Goal: Task Accomplishment & Management: Use online tool/utility

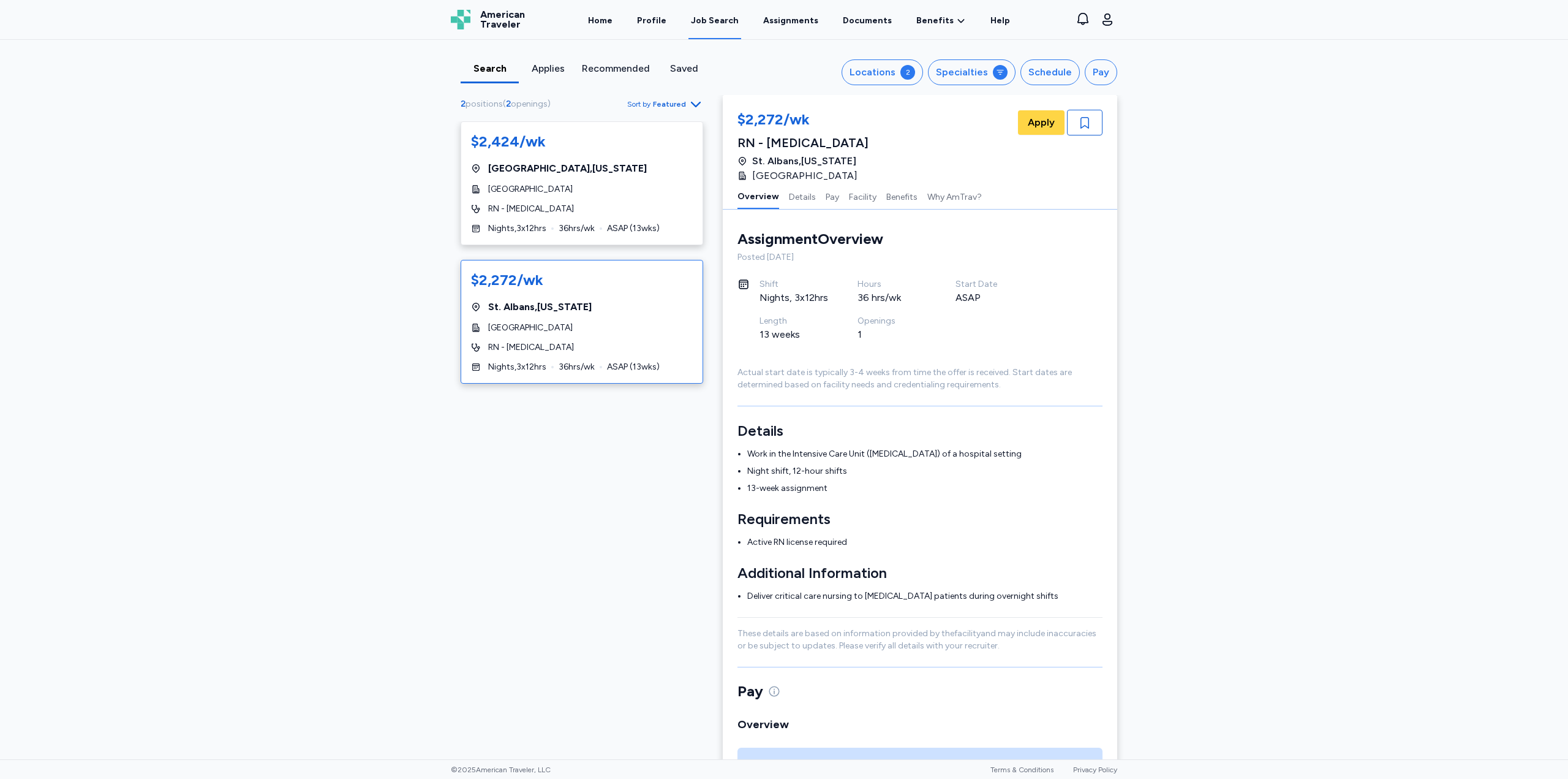
click at [486, 70] on div "Search" at bounding box center [490, 69] width 49 height 15
click at [895, 70] on div "Locations" at bounding box center [872, 72] width 46 height 15
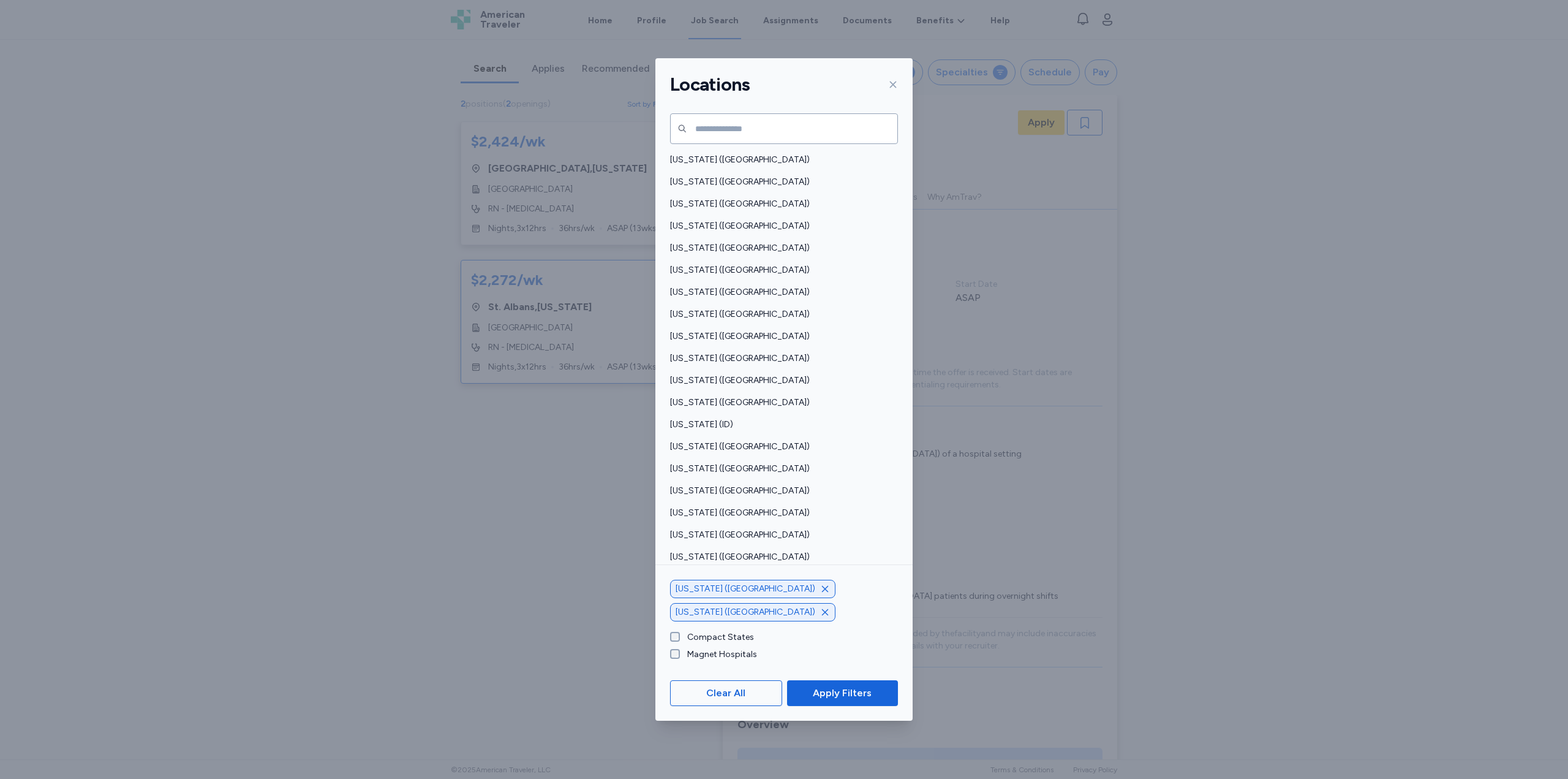
click at [820, 594] on icon "button" at bounding box center [825, 589] width 10 height 10
click at [820, 608] on icon "button" at bounding box center [825, 612] width 10 height 10
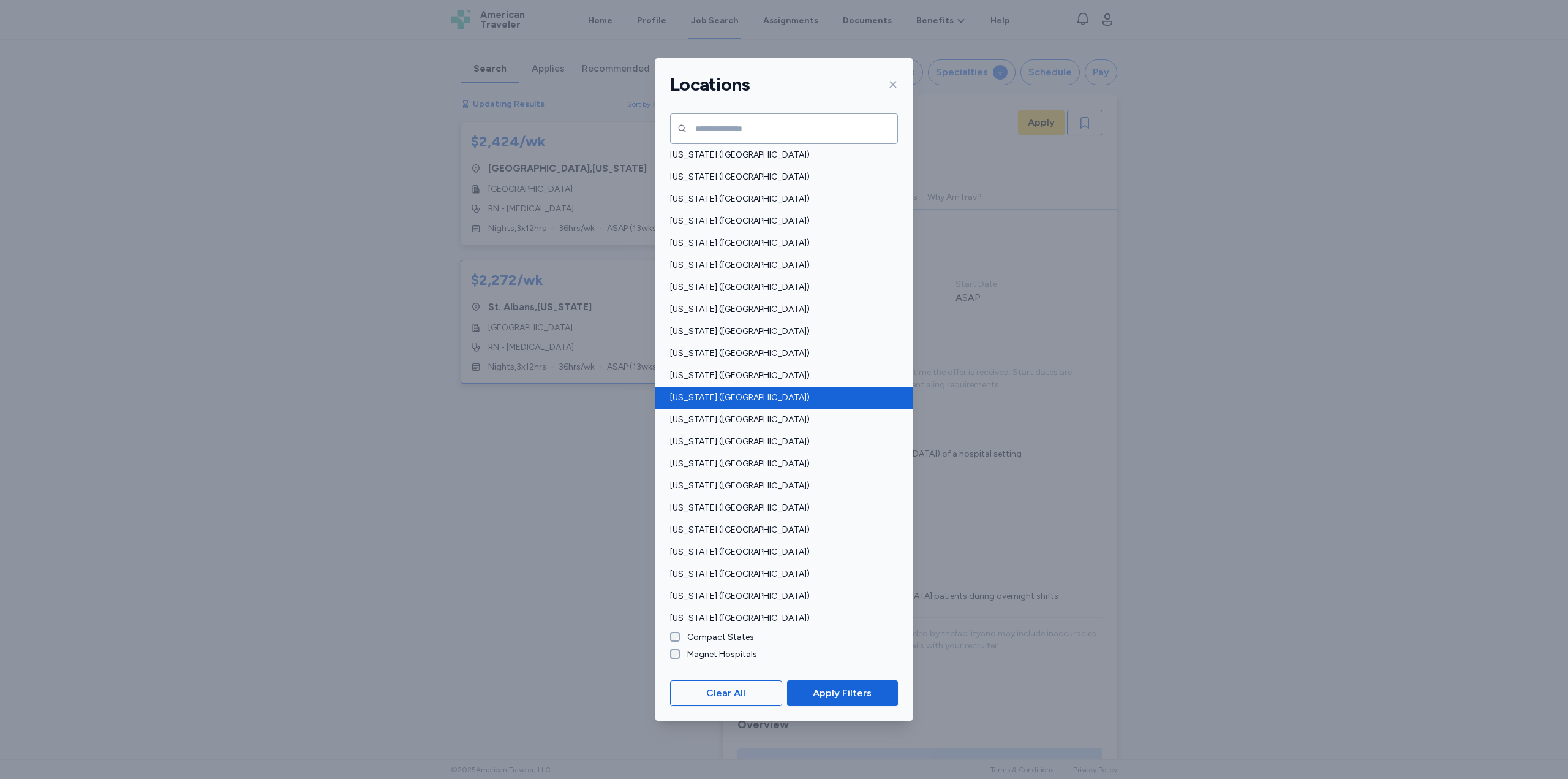
scroll to position [612, 0]
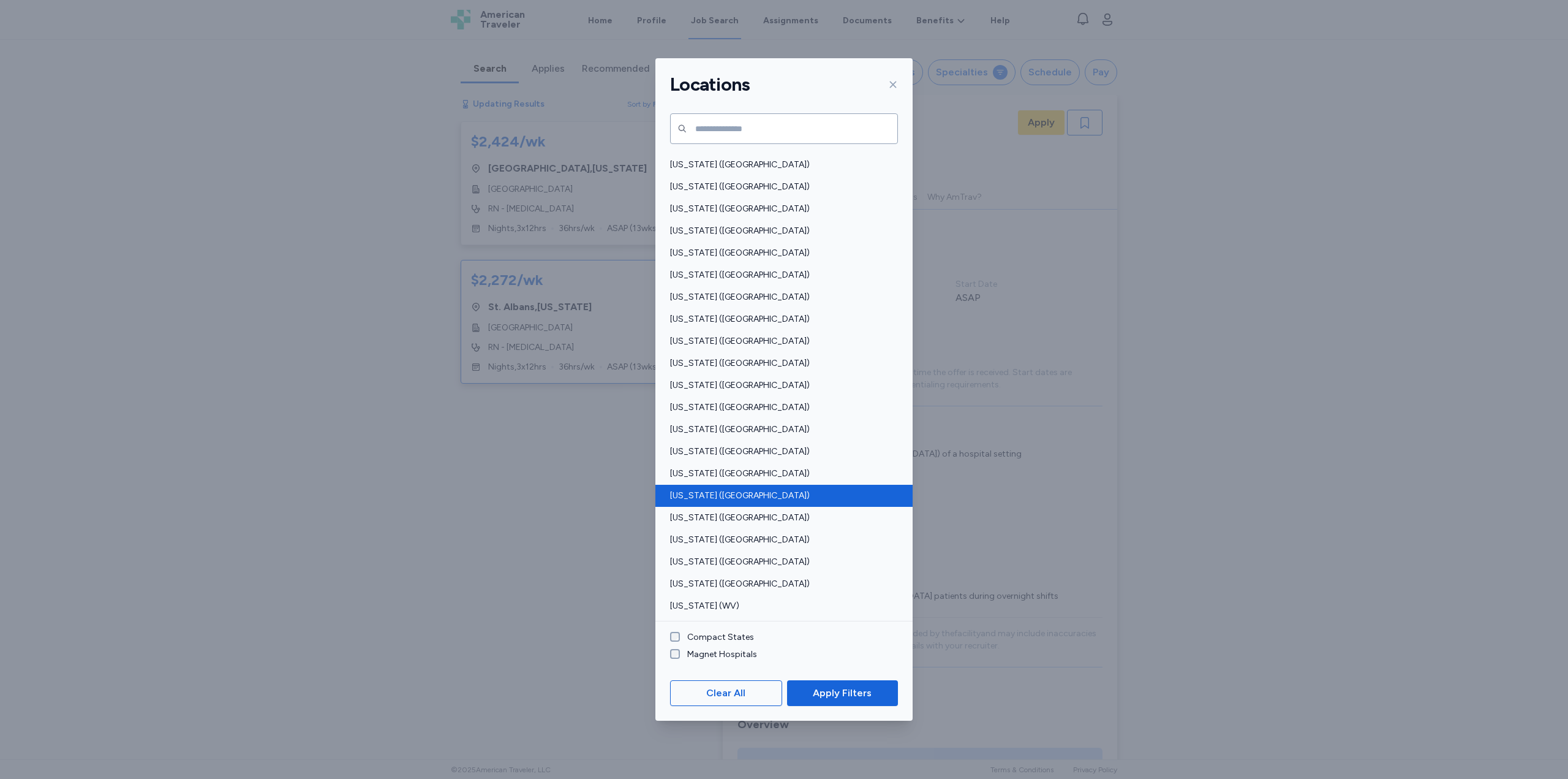
scroll to position [1, 0]
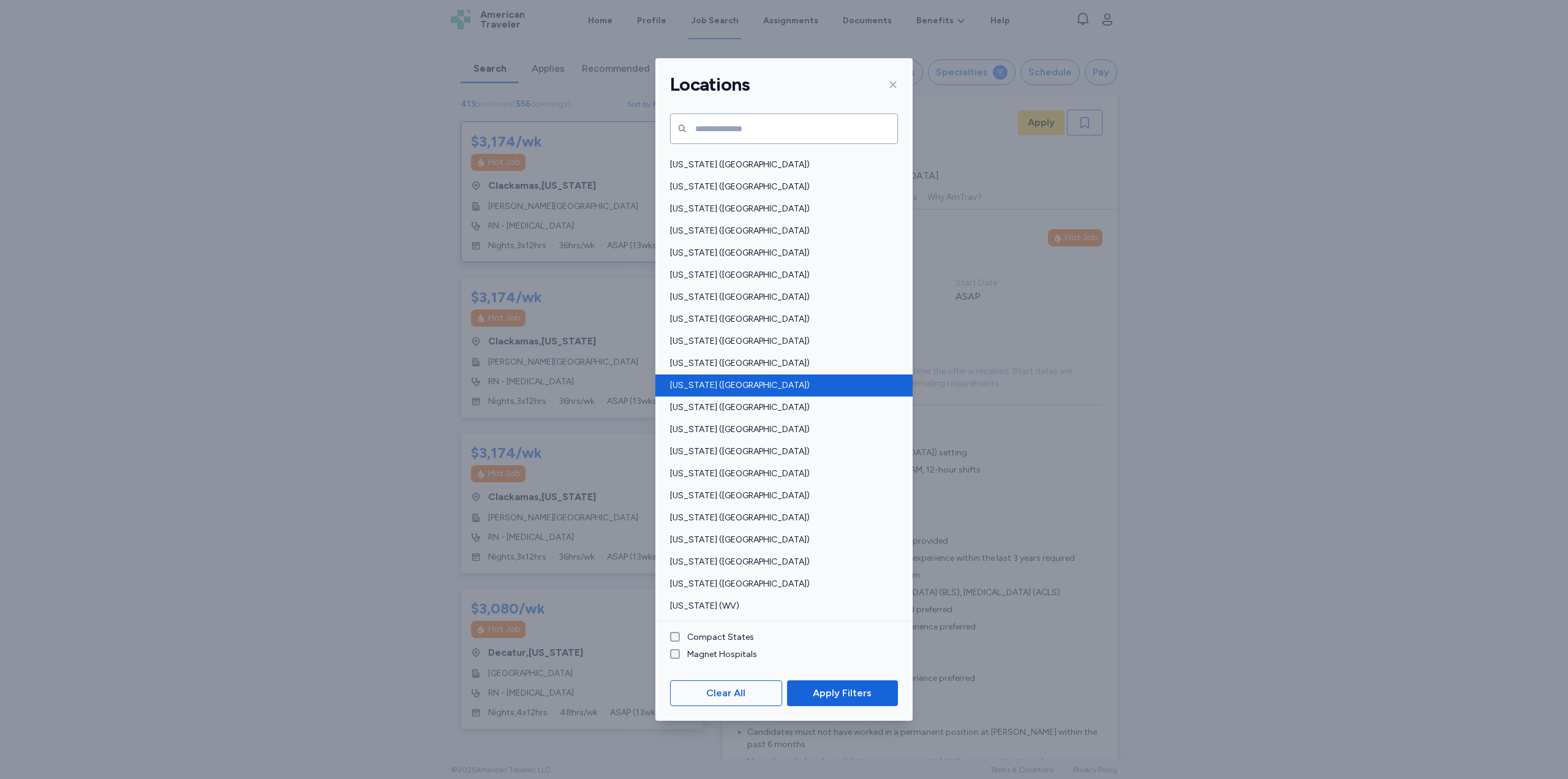
click at [737, 387] on span "[US_STATE] ([GEOGRAPHIC_DATA])" at bounding box center [780, 385] width 221 height 12
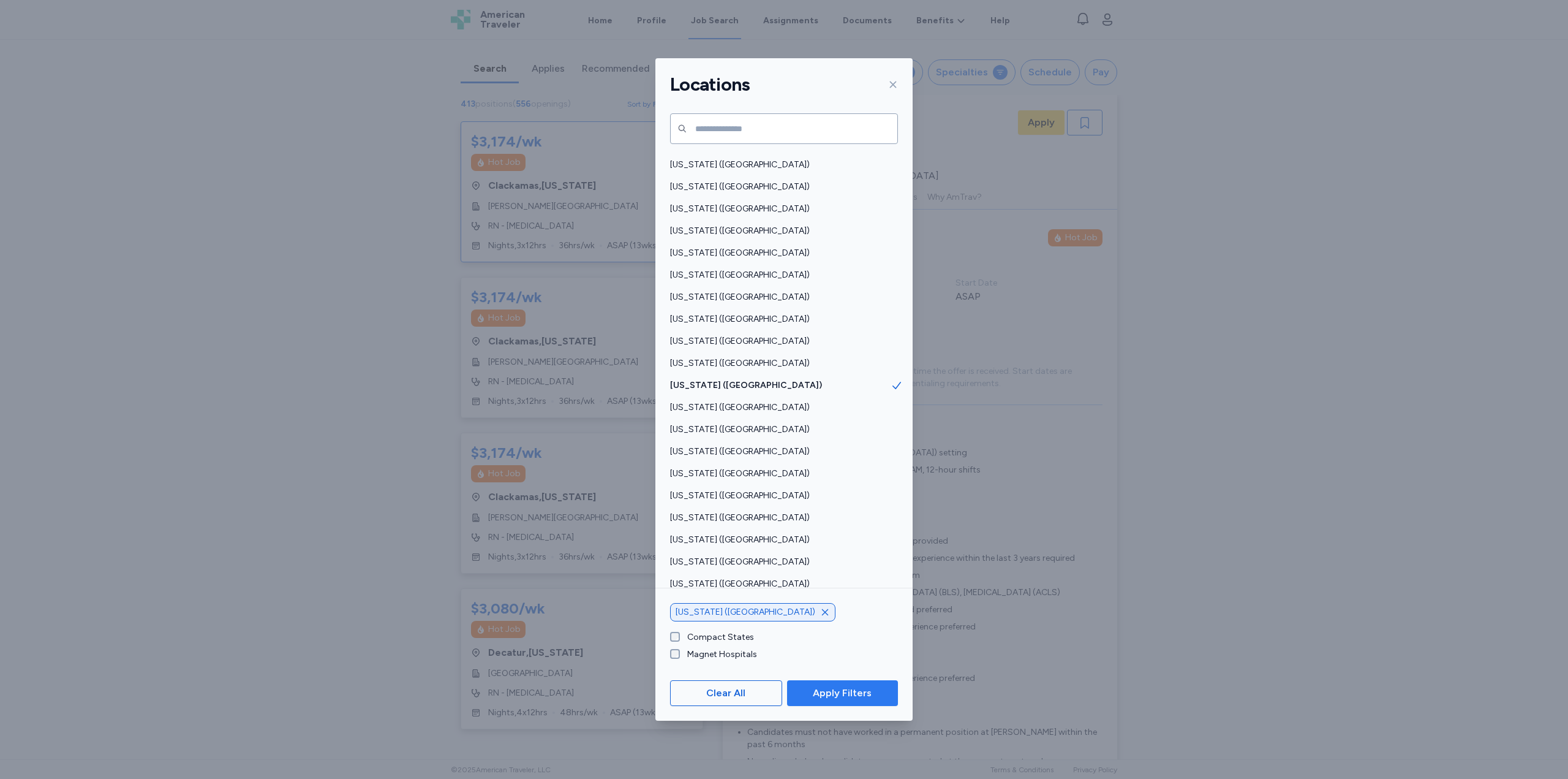
click at [868, 695] on span "Apply Filters" at bounding box center [842, 693] width 59 height 15
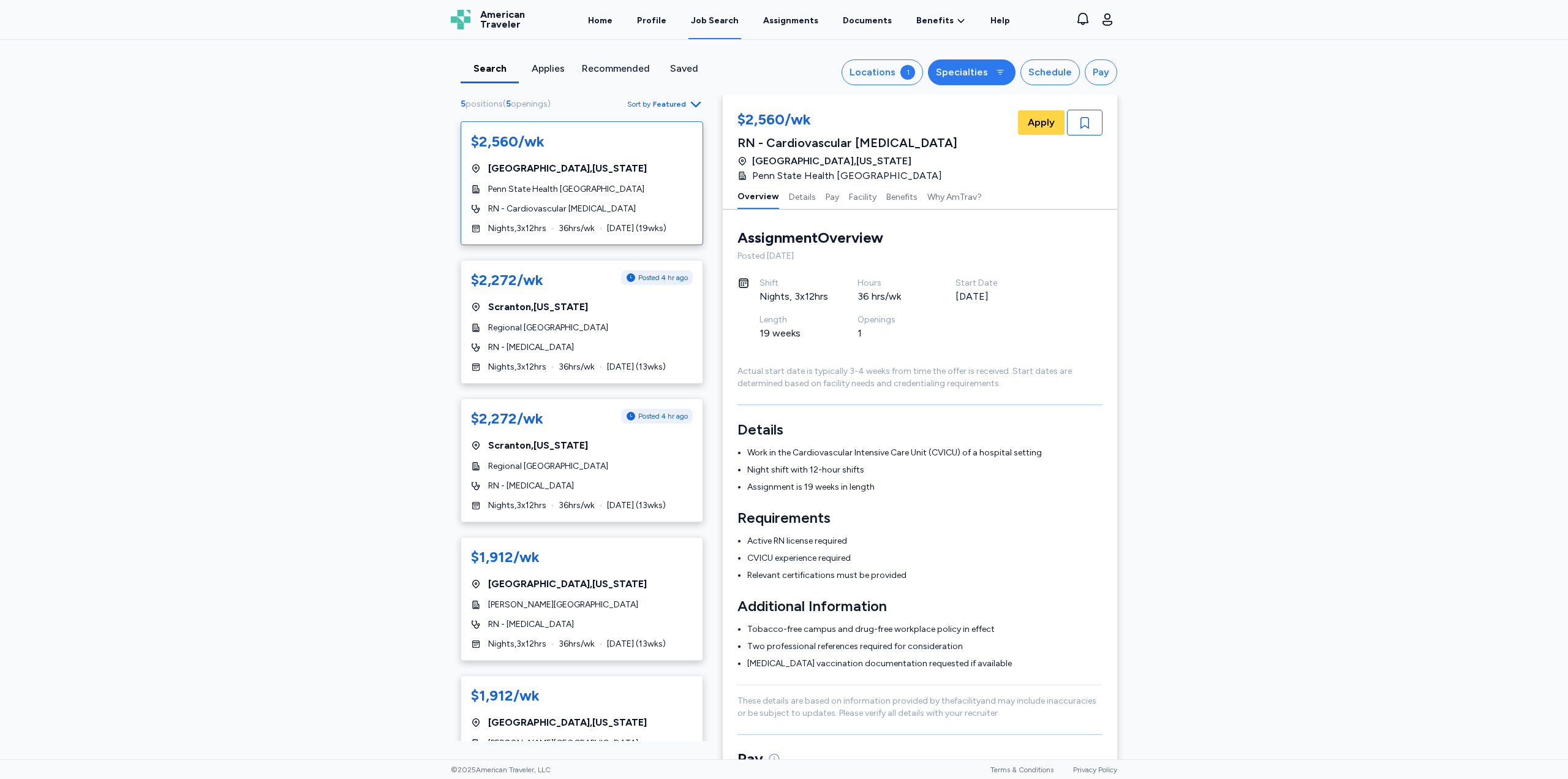
click at [959, 79] on div "Specialties" at bounding box center [962, 72] width 52 height 15
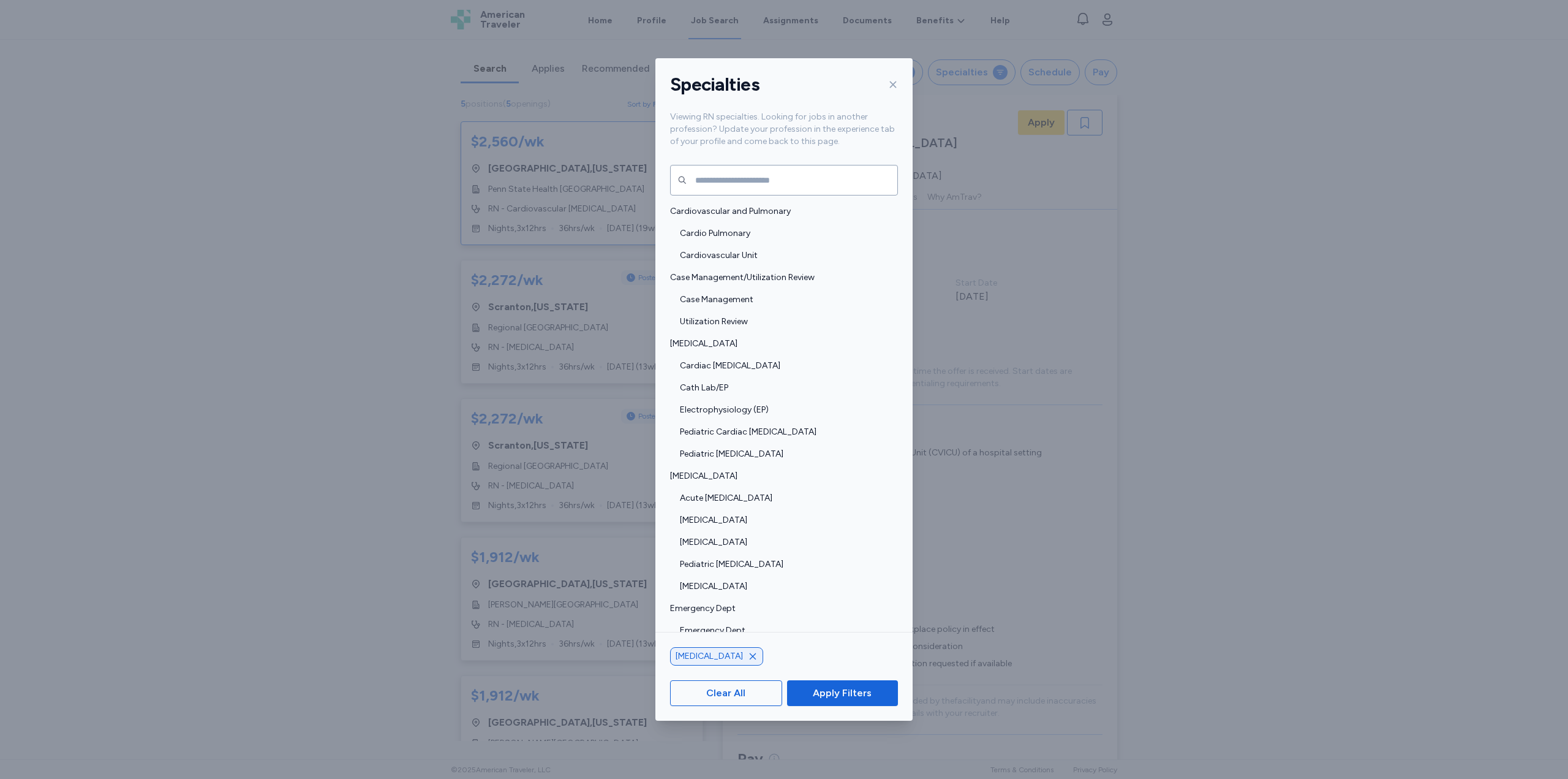
click at [843, 696] on span "Apply Filters" at bounding box center [842, 693] width 59 height 15
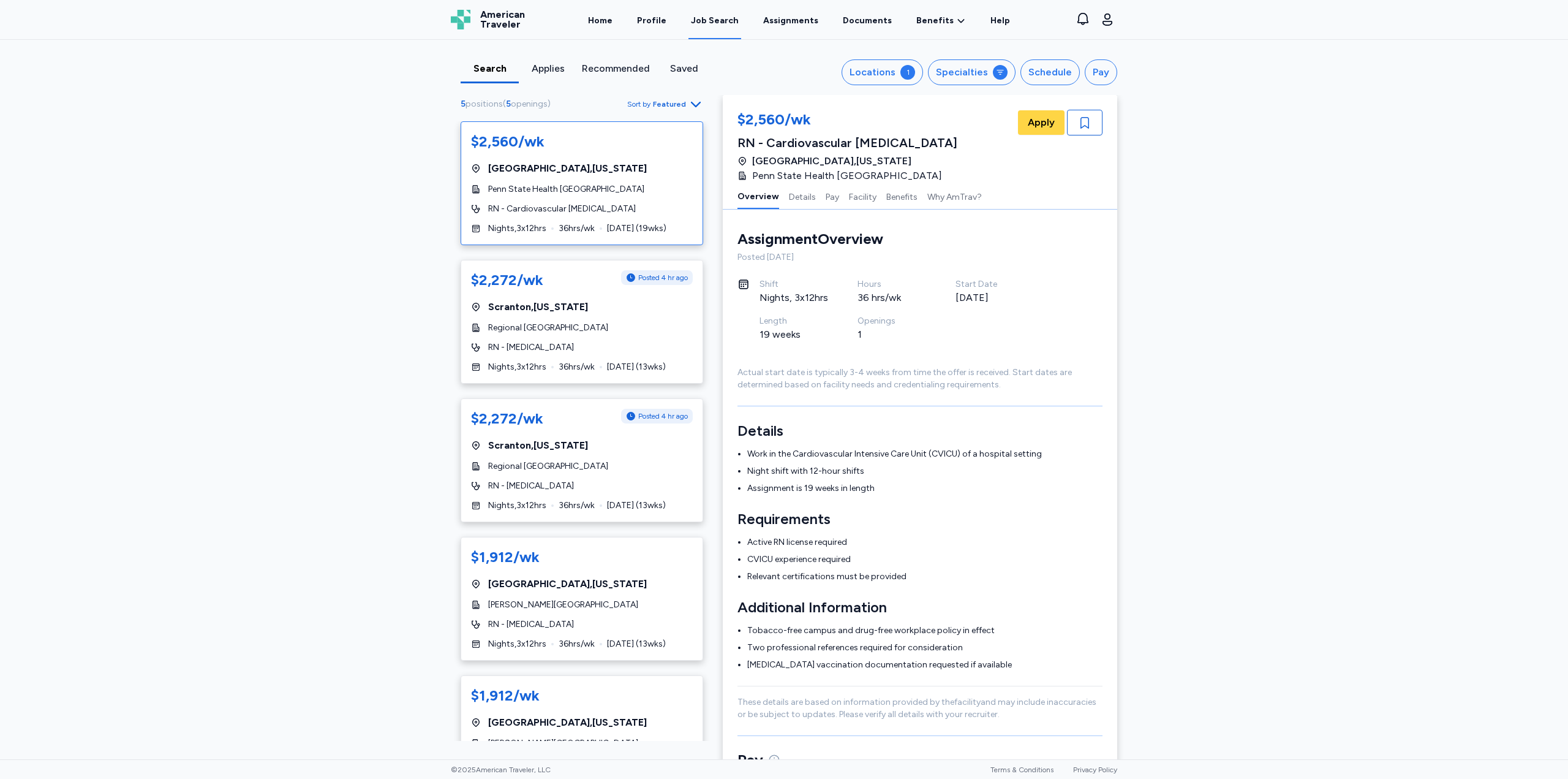
drag, startPoint x: 653, startPoint y: 189, endPoint x: 544, endPoint y: 190, distance: 109.0
click at [543, 190] on span "Penn State Health [GEOGRAPHIC_DATA]" at bounding box center [566, 189] width 156 height 12
click at [662, 186] on div "Penn State Health [GEOGRAPHIC_DATA]" at bounding box center [581, 189] width 221 height 12
drag, startPoint x: 661, startPoint y: 187, endPoint x: 483, endPoint y: 184, distance: 178.0
click at [483, 184] on div "Penn State Health [GEOGRAPHIC_DATA]" at bounding box center [581, 189] width 221 height 12
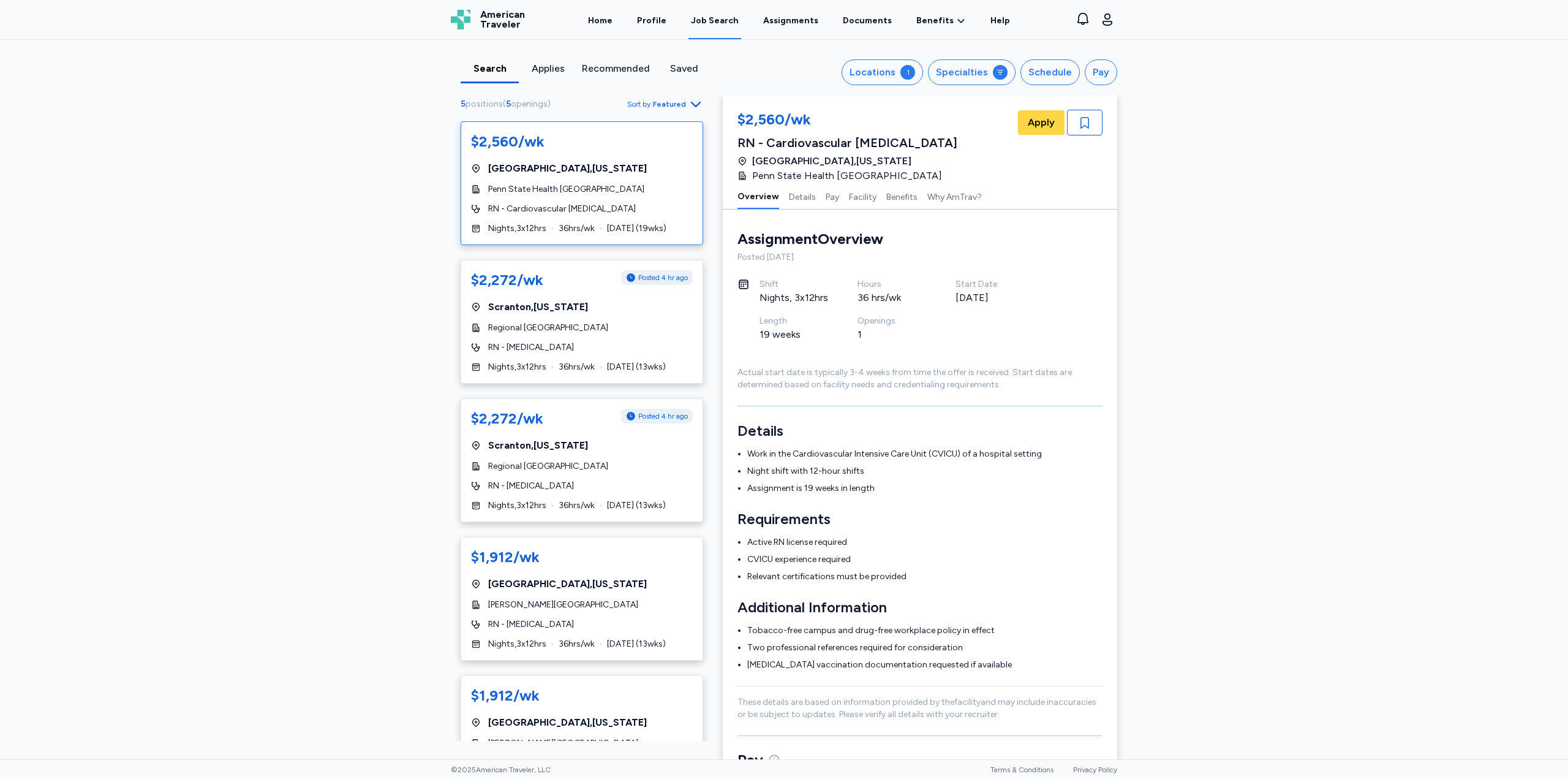
copy span "Penn State Health [GEOGRAPHIC_DATA]"
click at [904, 66] on button "Locations 1" at bounding box center [882, 72] width 81 height 26
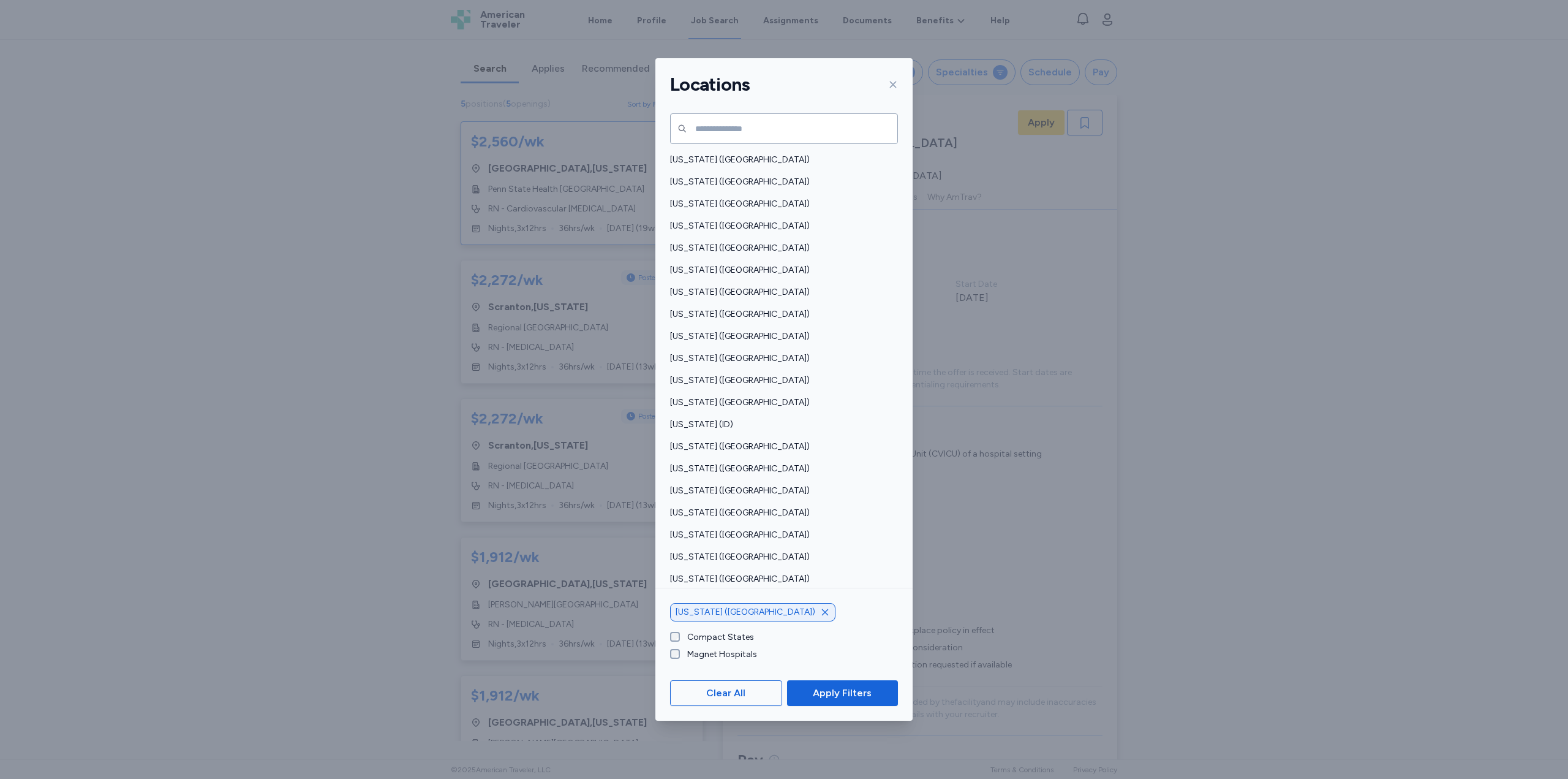
drag, startPoint x: 1003, startPoint y: 71, endPoint x: 969, endPoint y: 173, distance: 107.5
click at [1002, 71] on div "Locations [US_STATE] ([GEOGRAPHIC_DATA]) [US_STATE] ([GEOGRAPHIC_DATA]) [US_STA…" at bounding box center [784, 390] width 1568 height 779
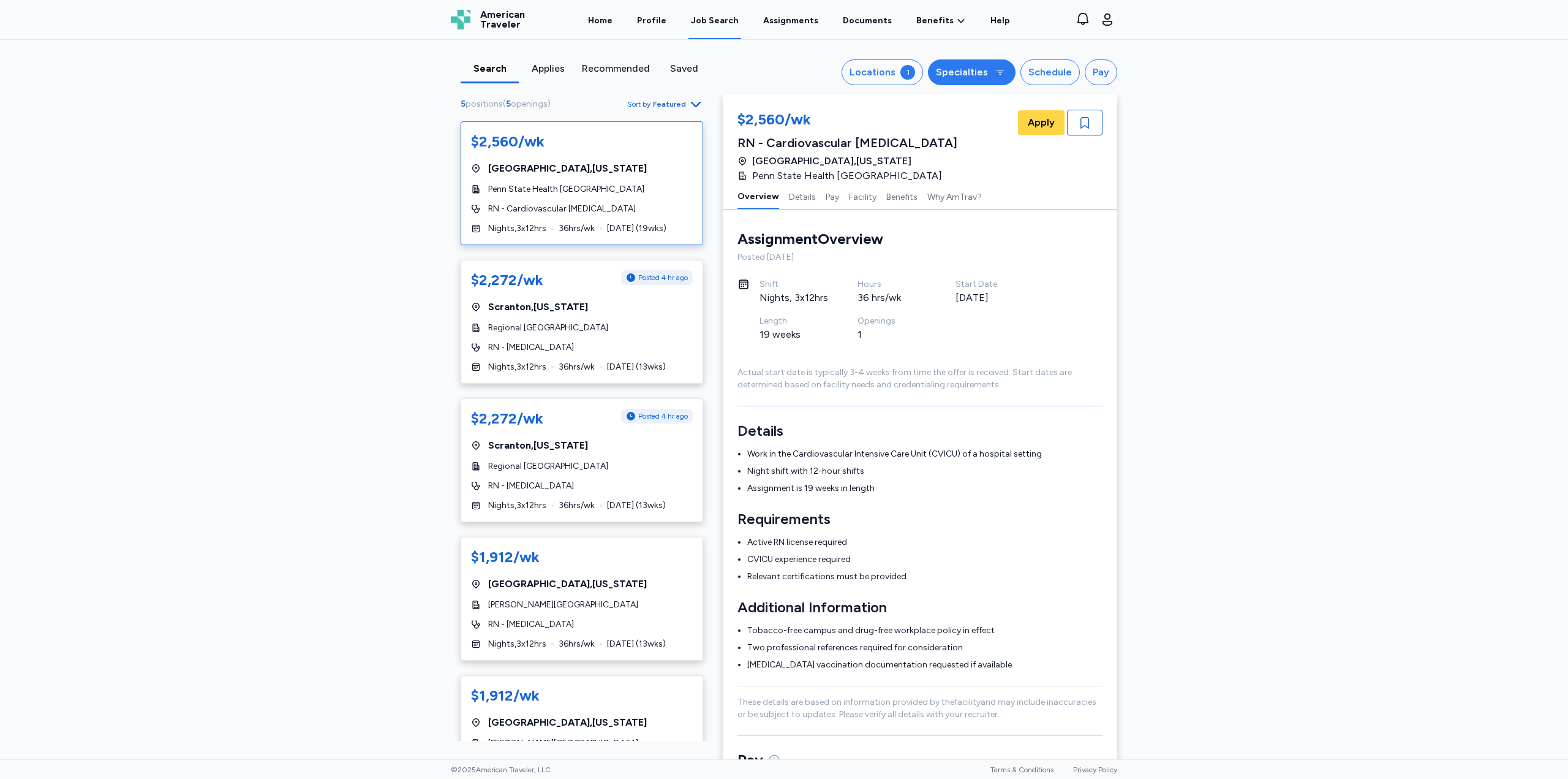
click at [987, 71] on button "Specialties" at bounding box center [972, 72] width 88 height 26
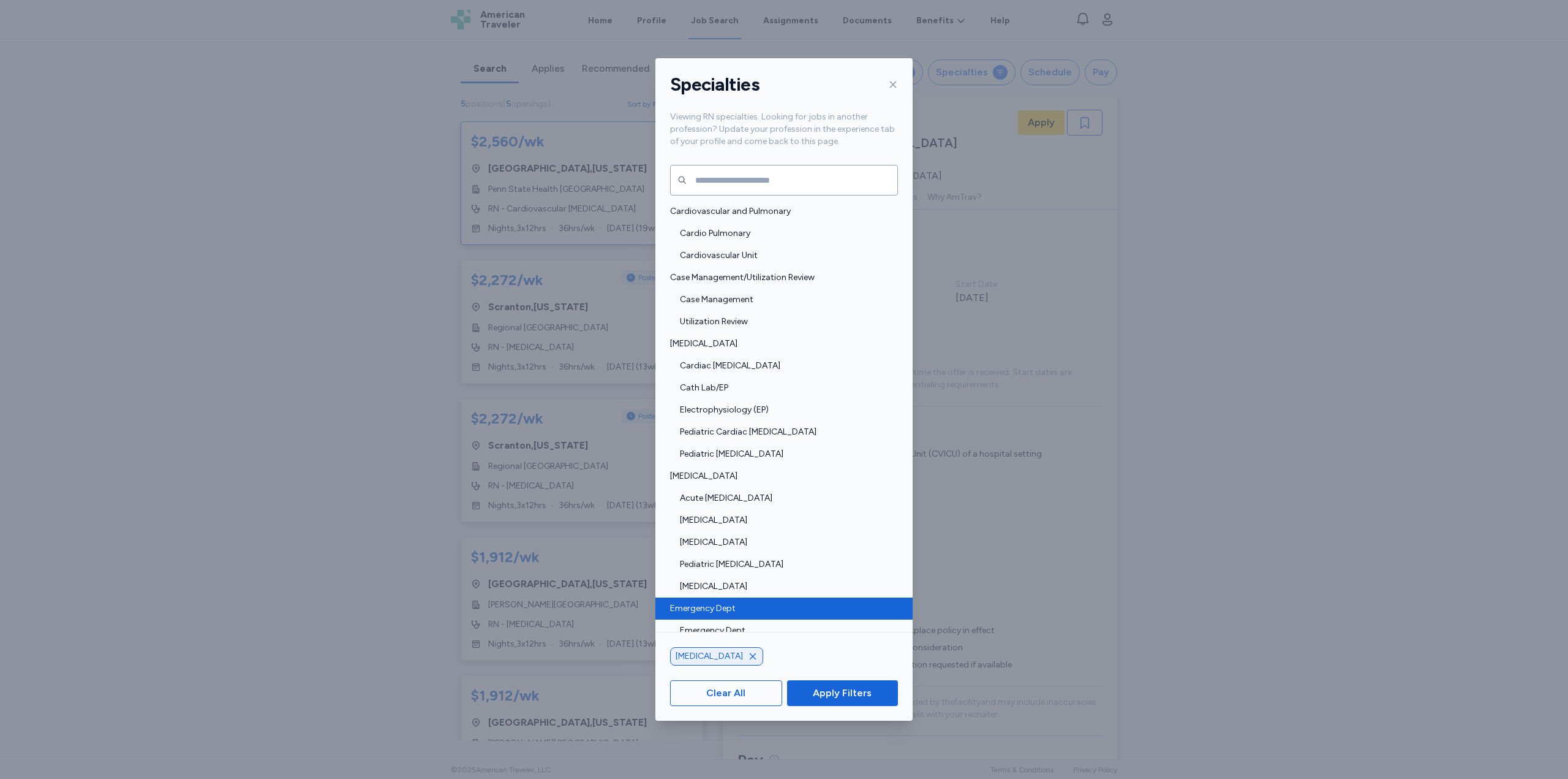
click at [745, 605] on span "Emergency Dept" at bounding box center [780, 608] width 221 height 12
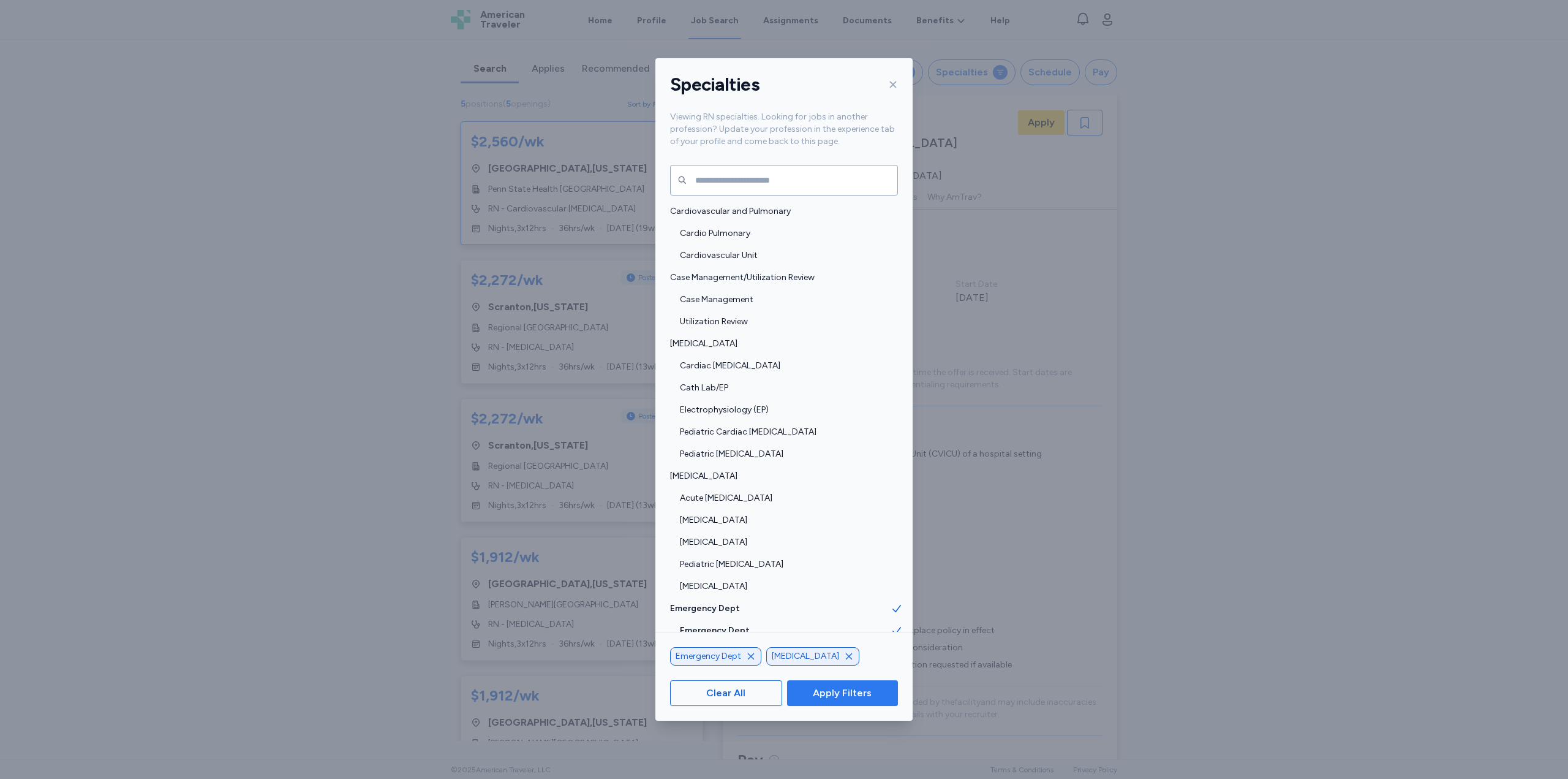
click at [824, 686] on span "Apply Filters" at bounding box center [842, 693] width 59 height 15
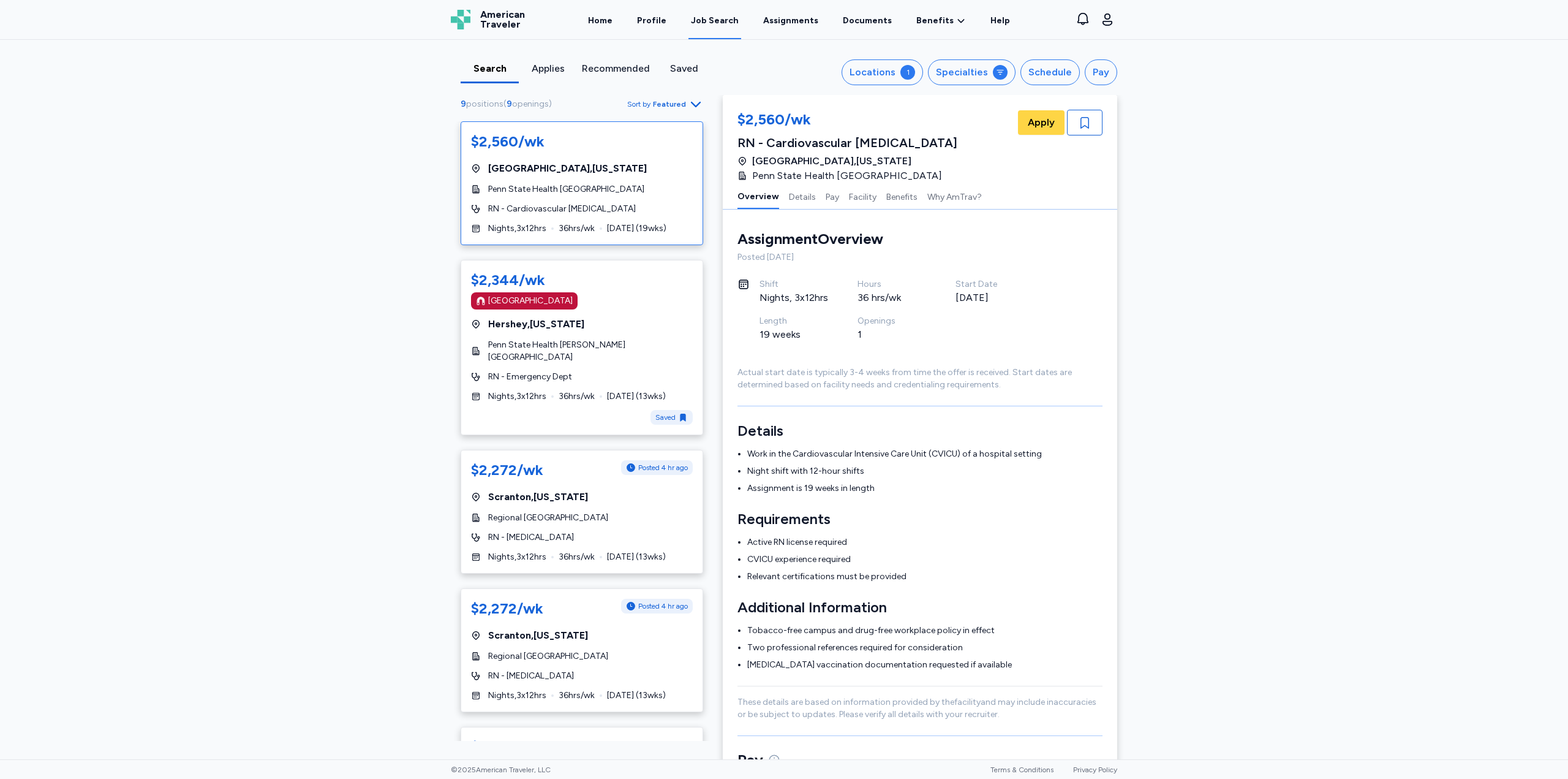
click at [569, 188] on span "Penn State Health [GEOGRAPHIC_DATA]" at bounding box center [566, 189] width 156 height 12
click at [526, 520] on span "Regional [GEOGRAPHIC_DATA]" at bounding box center [548, 517] width 120 height 12
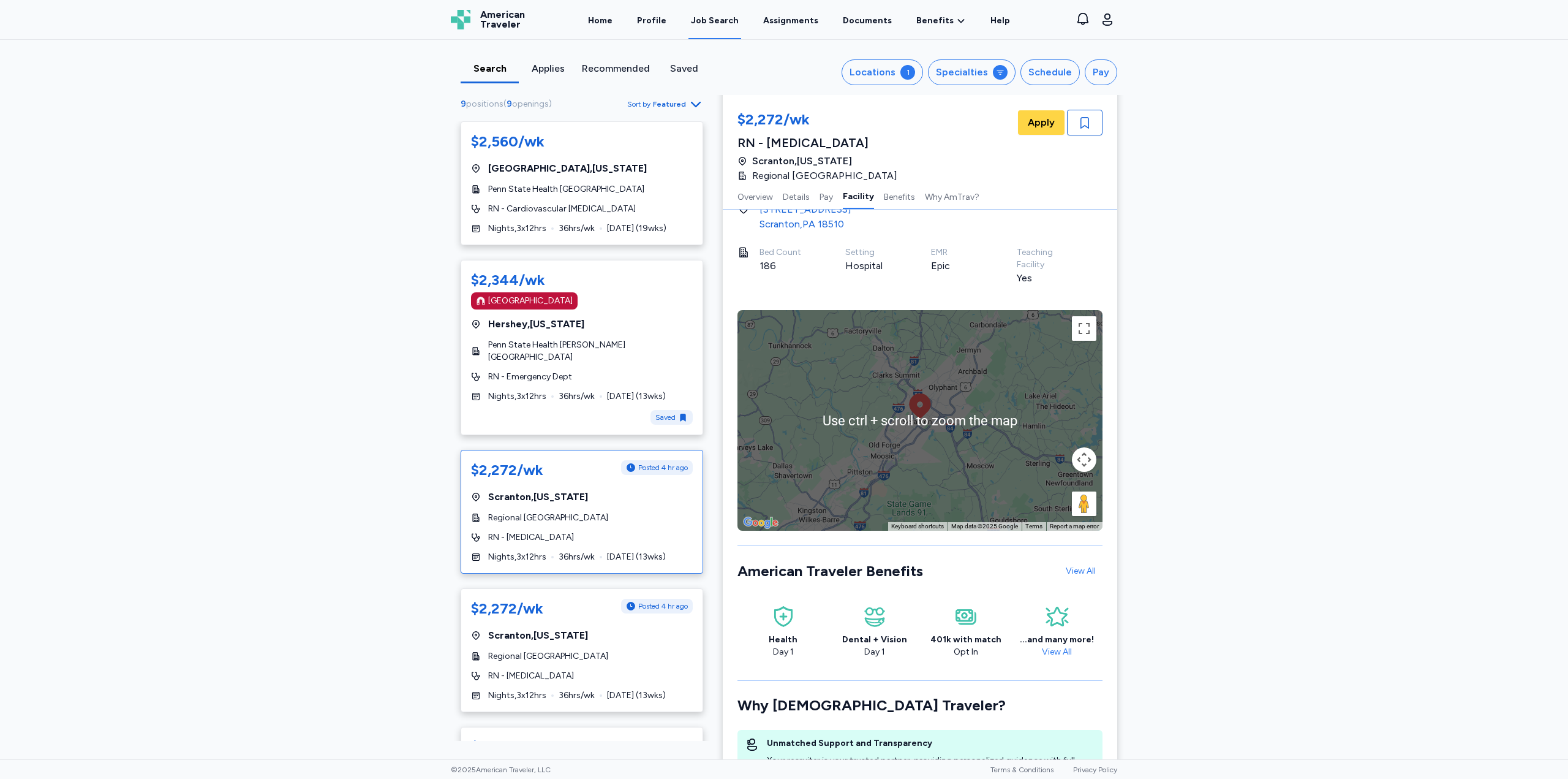
scroll to position [1166, 0]
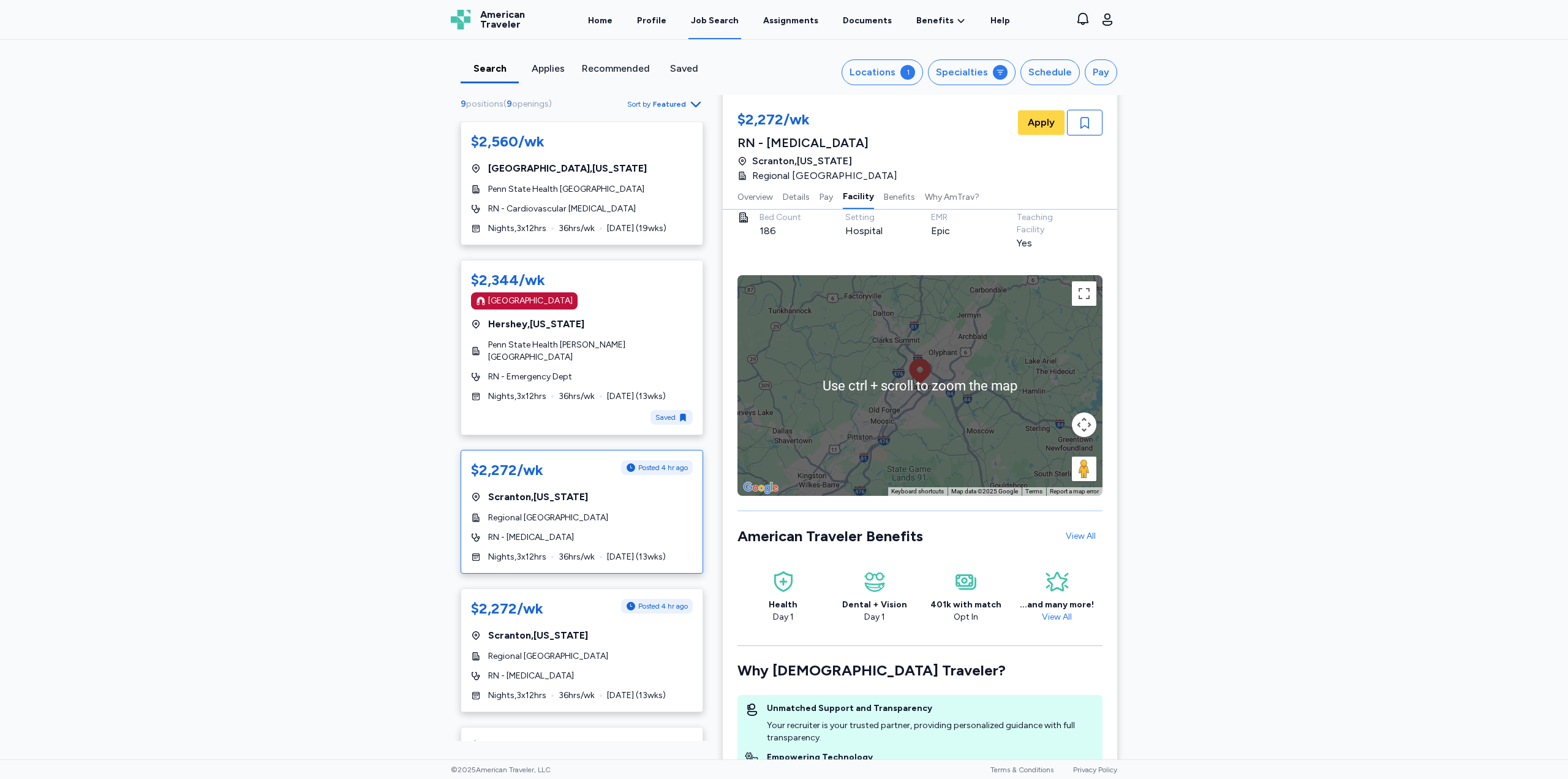
drag, startPoint x: 1080, startPoint y: 429, endPoint x: 1072, endPoint y: 432, distance: 8.5
click at [1076, 432] on button "Map camera controls" at bounding box center [1084, 425] width 24 height 24
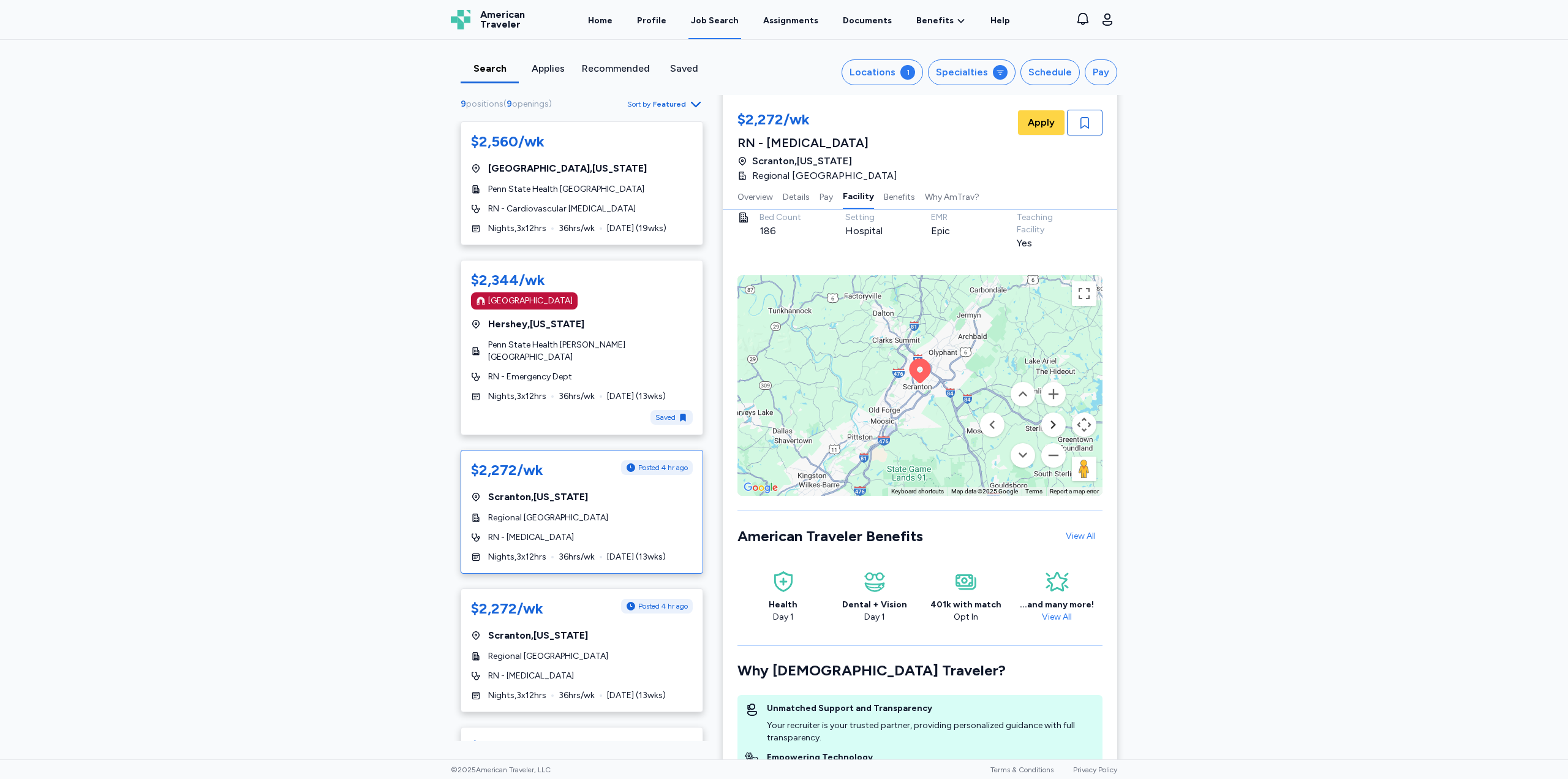
click at [1055, 424] on button "Move right" at bounding box center [1054, 425] width 24 height 24
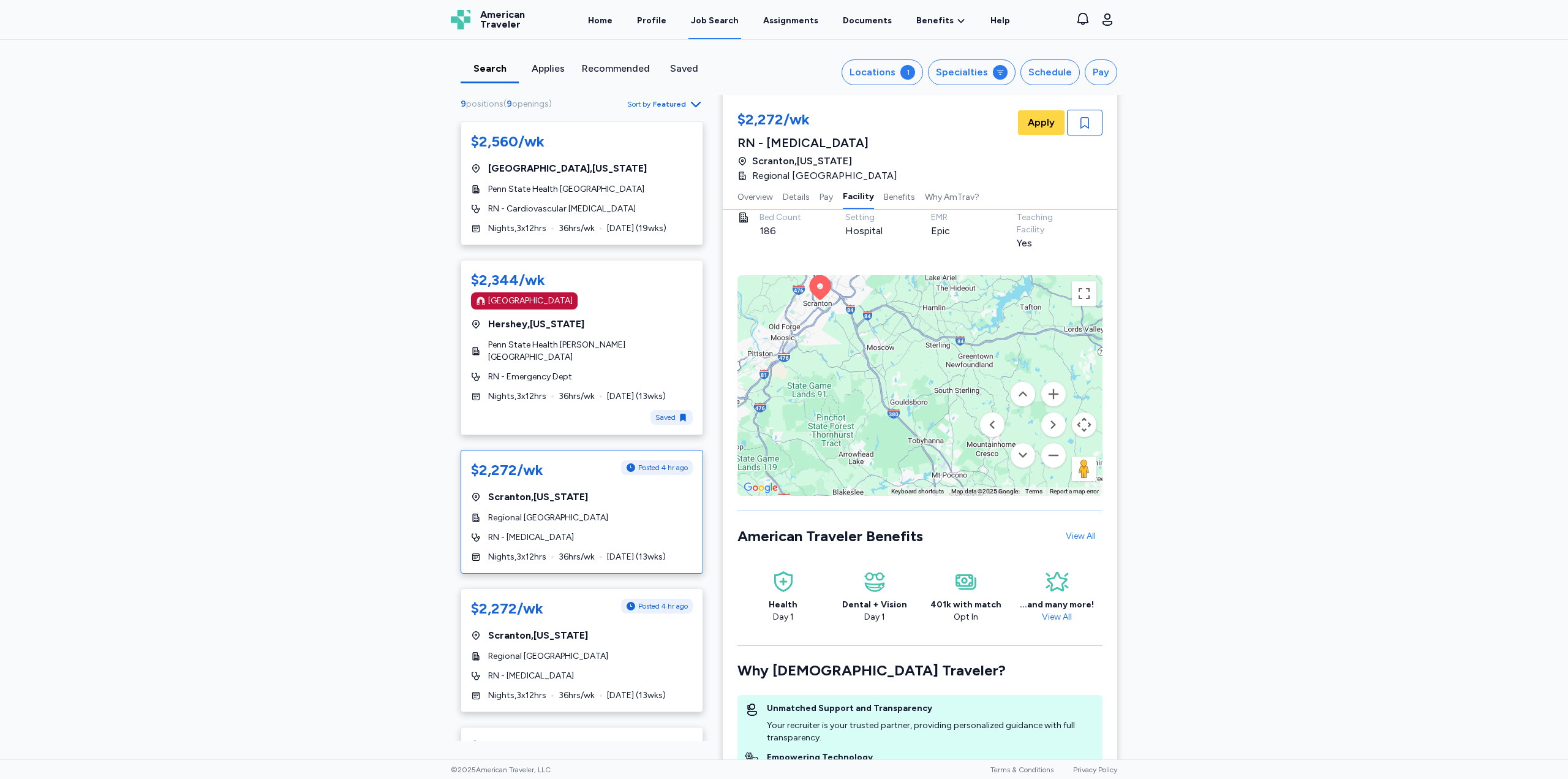
drag, startPoint x: 874, startPoint y: 422, endPoint x: 1004, endPoint y: 340, distance: 153.7
click at [957, 351] on div "To activate drag with keyboard, press Alt + Enter. Once in keyboard drag state,…" at bounding box center [919, 385] width 365 height 221
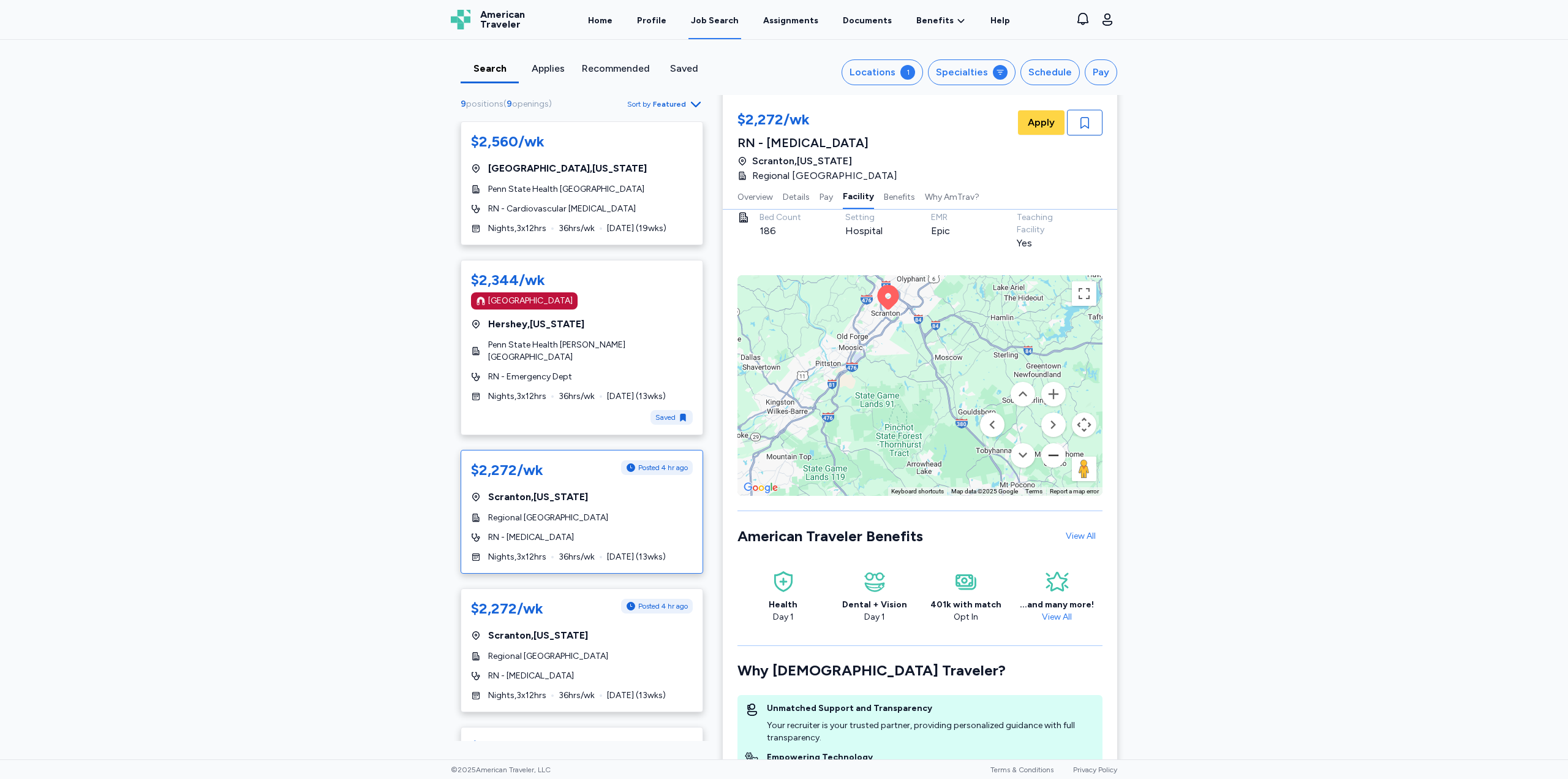
click at [1052, 458] on button "Zoom out" at bounding box center [1054, 455] width 24 height 24
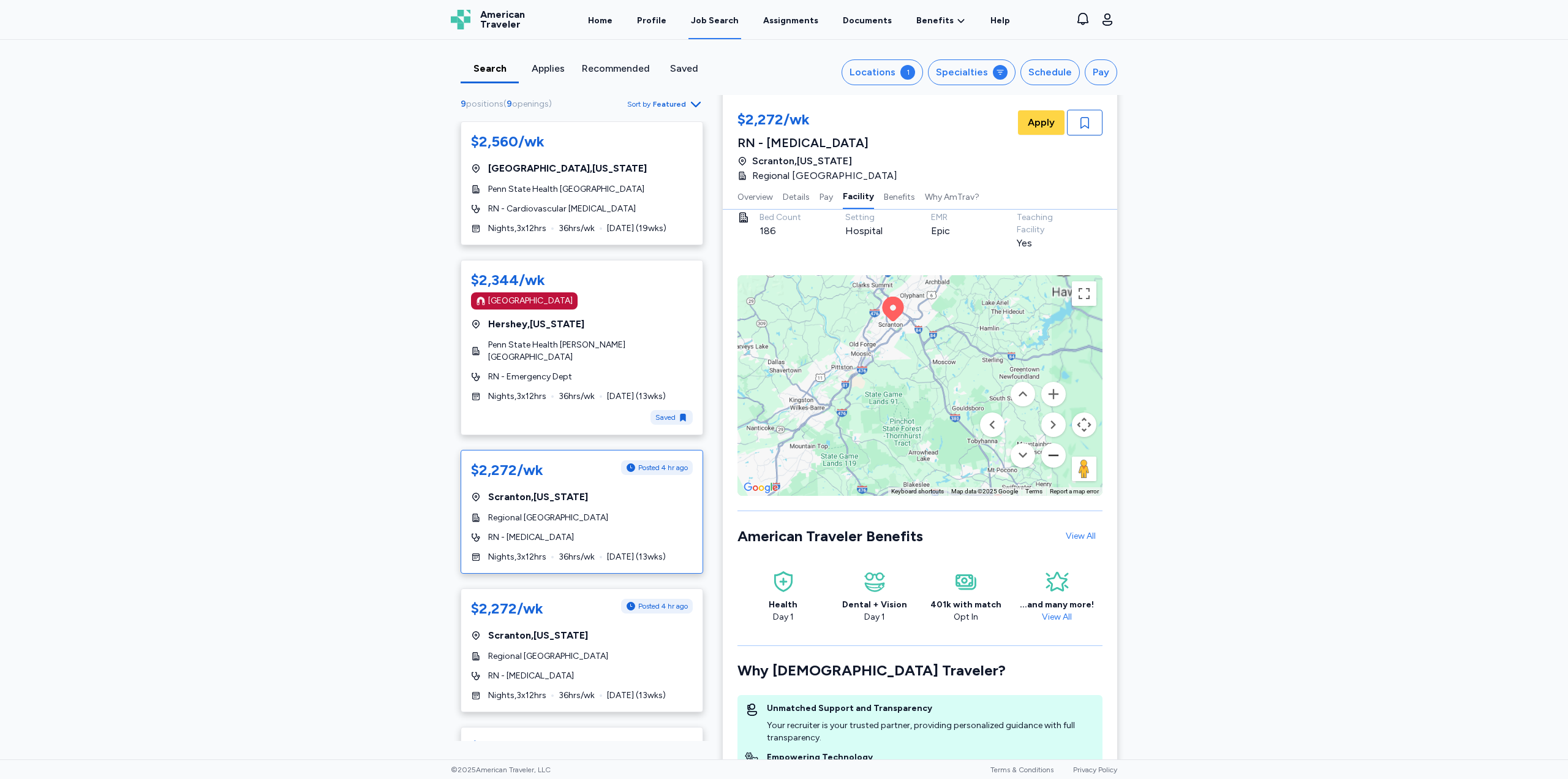
click at [1052, 460] on button "Zoom out" at bounding box center [1054, 455] width 24 height 24
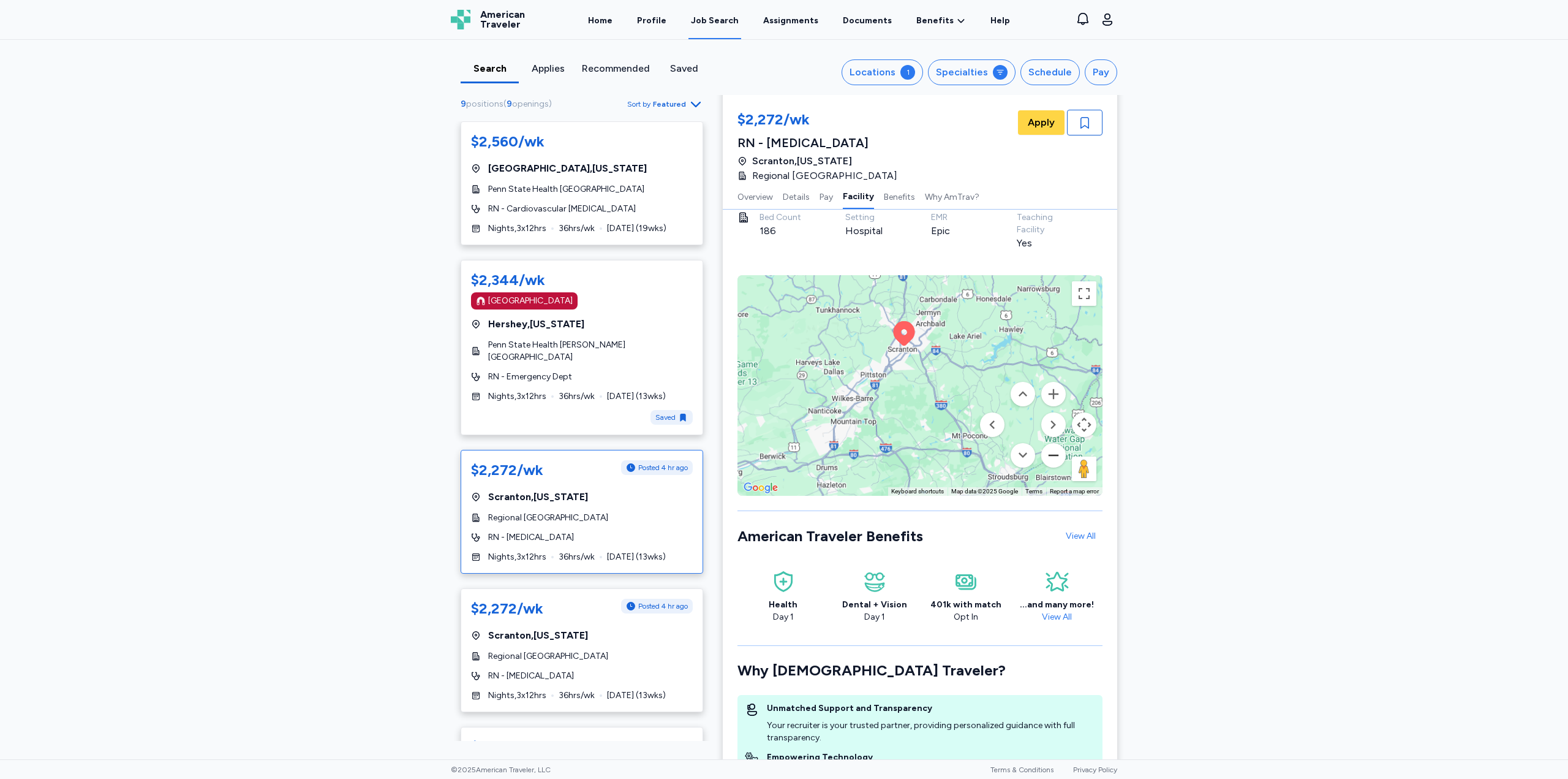
click at [1052, 461] on button "Zoom out" at bounding box center [1054, 455] width 24 height 24
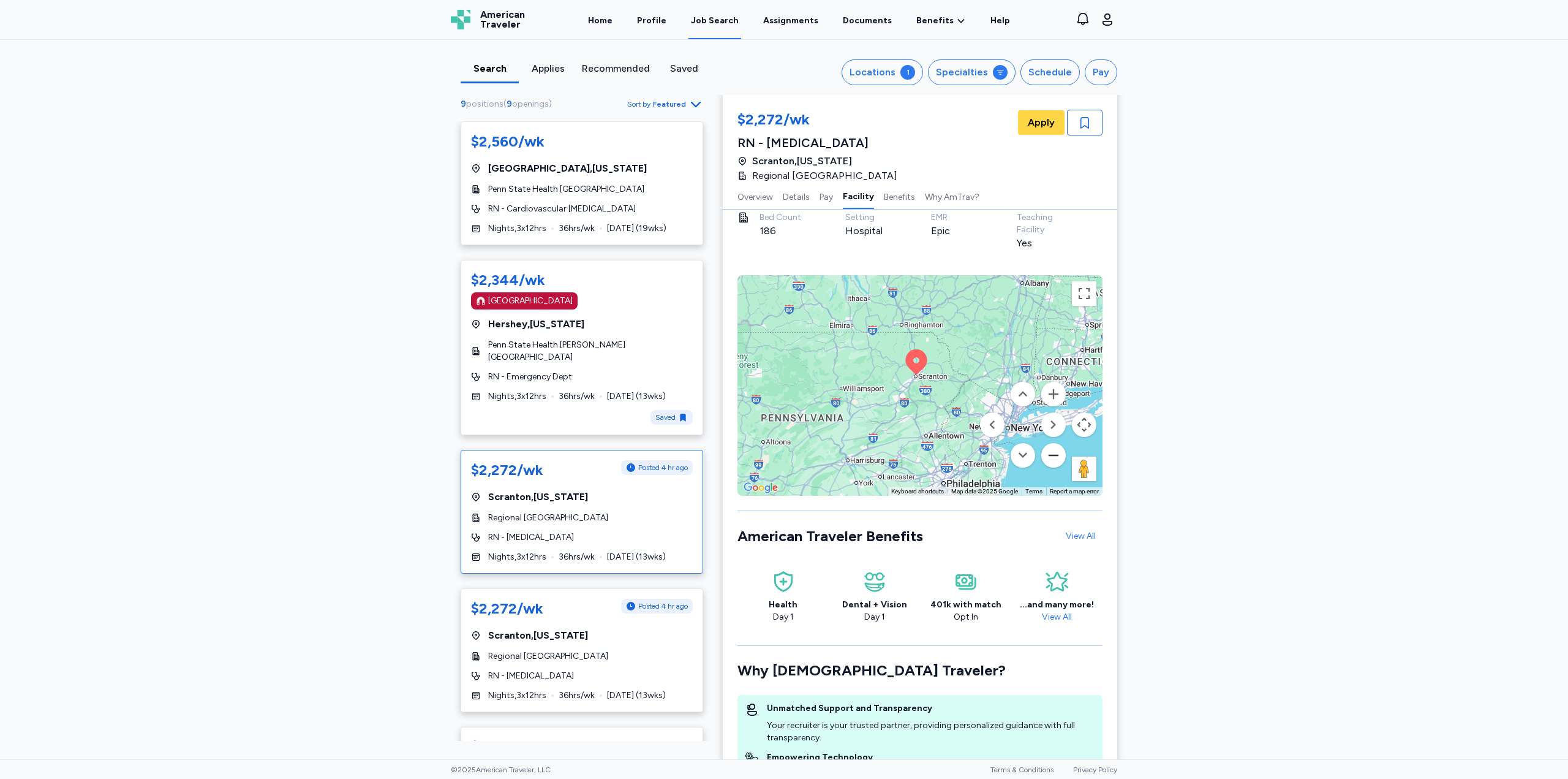
click at [1051, 460] on button "Zoom out" at bounding box center [1054, 455] width 24 height 24
click at [1052, 461] on button "Zoom out" at bounding box center [1054, 455] width 24 height 24
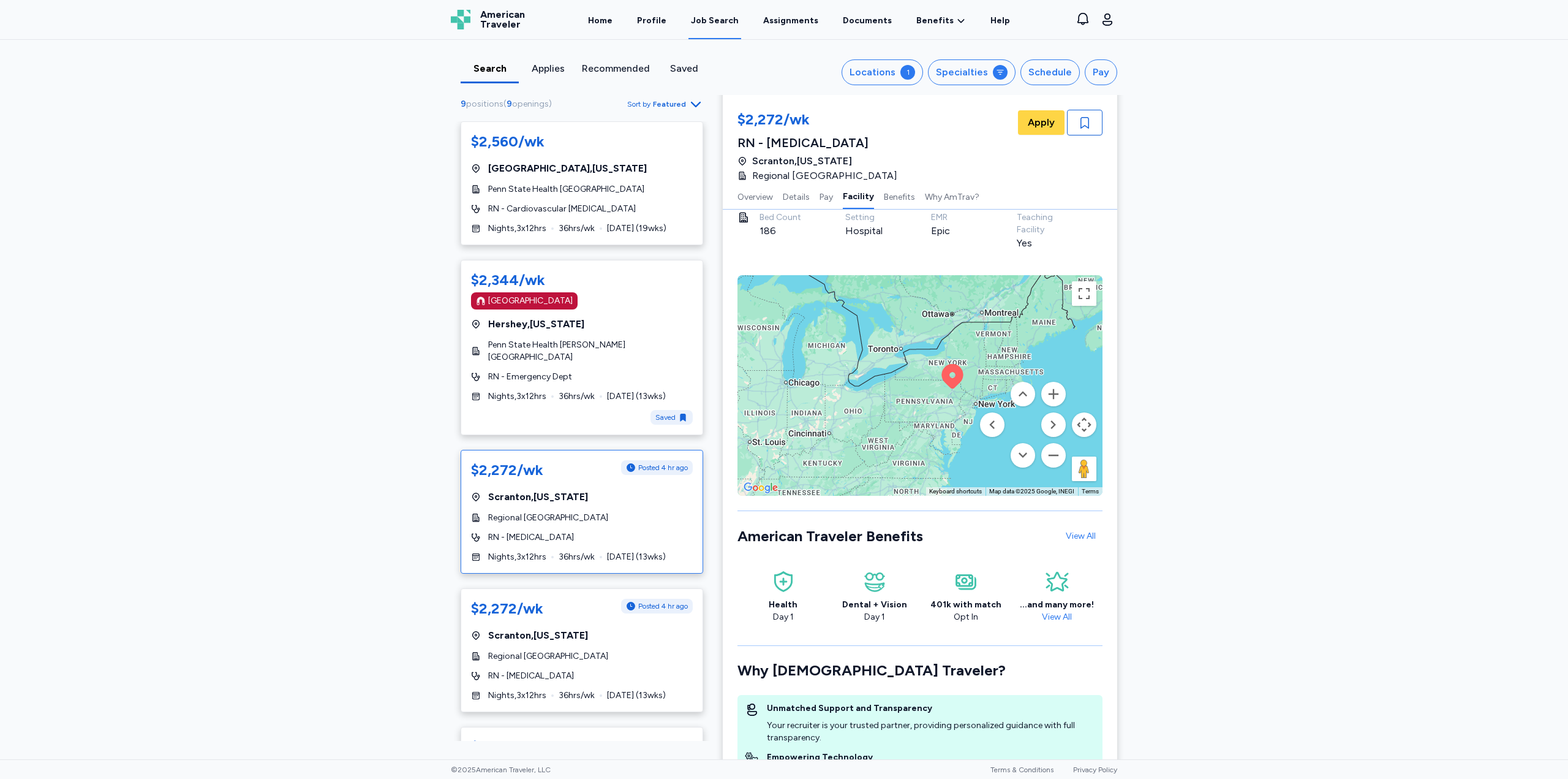
drag, startPoint x: 893, startPoint y: 423, endPoint x: 905, endPoint y: 429, distance: 13.4
click at [905, 429] on div "To activate drag with keyboard, press Alt + Enter. Once in keyboard drag state,…" at bounding box center [919, 385] width 365 height 221
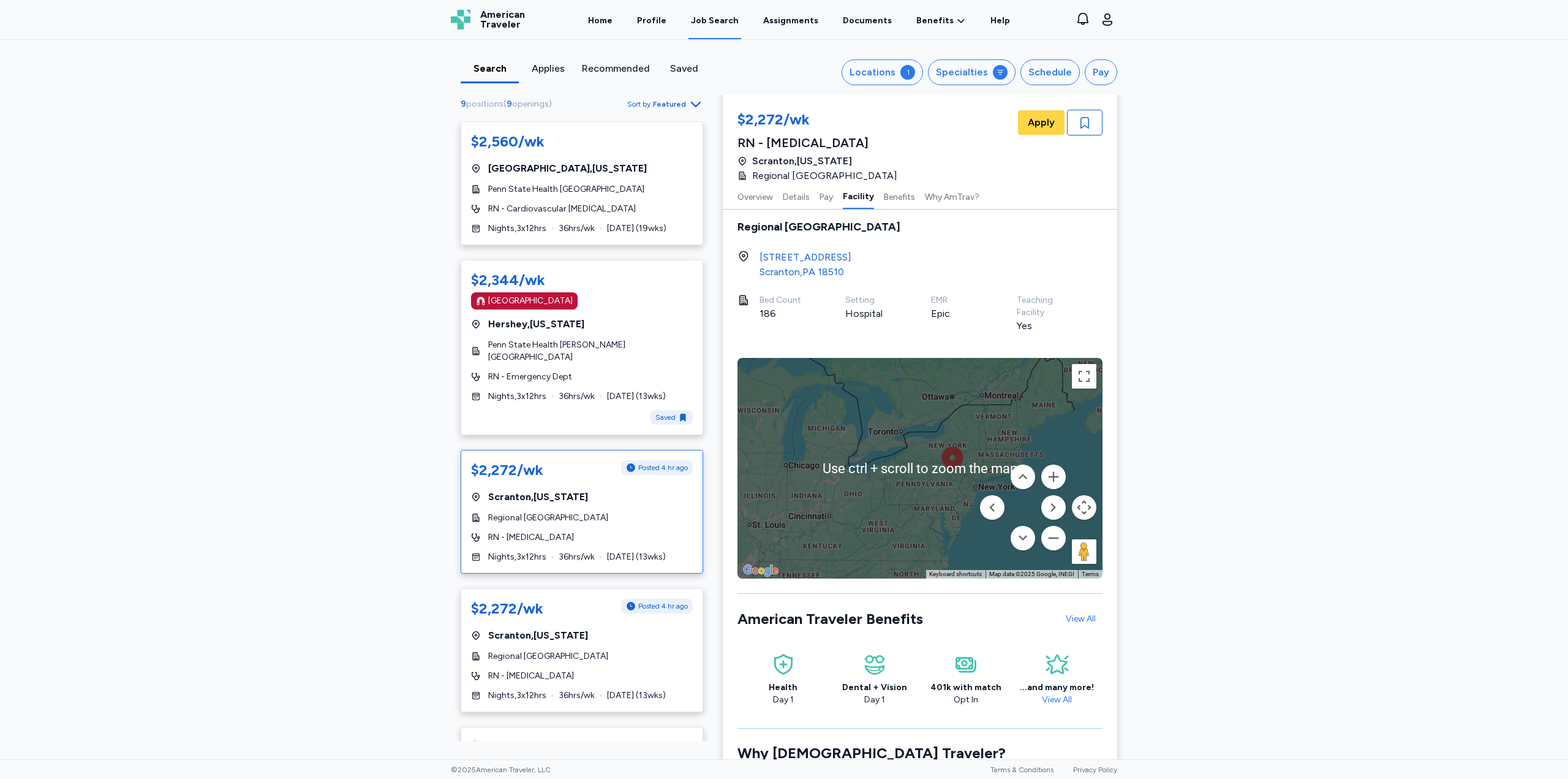
scroll to position [1104, 0]
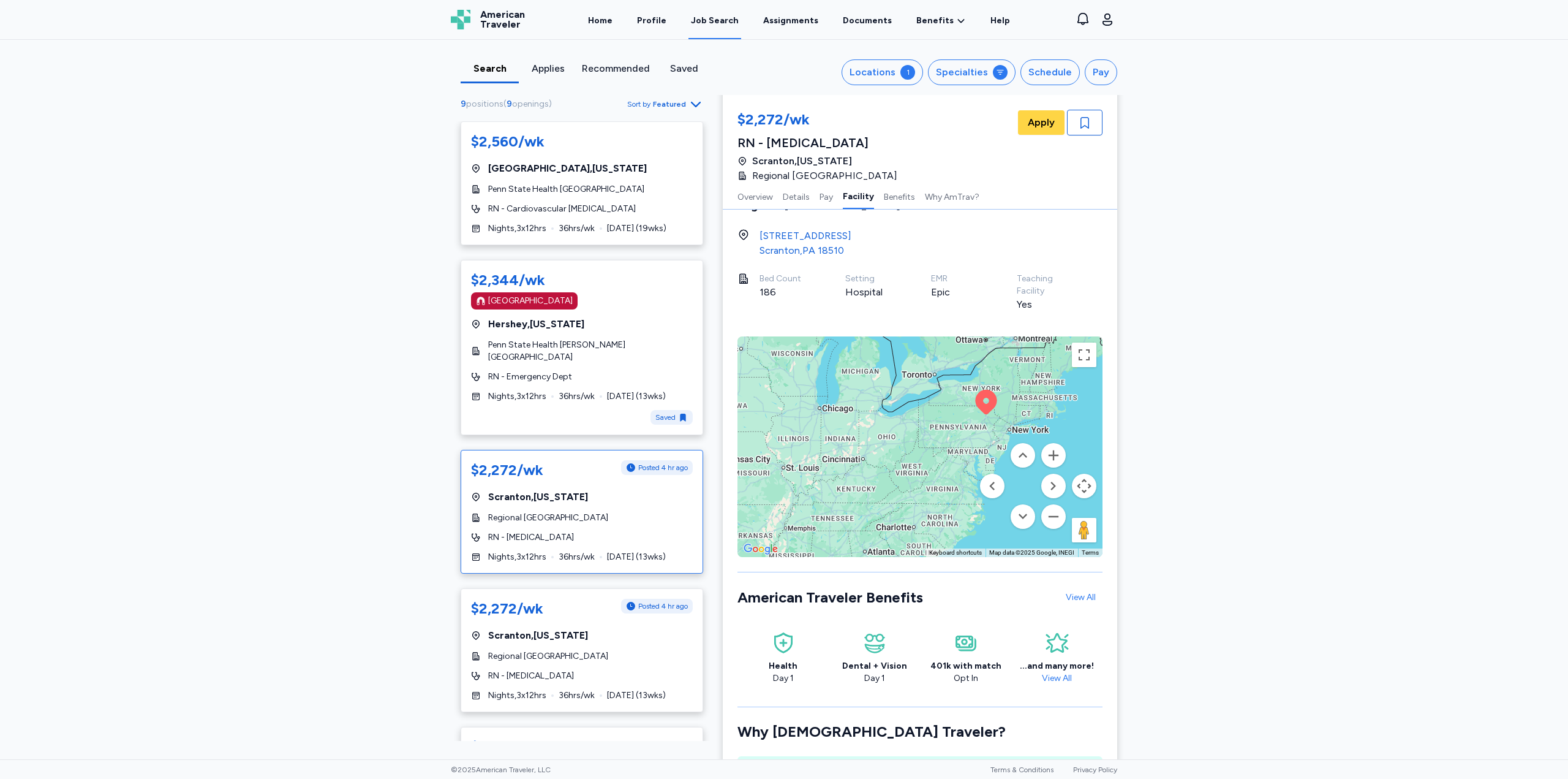
drag, startPoint x: 976, startPoint y: 430, endPoint x: 937, endPoint y: 425, distance: 39.3
click at [937, 425] on div "To activate drag with keyboard, press Alt + Enter. Once in keyboard drag state,…" at bounding box center [919, 447] width 365 height 221
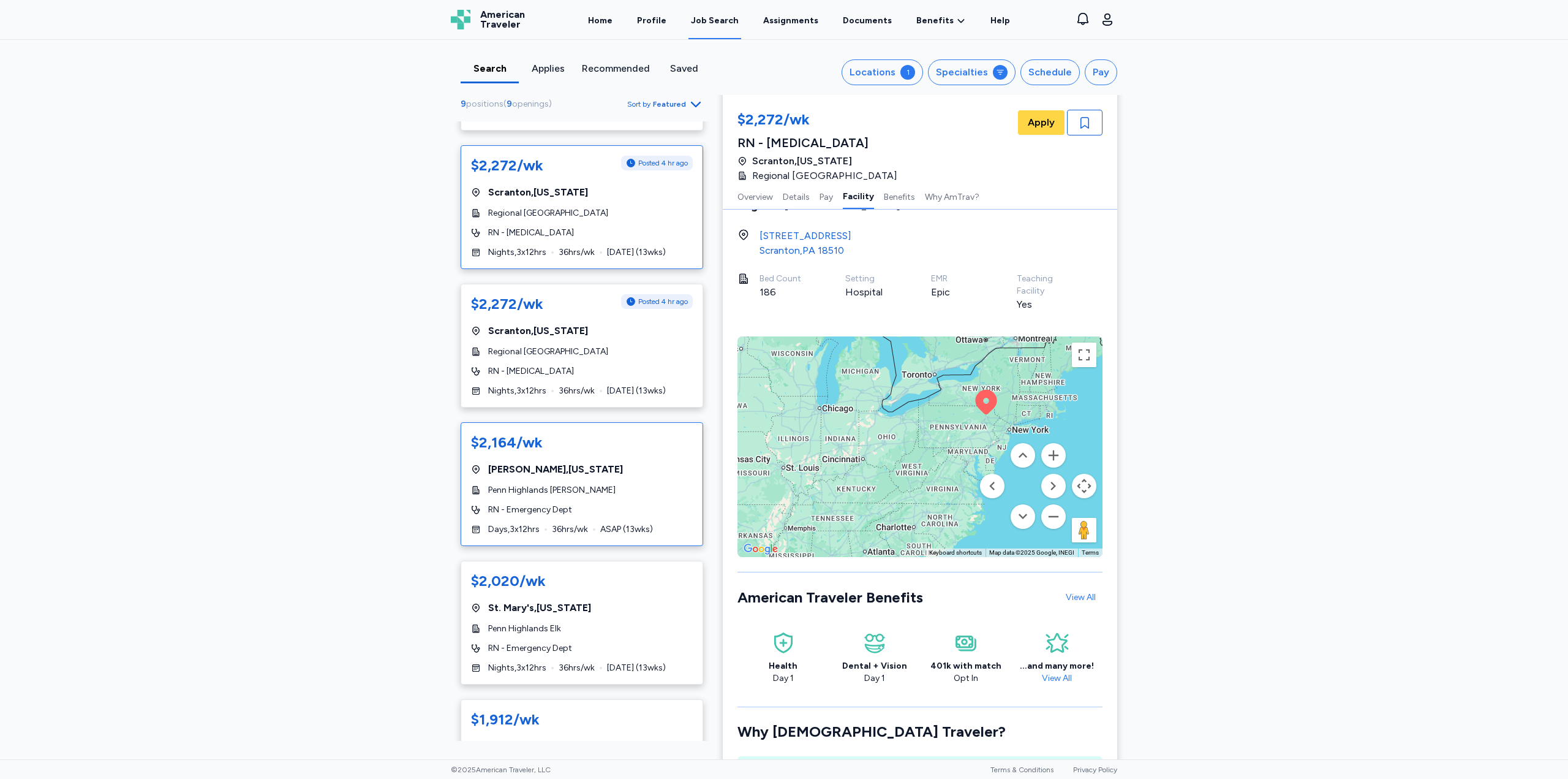
scroll to position [307, 0]
click at [574, 499] on div "$2,164/[PERSON_NAME] , [US_STATE] Penn Highlands [PERSON_NAME] - Emergency Dept…" at bounding box center [582, 482] width 243 height 124
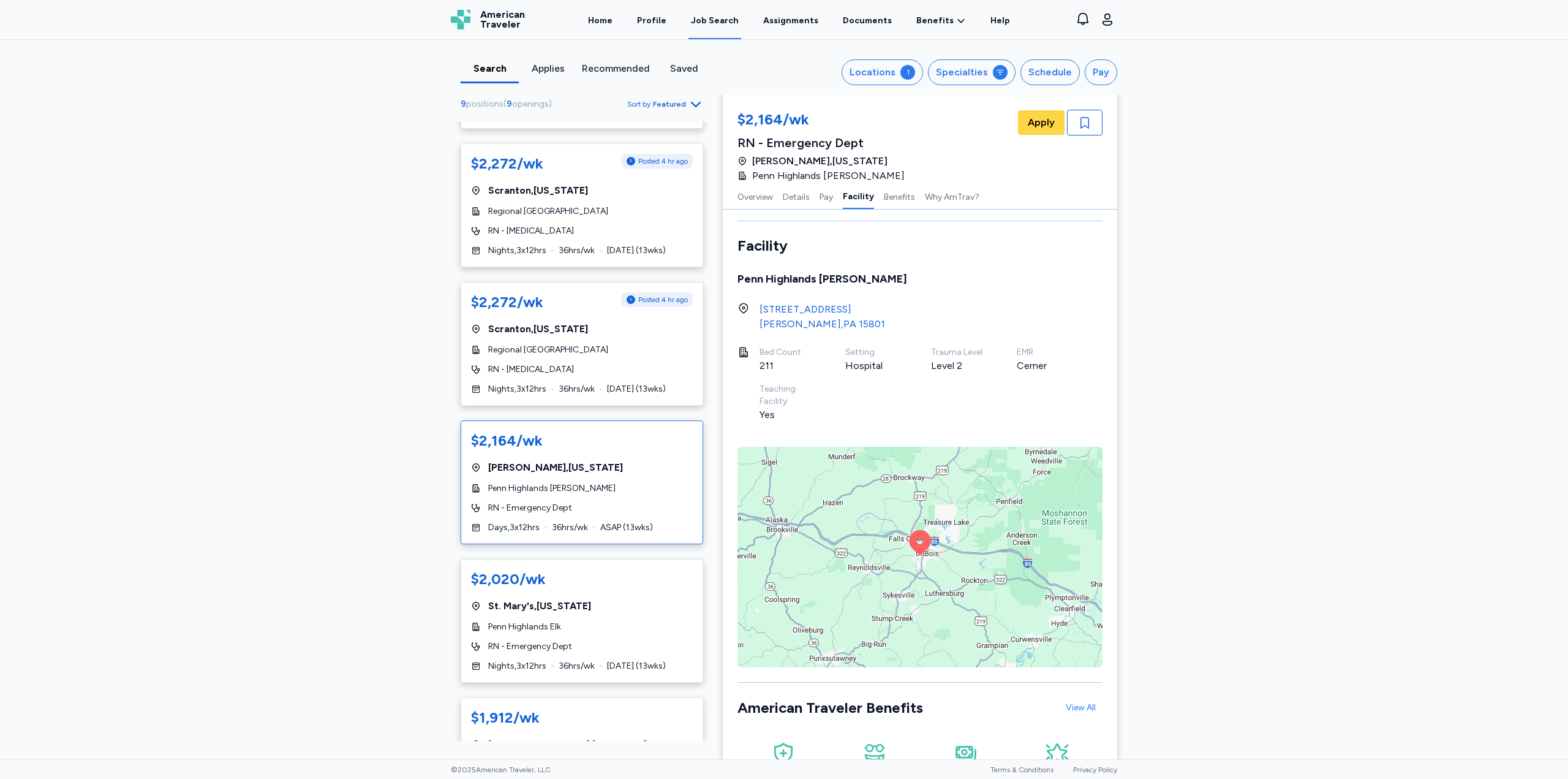
scroll to position [1166, 0]
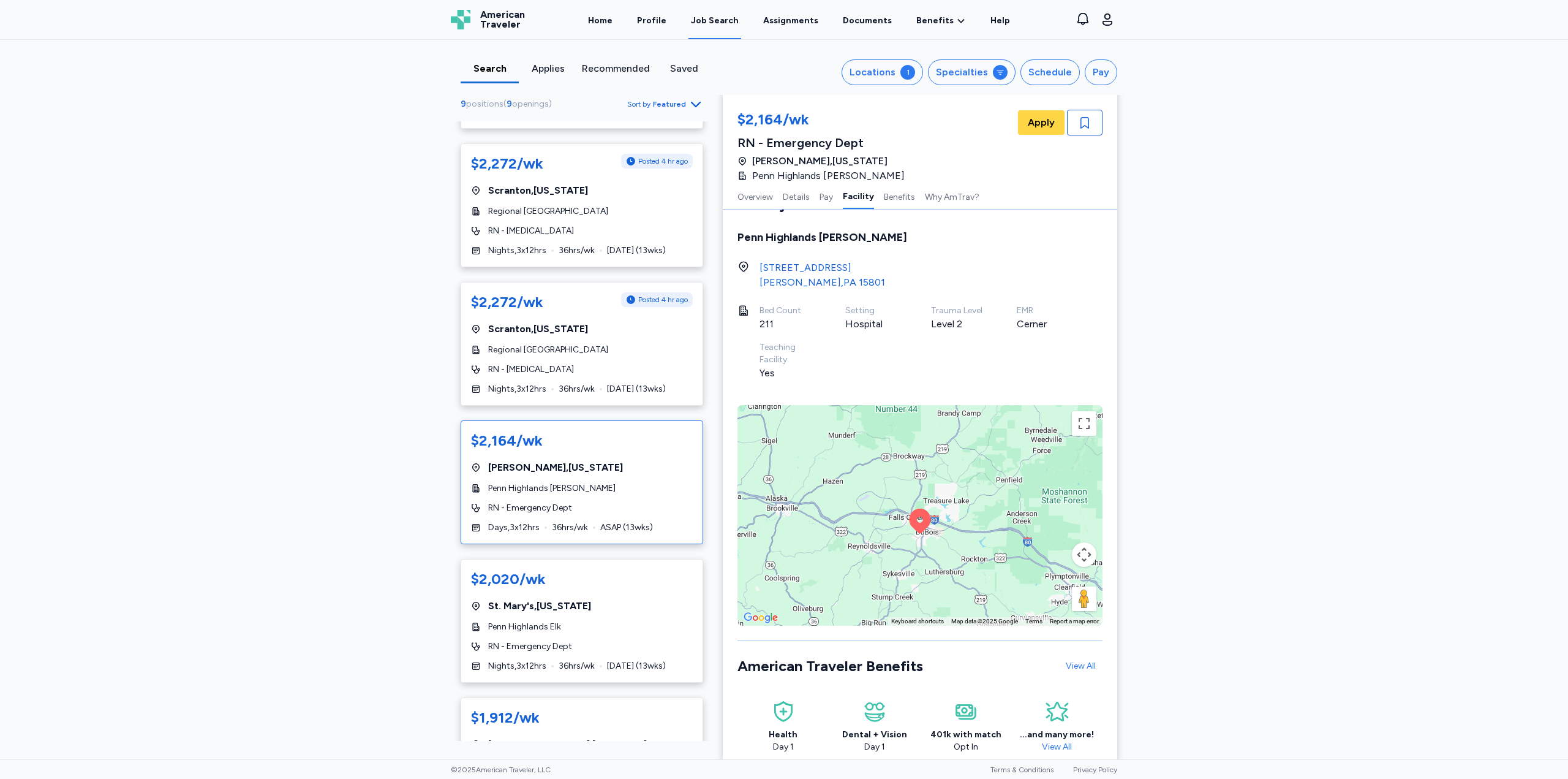
drag, startPoint x: 1013, startPoint y: 522, endPoint x: 1014, endPoint y: 540, distance: 18.0
click at [1014, 541] on div "To activate drag with keyboard, press Alt + Enter. Once in keyboard drag state,…" at bounding box center [919, 515] width 365 height 221
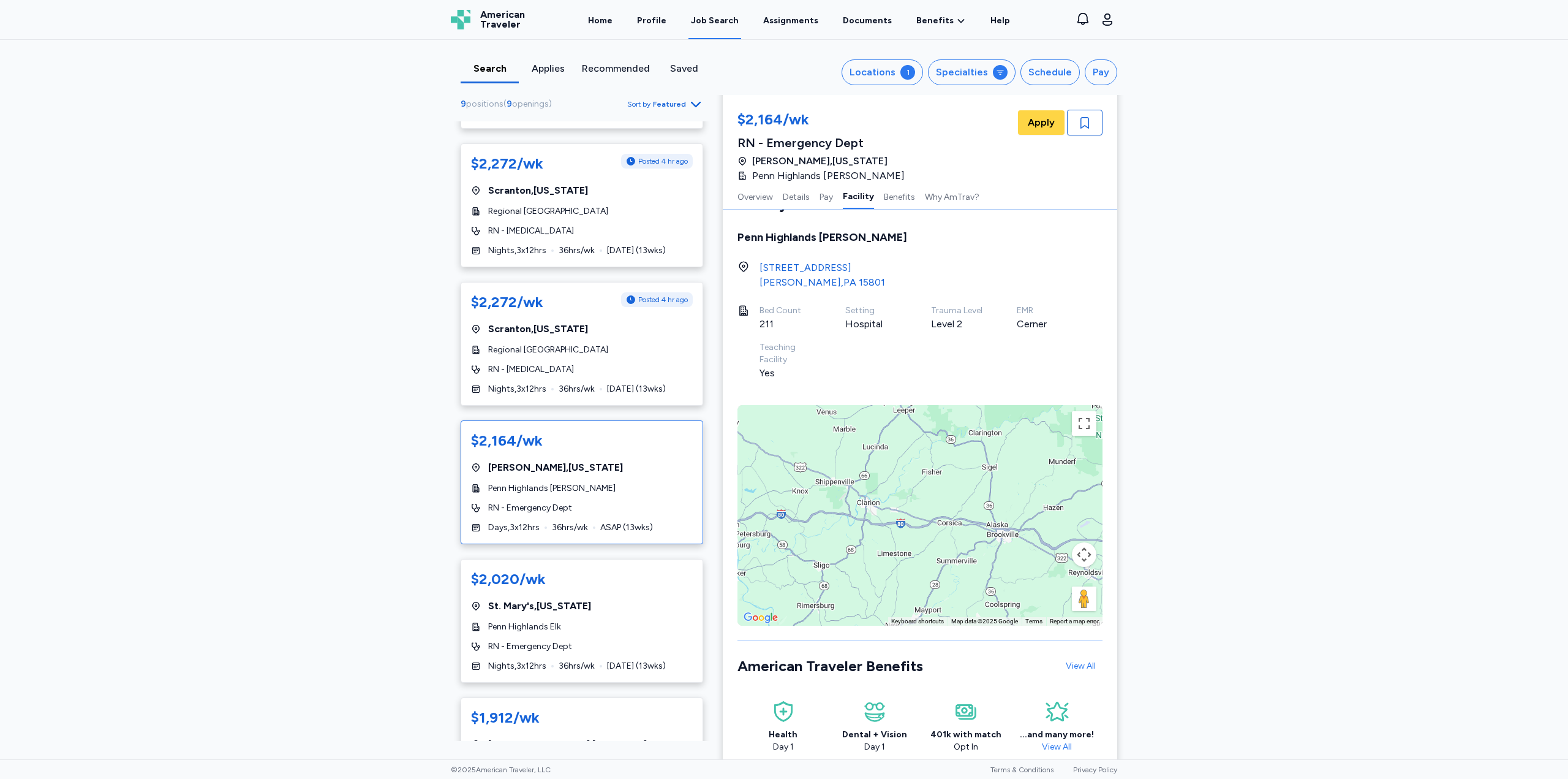
drag, startPoint x: 910, startPoint y: 530, endPoint x: 962, endPoint y: 531, distance: 52.0
click at [1030, 542] on div "To activate drag with keyboard, press Alt + Enter. Once in keyboard drag state,…" at bounding box center [919, 515] width 365 height 221
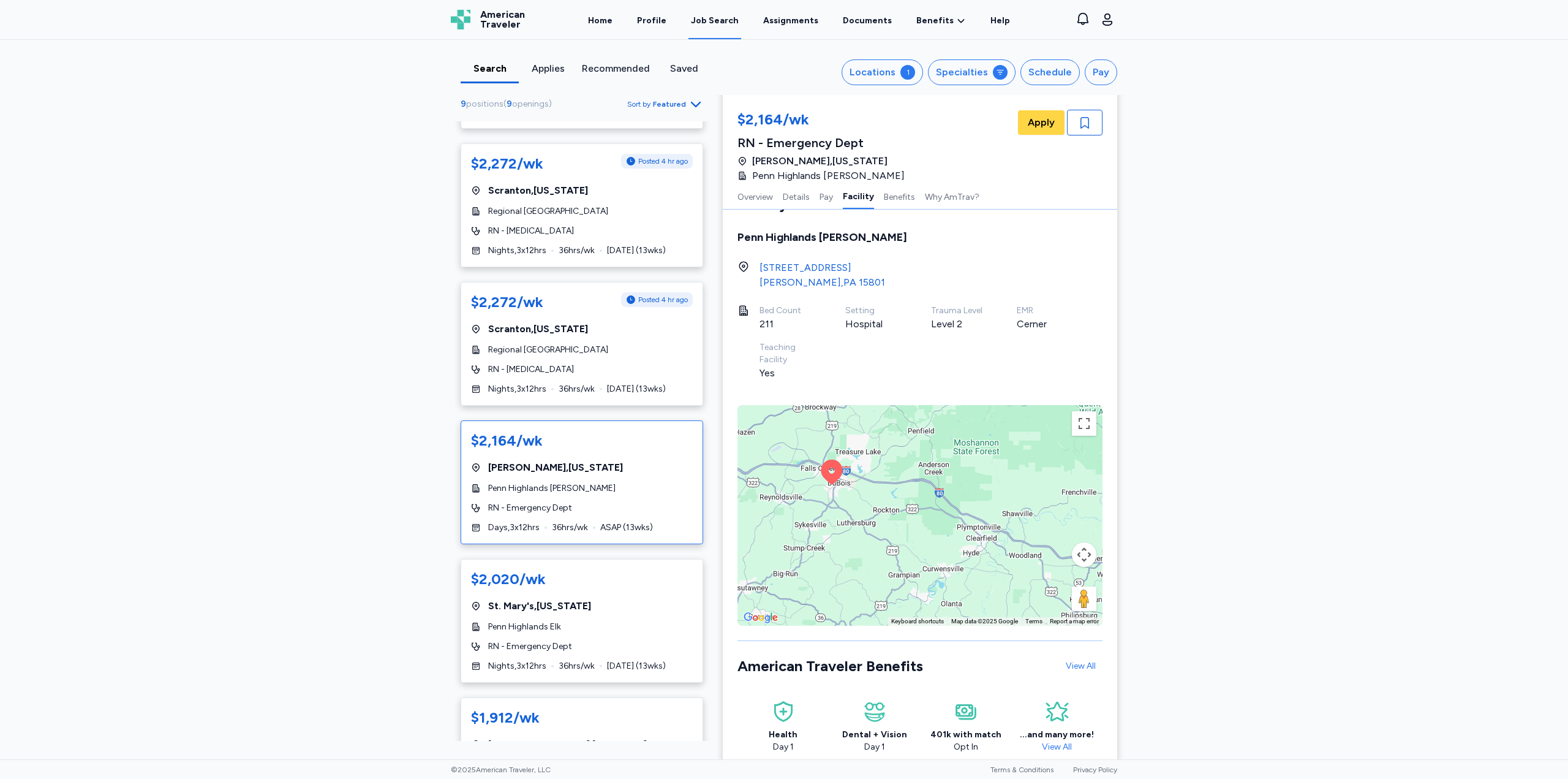
click at [950, 525] on div "To activate drag with keyboard, press Alt + Enter. Once in keyboard drag state,…" at bounding box center [919, 515] width 365 height 221
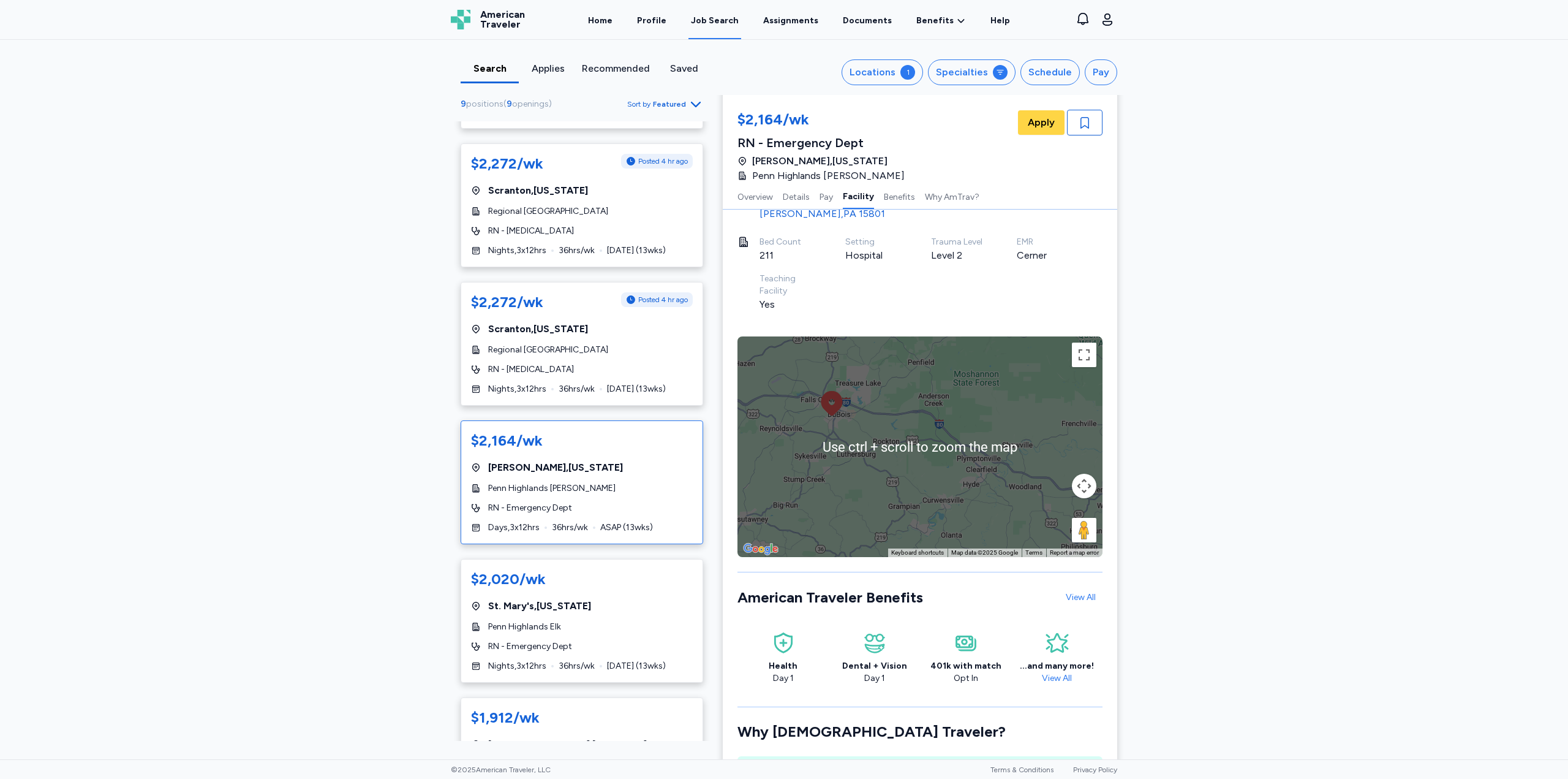
scroll to position [1227, 0]
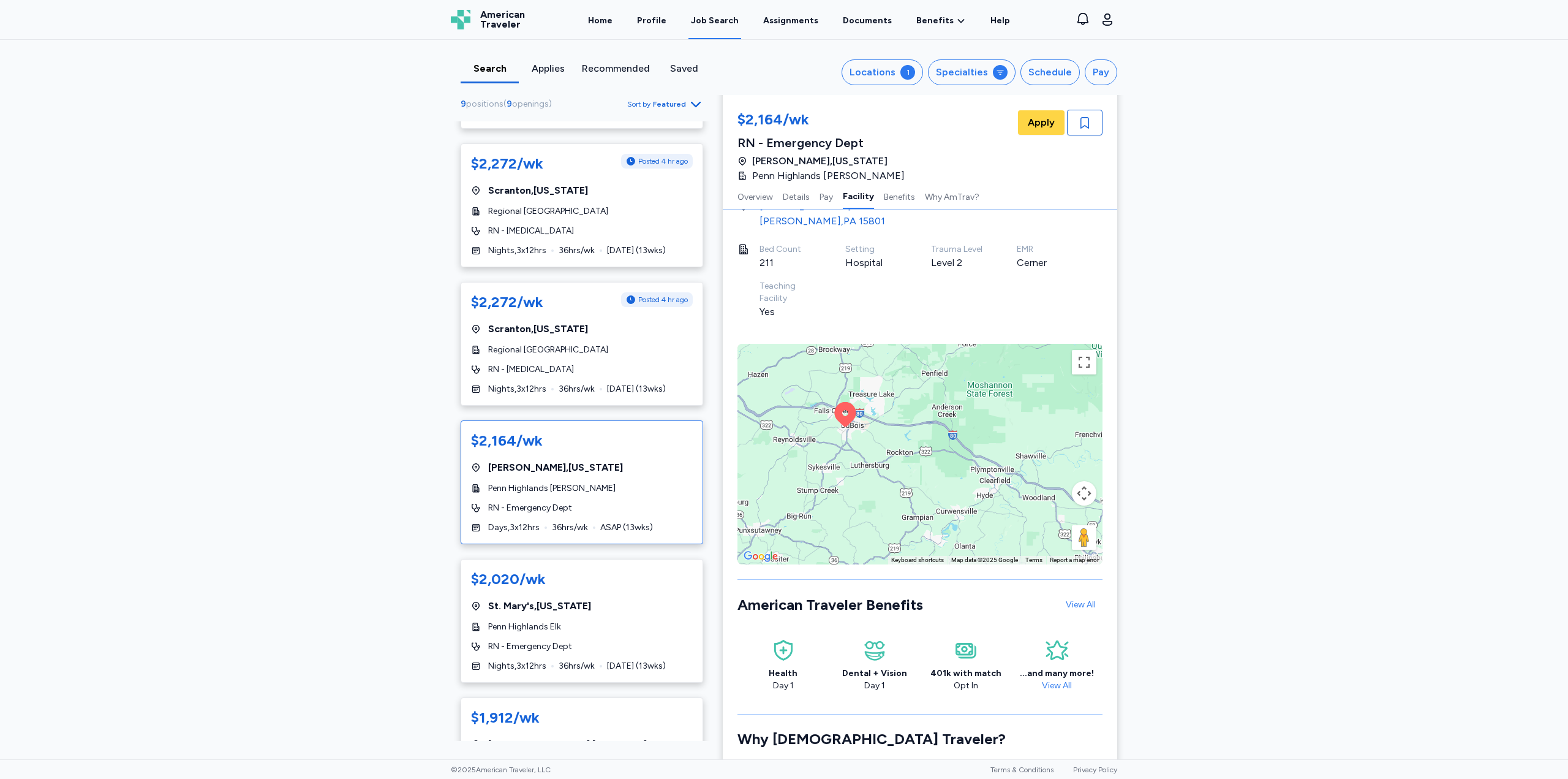
drag, startPoint x: 974, startPoint y: 487, endPoint x: 981, endPoint y: 487, distance: 7.0
click at [974, 487] on div "To activate drag with keyboard, press Alt + Enter. Once in keyboard drag state,…" at bounding box center [919, 454] width 365 height 221
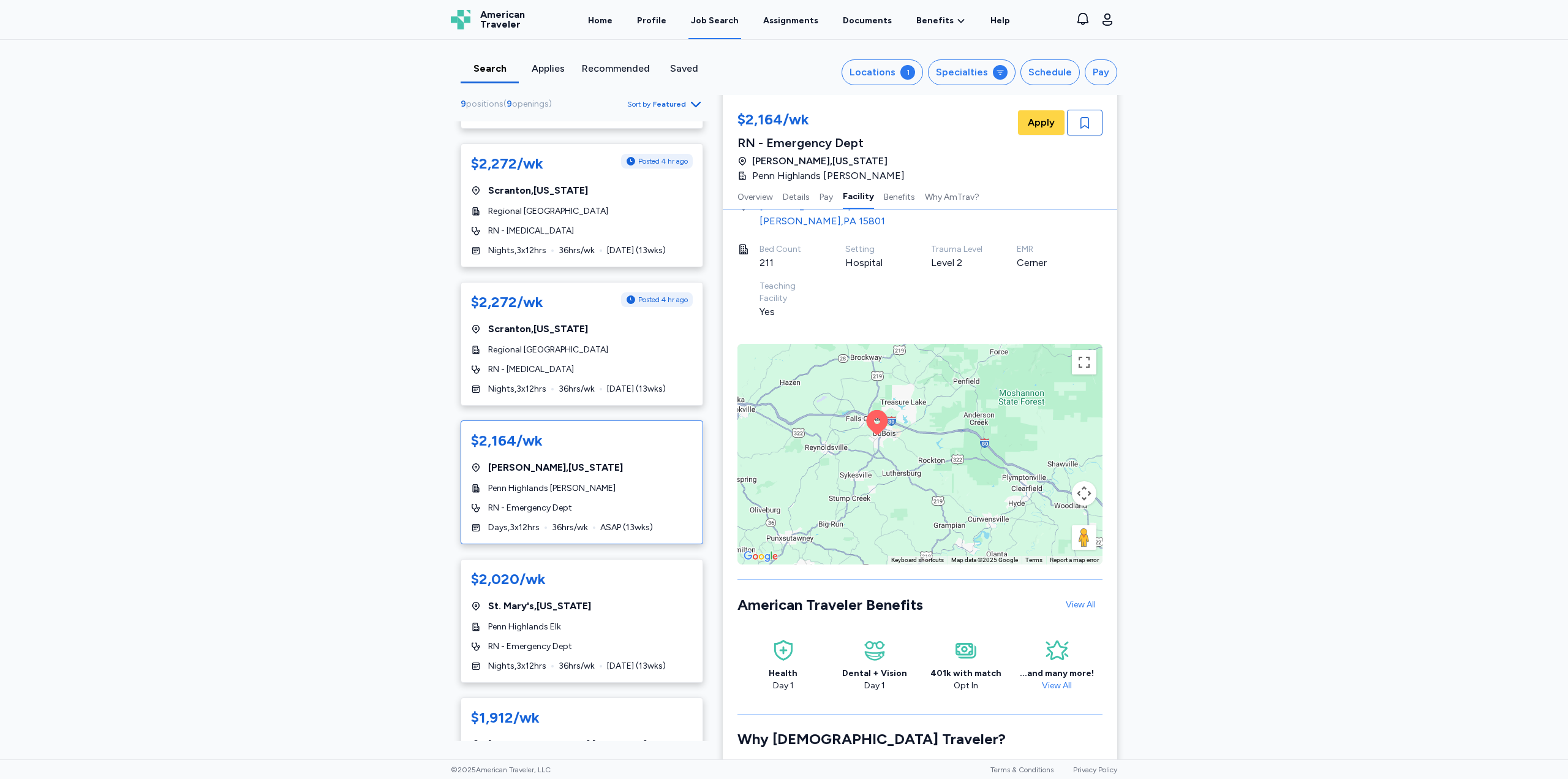
click at [1087, 484] on button "Map camera controls" at bounding box center [1084, 493] width 24 height 24
click at [1051, 512] on button "Zoom out" at bounding box center [1054, 524] width 24 height 24
click at [1049, 512] on button "Zoom out" at bounding box center [1054, 524] width 24 height 24
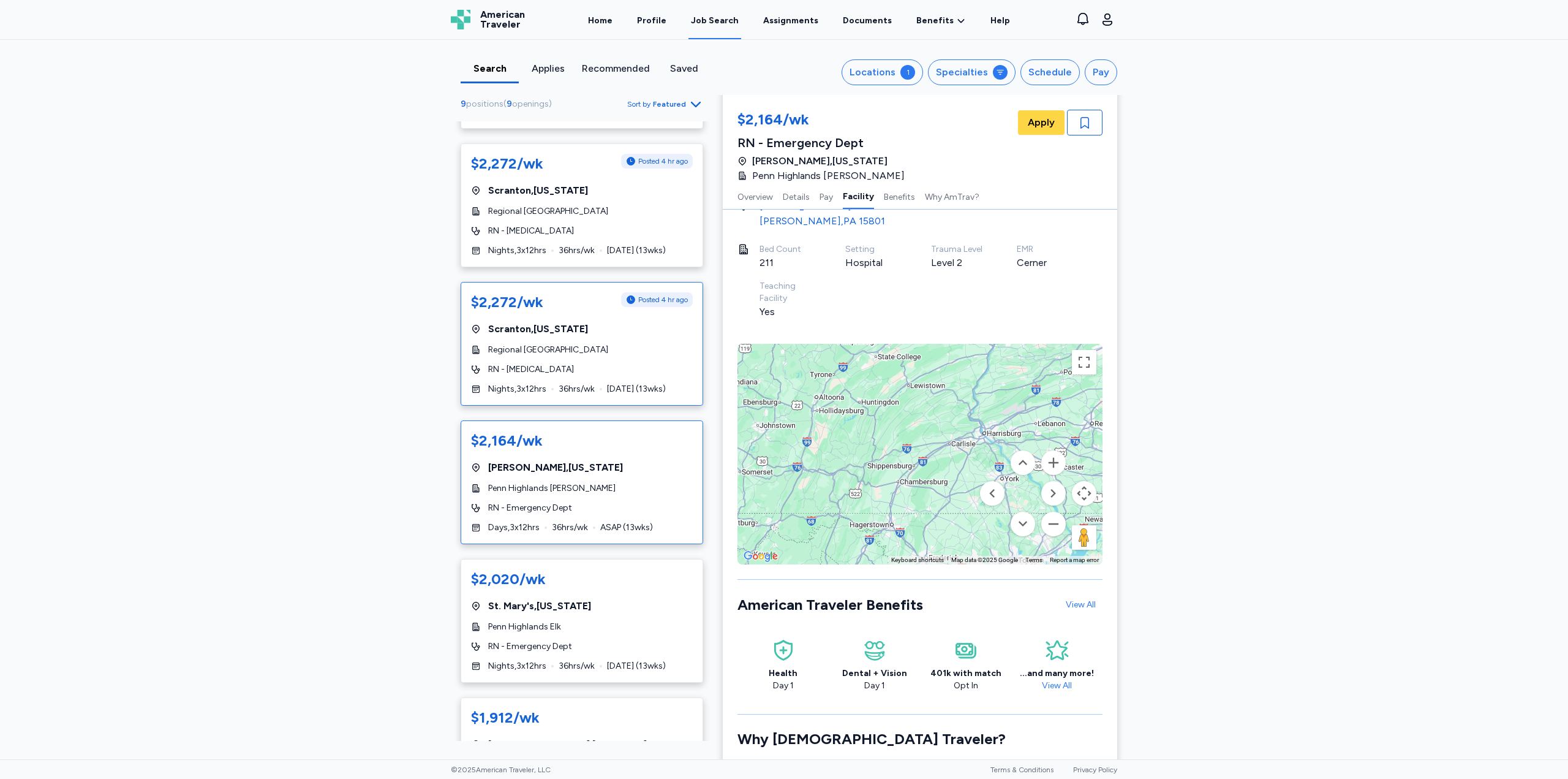
drag, startPoint x: 793, startPoint y: 476, endPoint x: 658, endPoint y: 333, distance: 196.7
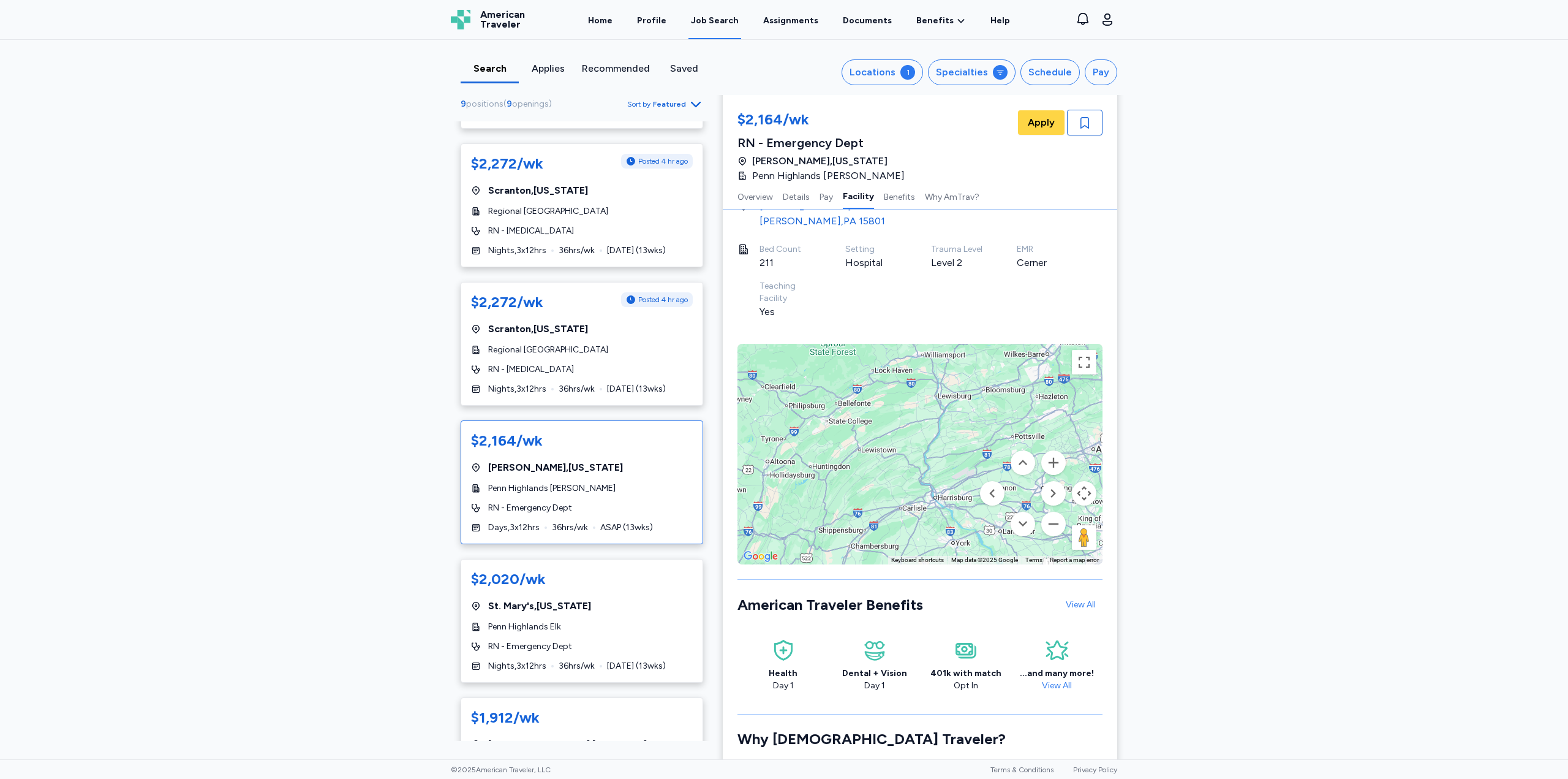
drag, startPoint x: 897, startPoint y: 443, endPoint x: 1038, endPoint y: 552, distance: 178.2
click at [1038, 552] on div "Assignment Overview Overview Posted [DATE] Shift Days, 3x12hrs Hours 36 hrs/wk …" at bounding box center [920, 0] width 394 height 2026
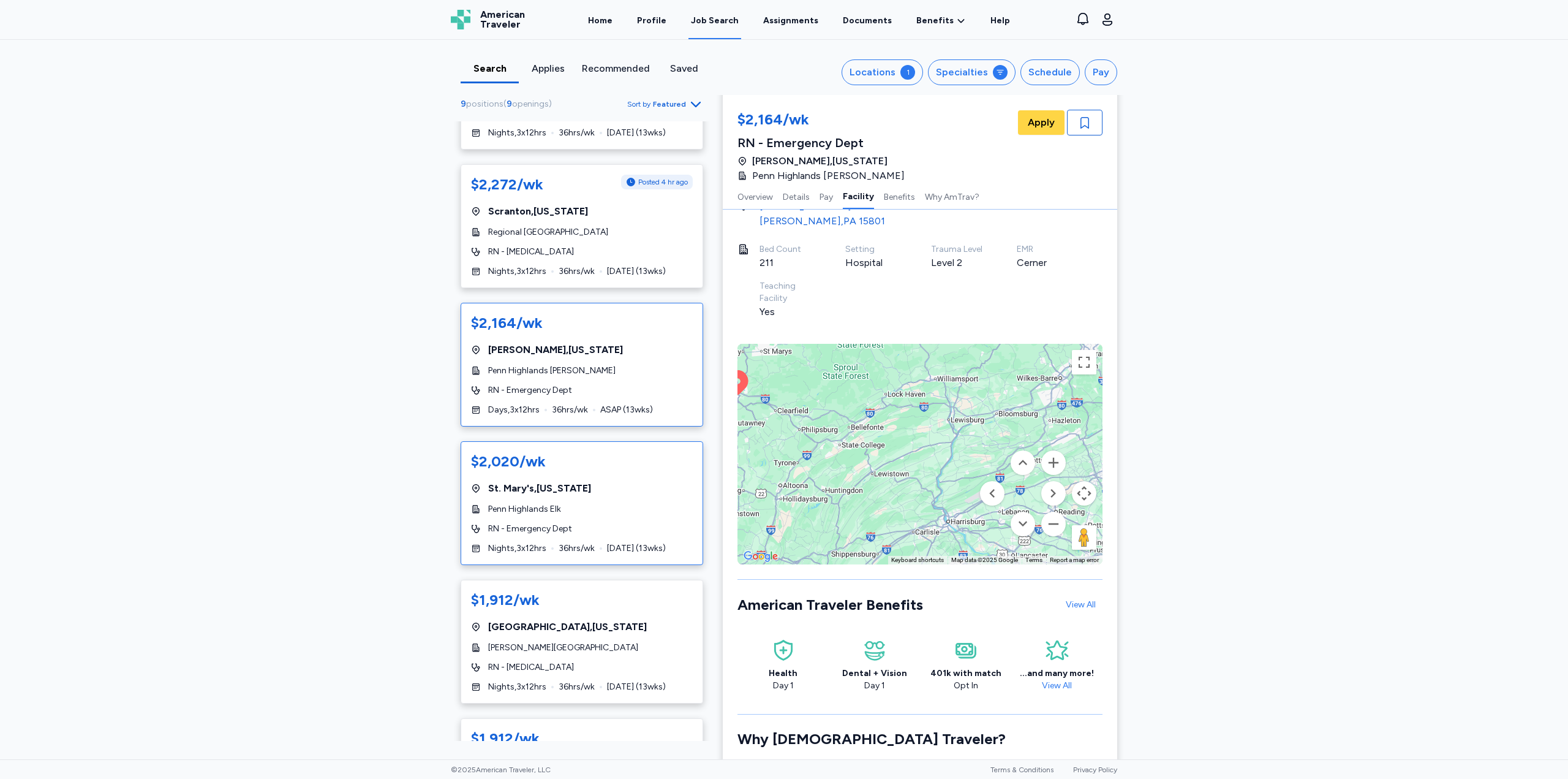
scroll to position [429, 0]
click at [619, 515] on div "$2,020/wk [GEOGRAPHIC_DATA] , [US_STATE] [GEOGRAPHIC_DATA] Elk RN - Emergency D…" at bounding box center [582, 498] width 243 height 124
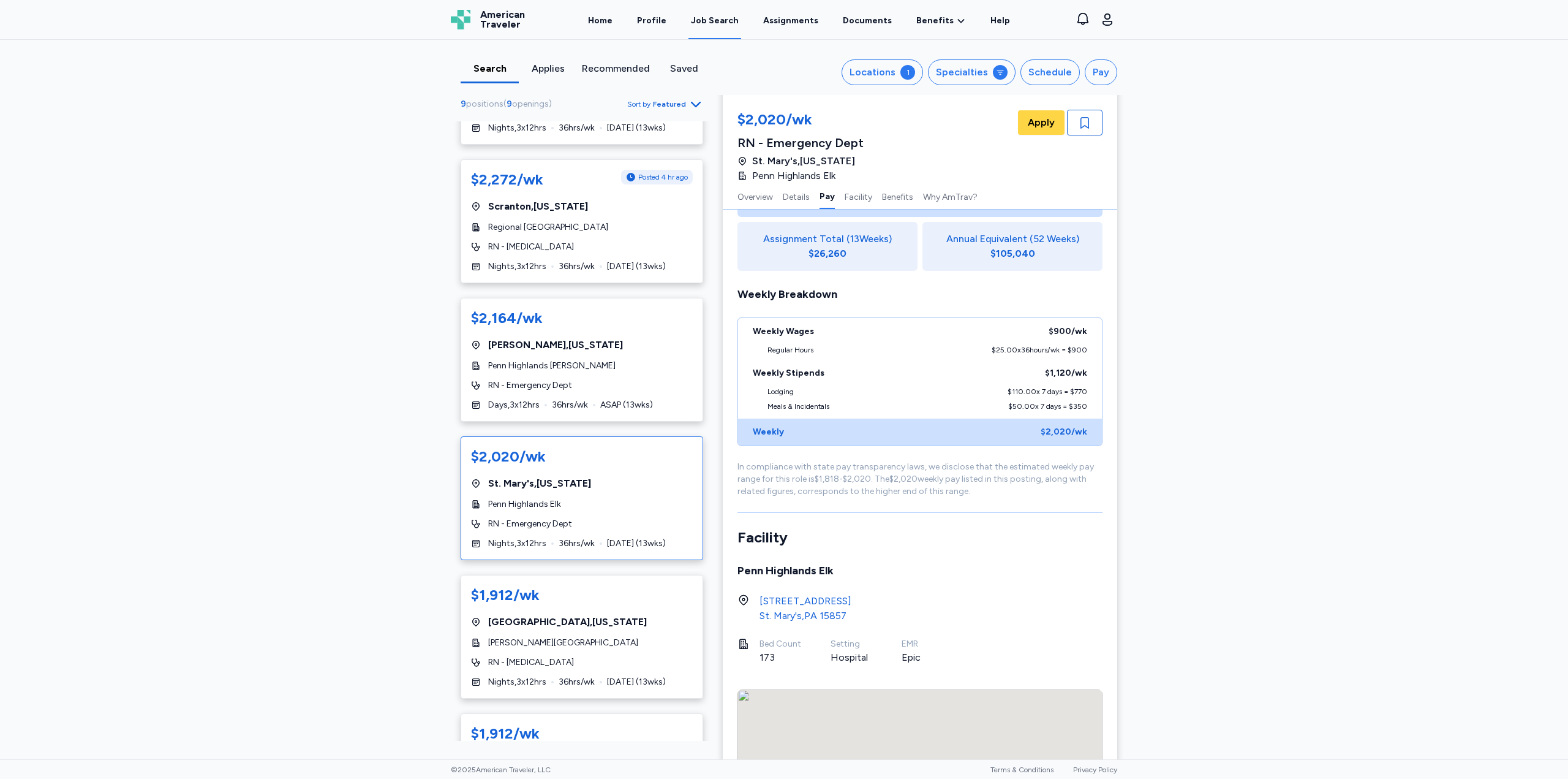
scroll to position [921, 0]
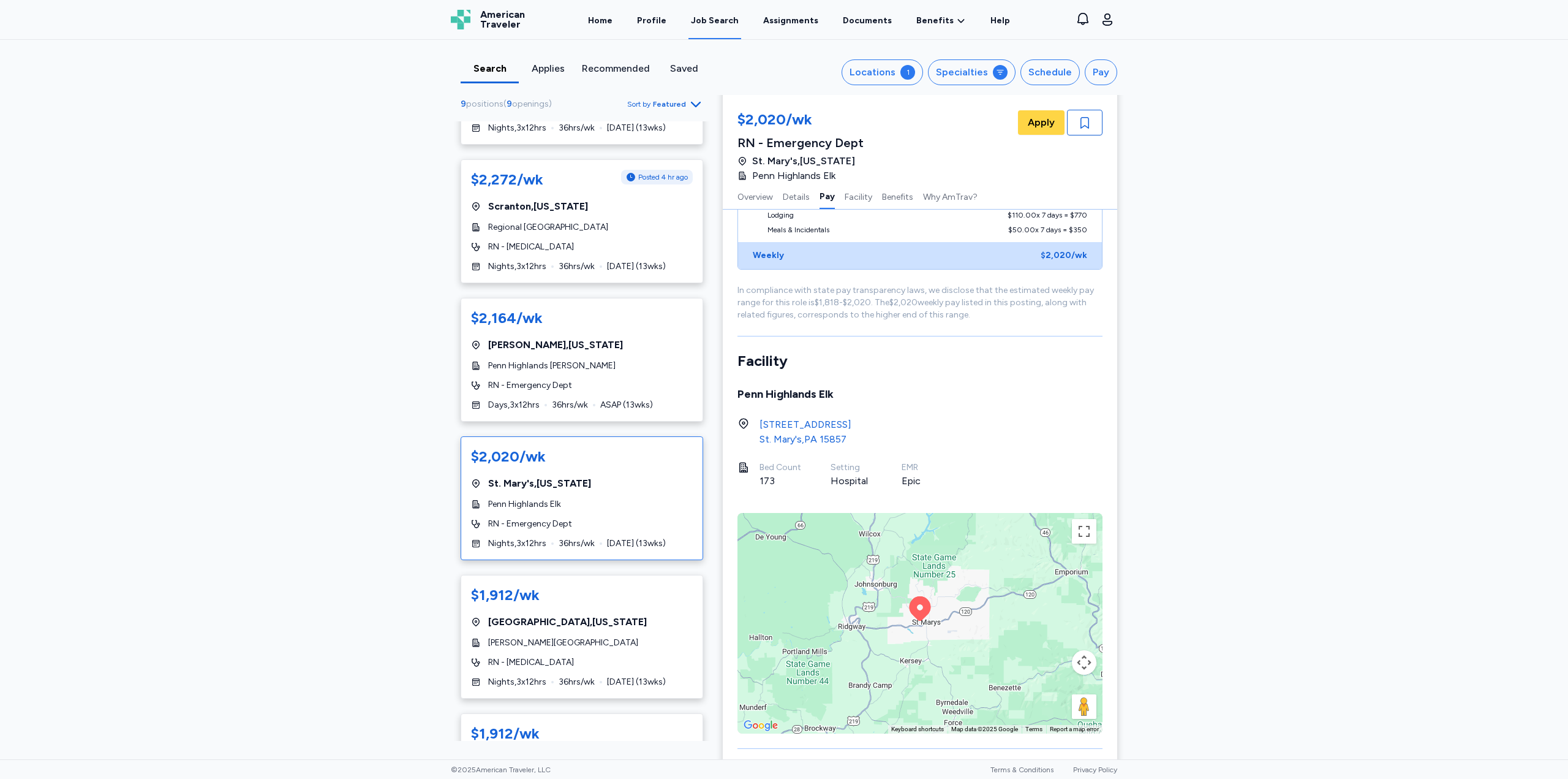
click at [1051, 612] on div "To activate drag with keyboard, press Alt + Enter. Once in keyboard drag state,…" at bounding box center [919, 623] width 365 height 221
click at [1079, 662] on button "Map camera controls" at bounding box center [1084, 663] width 24 height 24
click at [1051, 693] on button "Zoom out" at bounding box center [1054, 693] width 24 height 24
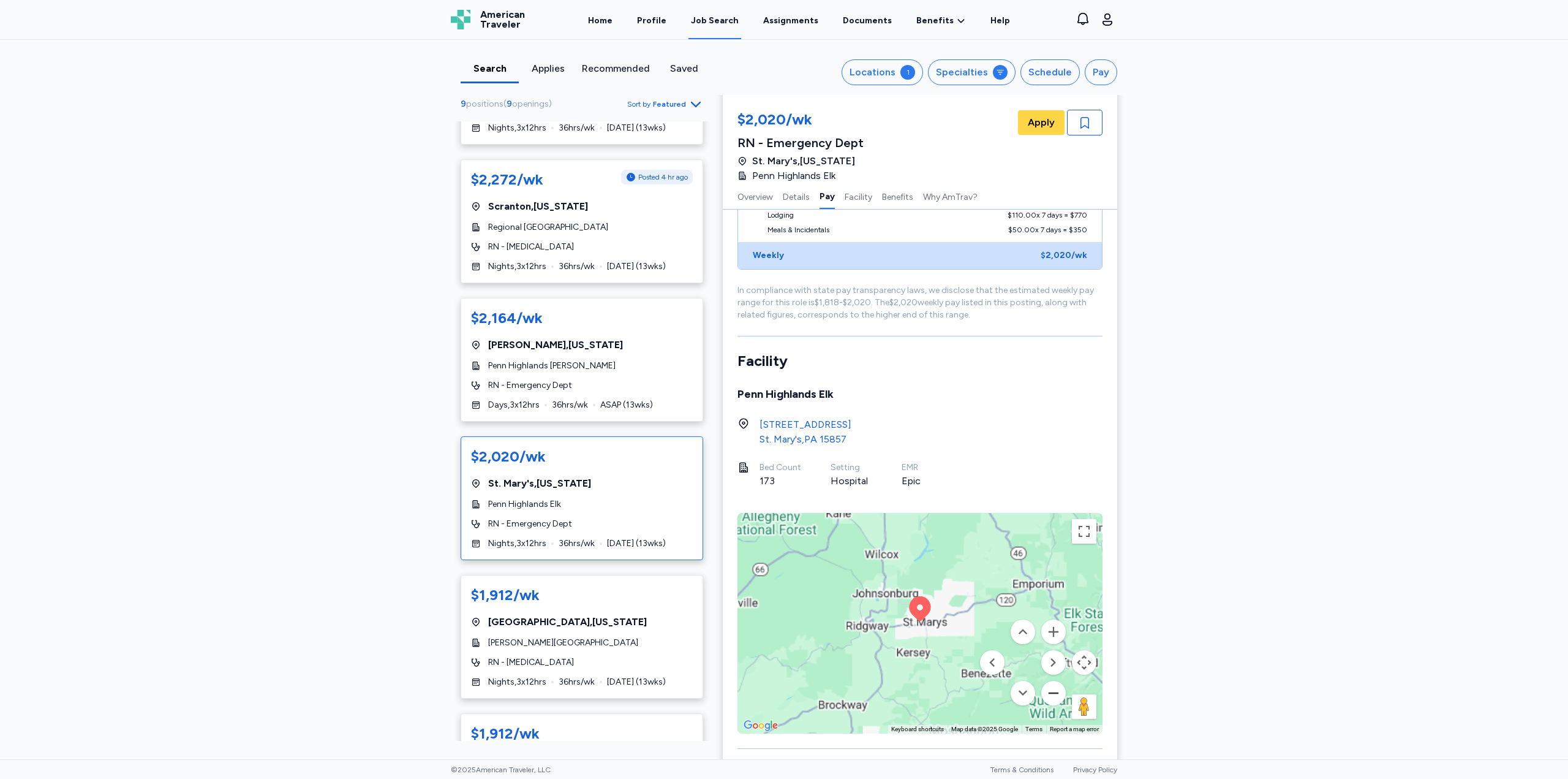
click at [1051, 693] on button "Zoom out" at bounding box center [1054, 693] width 24 height 24
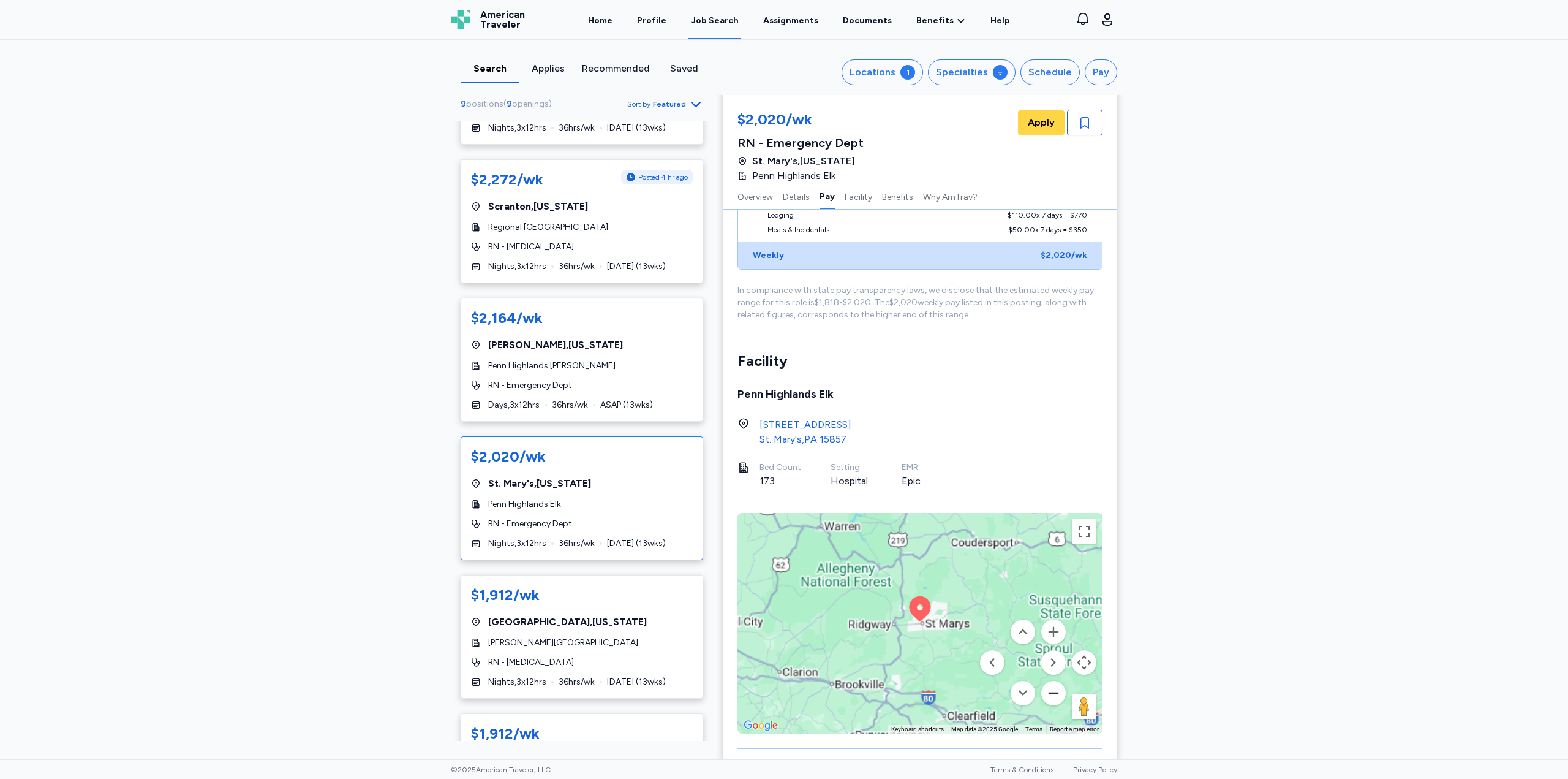
click at [1051, 693] on button "Zoom out" at bounding box center [1054, 693] width 24 height 24
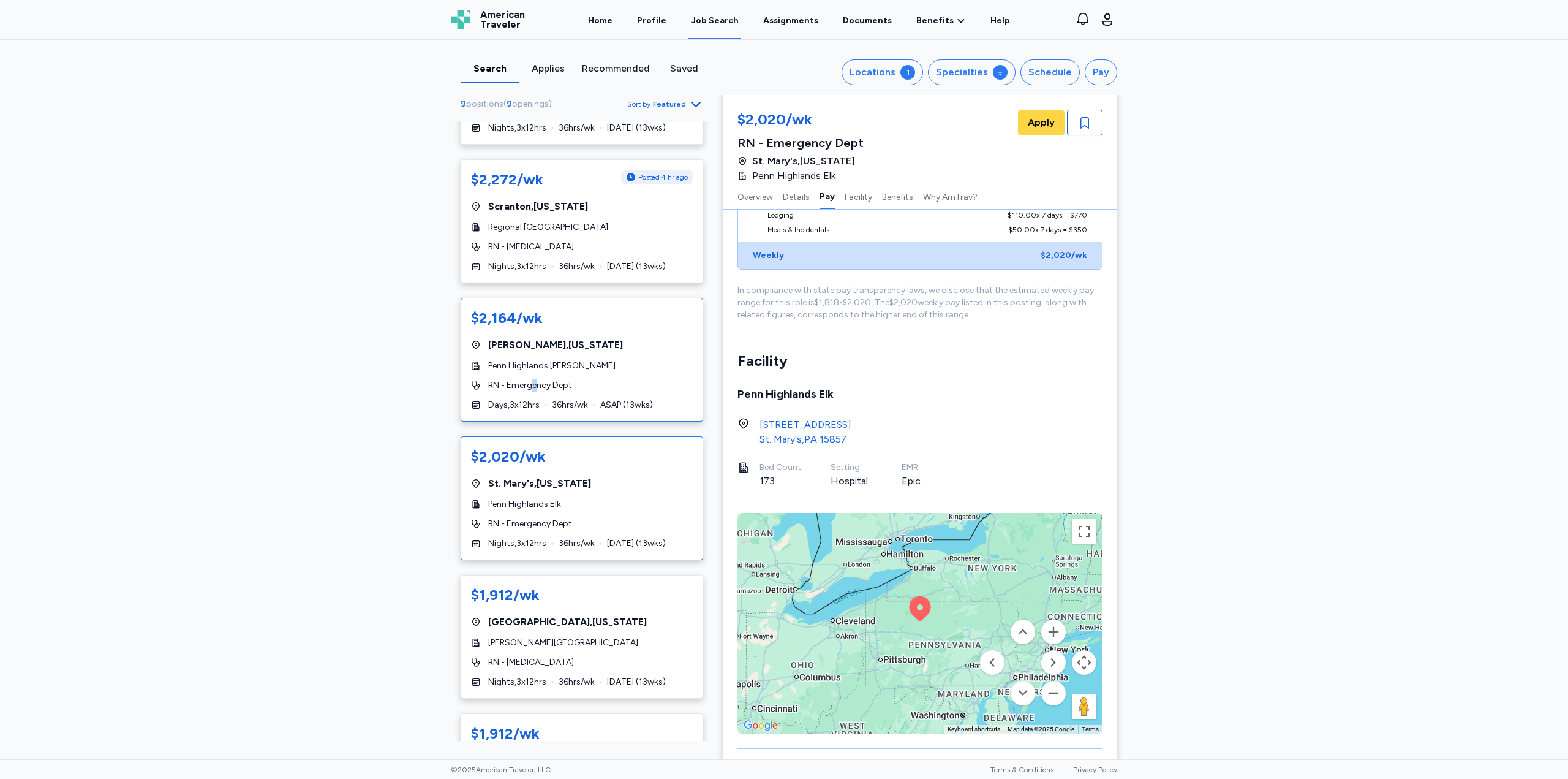
click at [531, 383] on span "RN - Emergency Dept" at bounding box center [529, 385] width 84 height 12
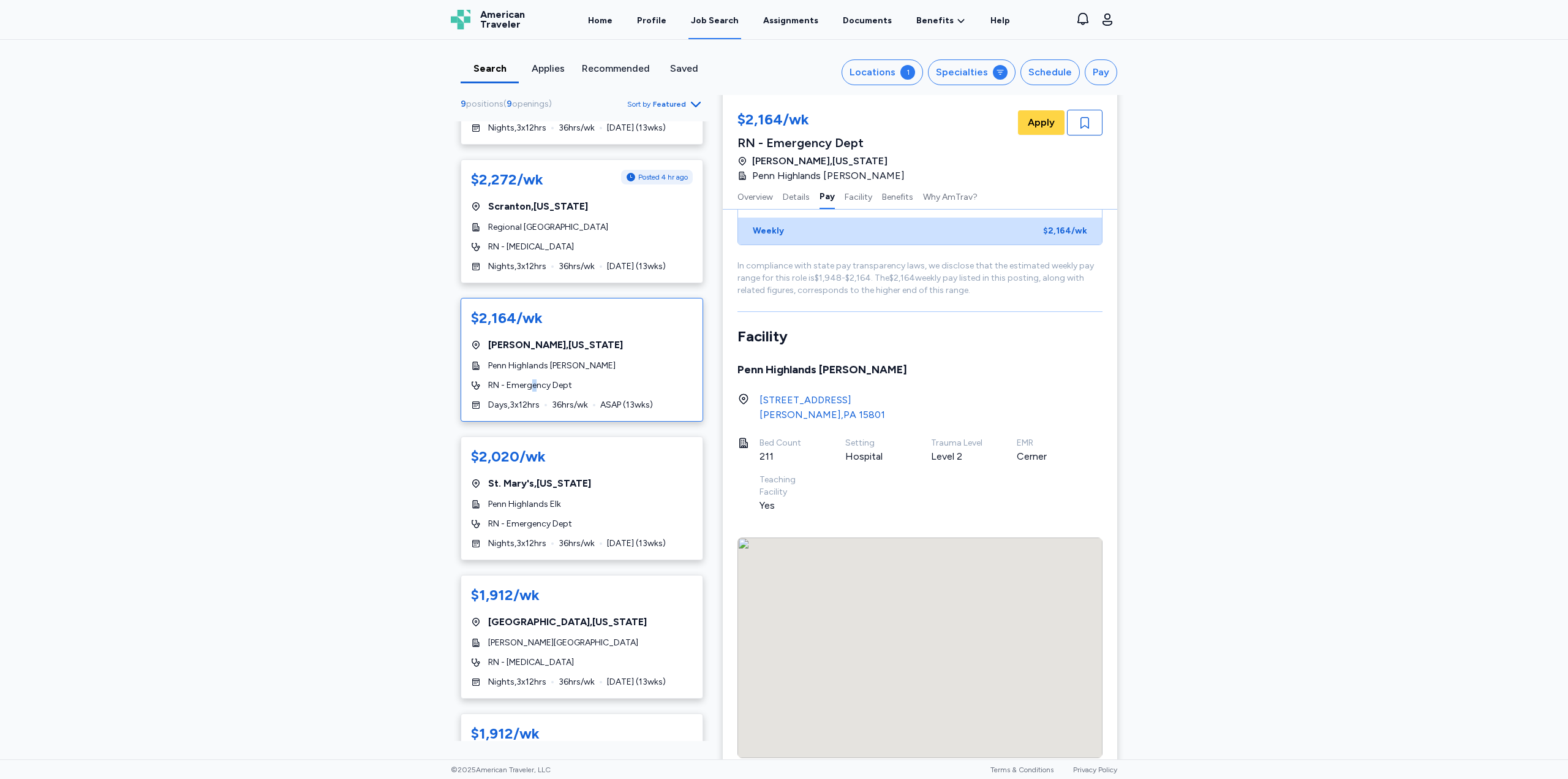
scroll to position [1043, 0]
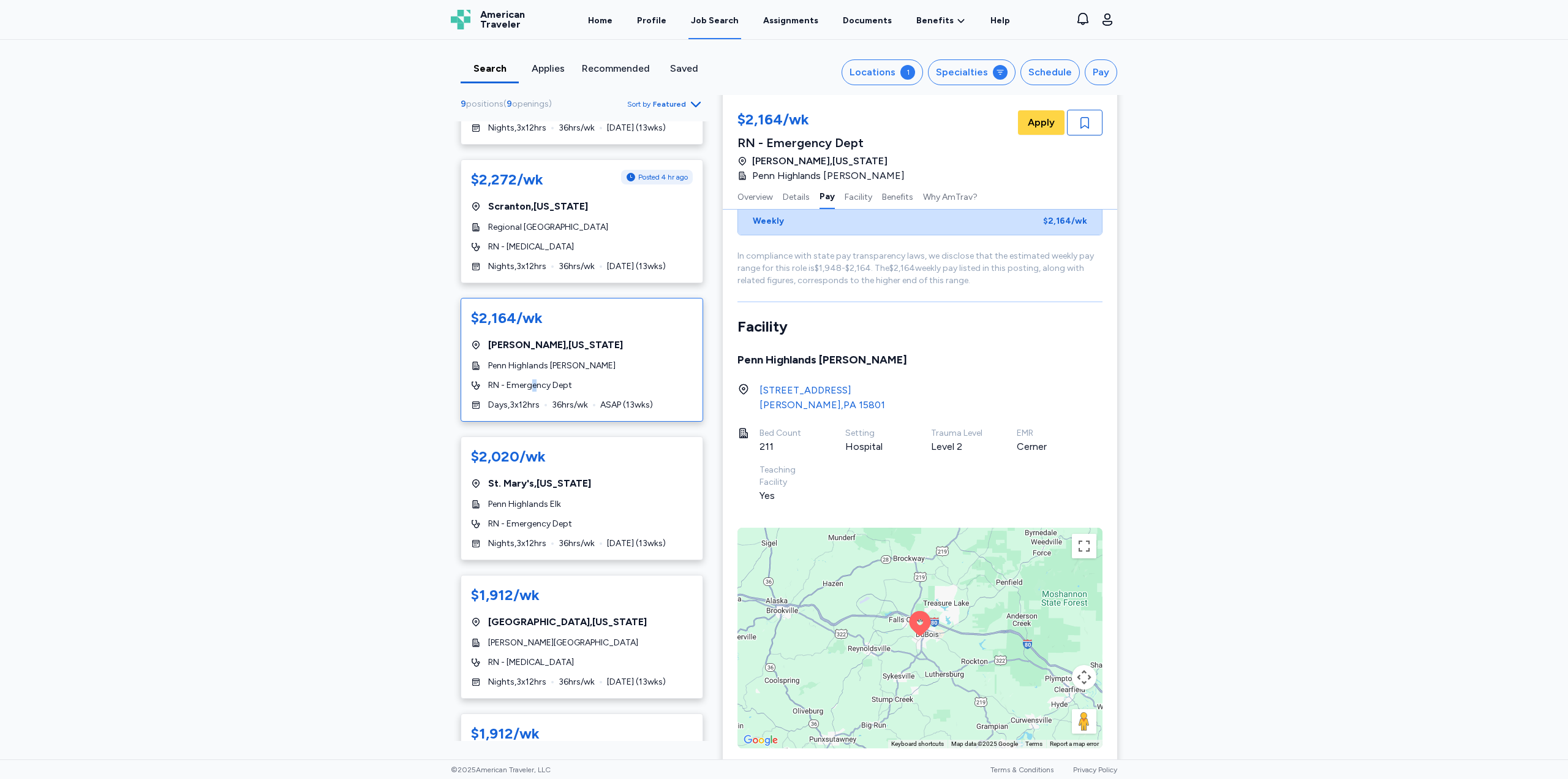
click at [997, 641] on div "To activate drag with keyboard, press Alt + Enter. Once in keyboard drag state,…" at bounding box center [919, 637] width 365 height 221
click at [1075, 673] on button "Map camera controls" at bounding box center [1084, 677] width 24 height 24
click at [1055, 695] on button "Zoom out" at bounding box center [1054, 708] width 24 height 24
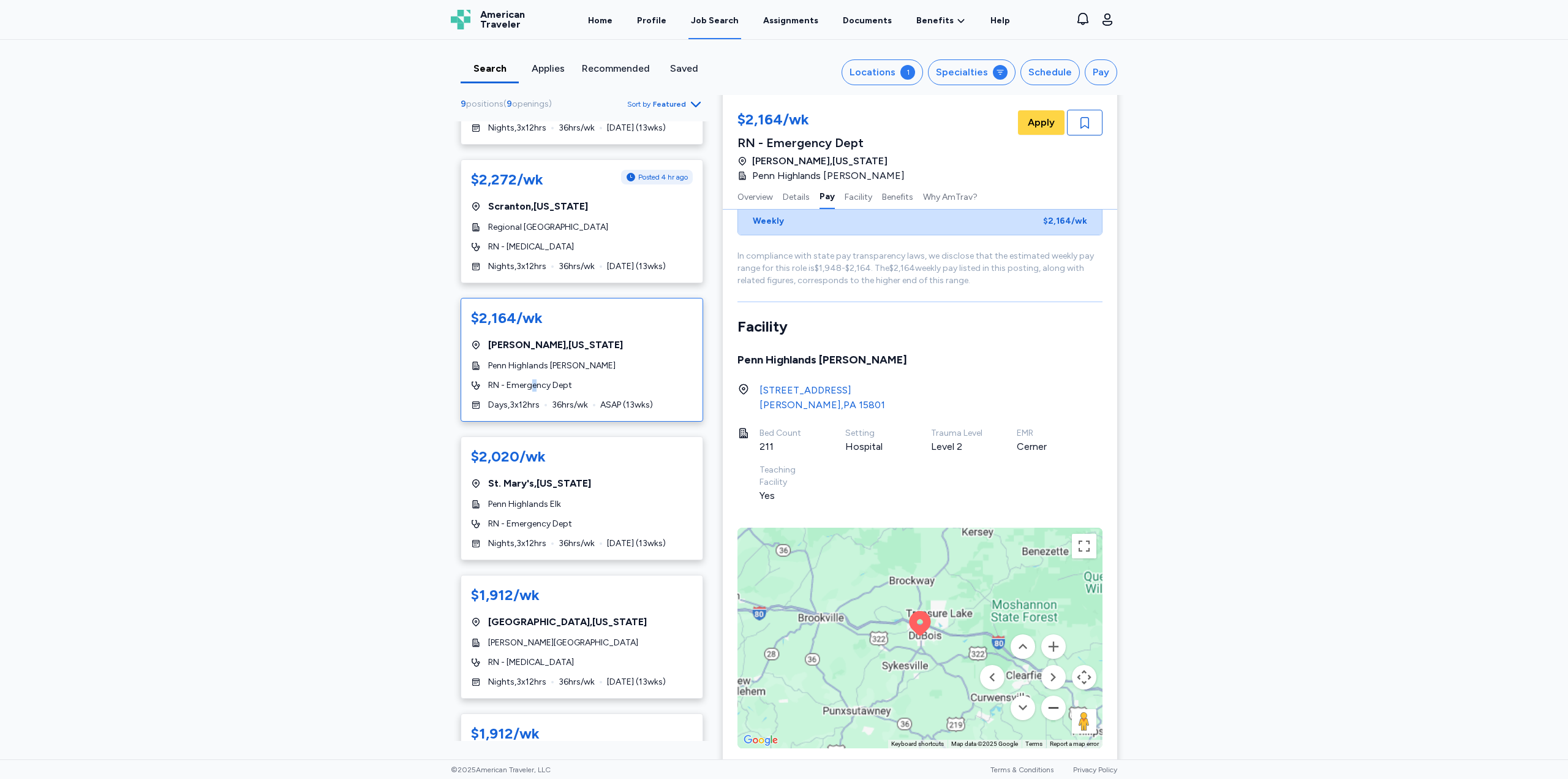
click at [1050, 695] on button "Zoom out" at bounding box center [1054, 708] width 24 height 24
click at [1047, 695] on button "Zoom out" at bounding box center [1054, 708] width 24 height 24
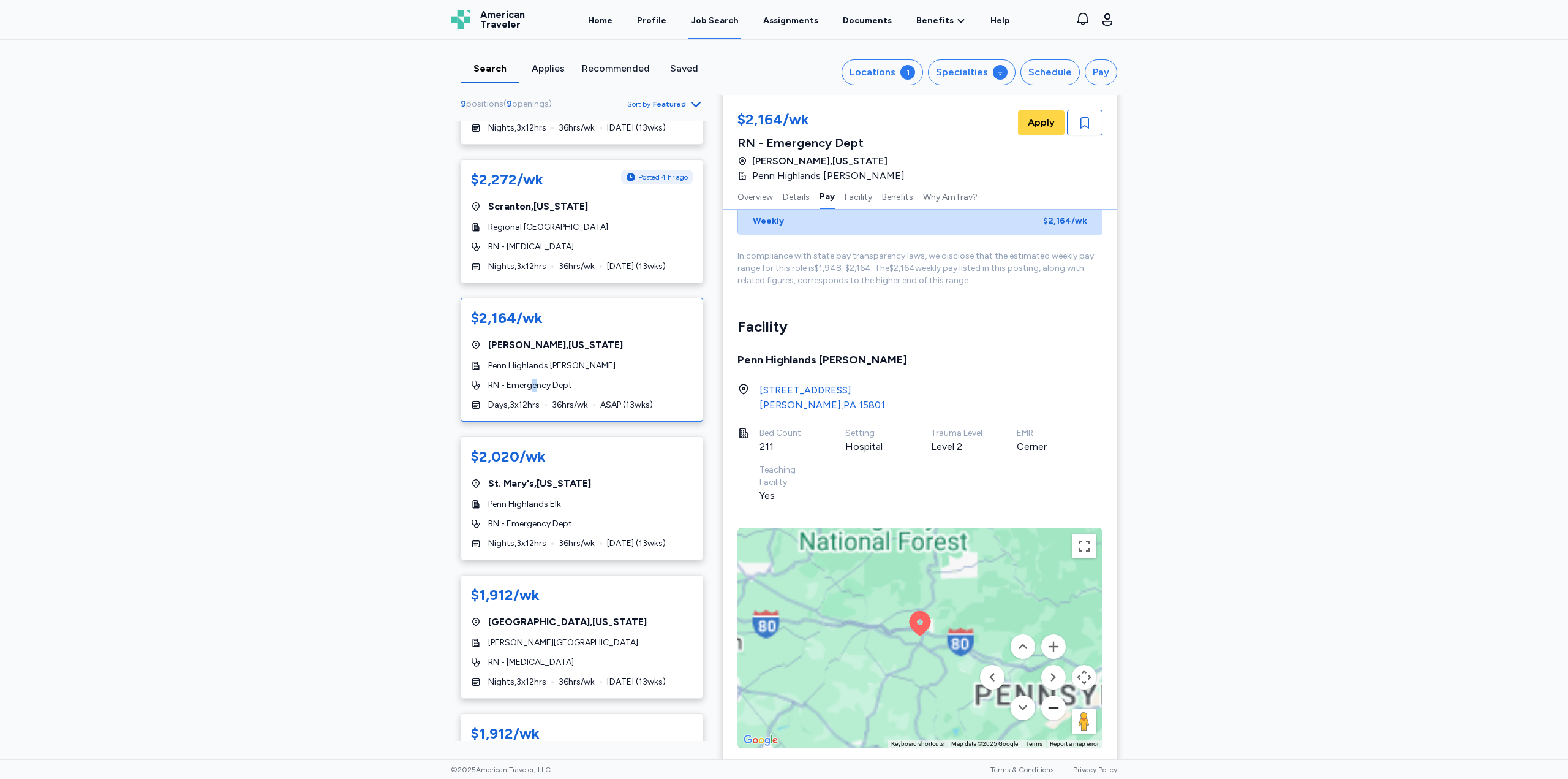
click at [1047, 695] on button "Zoom out" at bounding box center [1054, 708] width 24 height 24
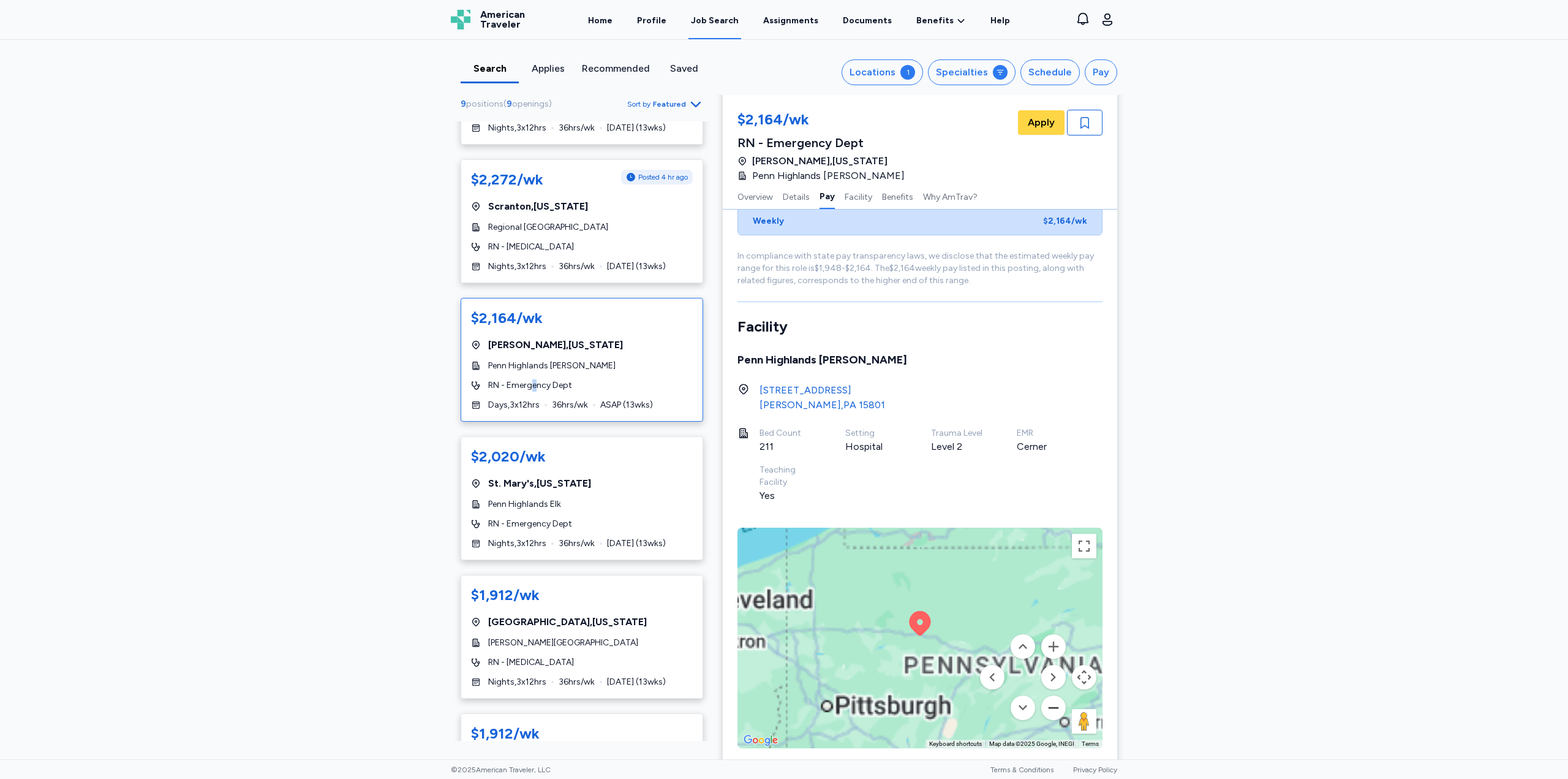
click at [1047, 695] on button "Zoom out" at bounding box center [1054, 708] width 24 height 24
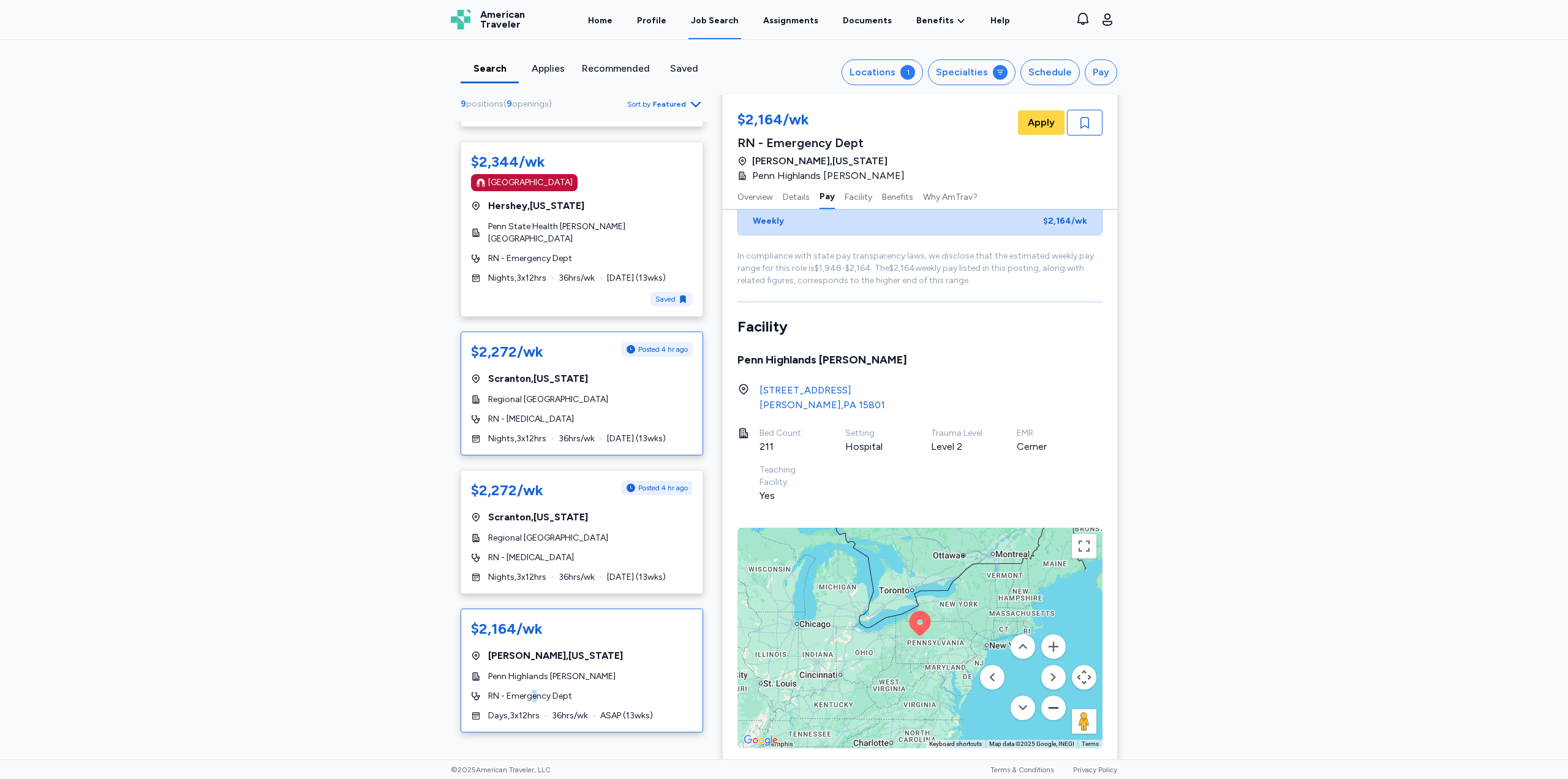
scroll to position [61, 0]
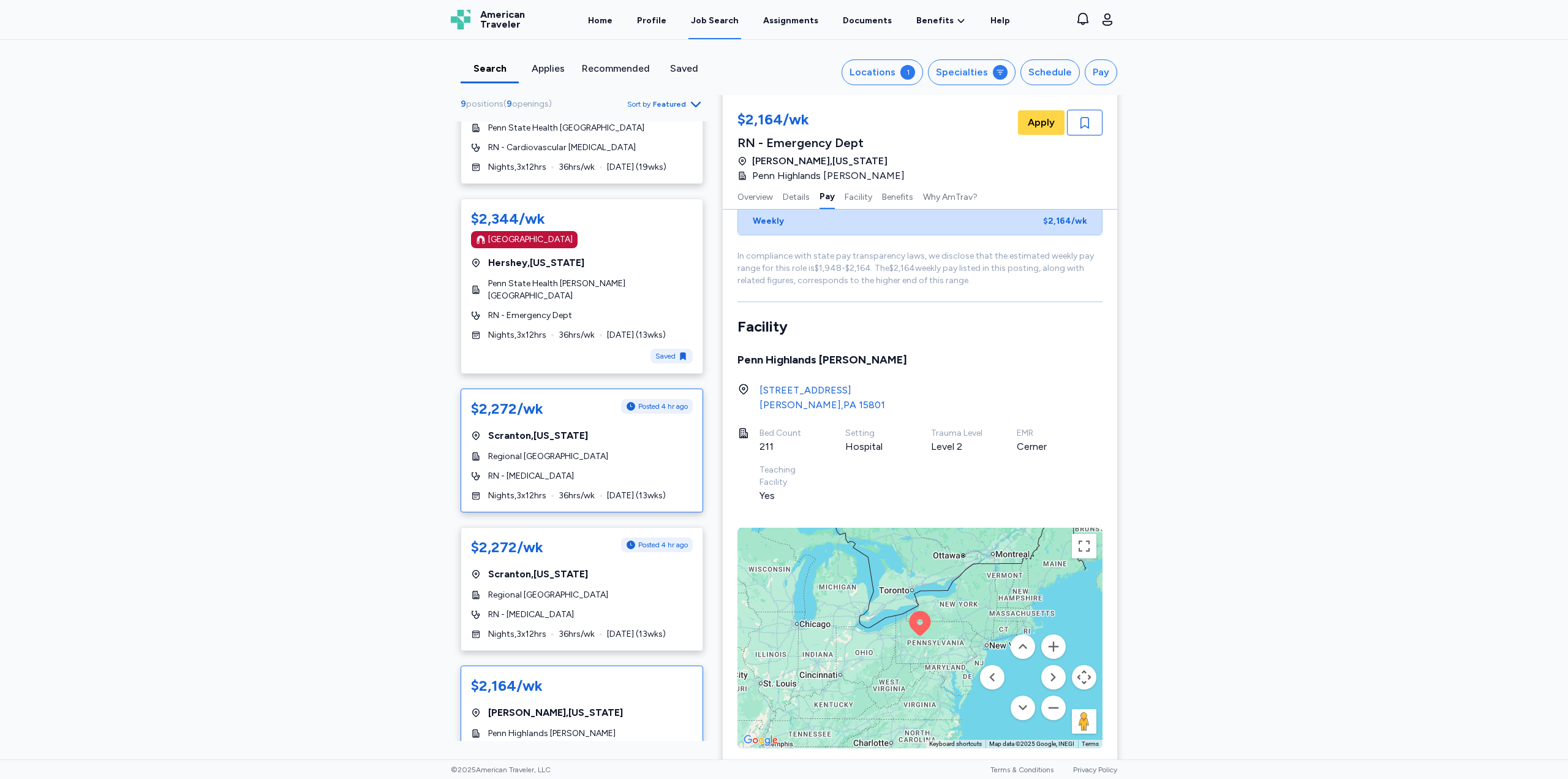
click at [553, 485] on div "$2,272/wk Posted 4 hr ago [GEOGRAPHIC_DATA] , [US_STATE][GEOGRAPHIC_DATA] of [G…" at bounding box center [582, 450] width 243 height 124
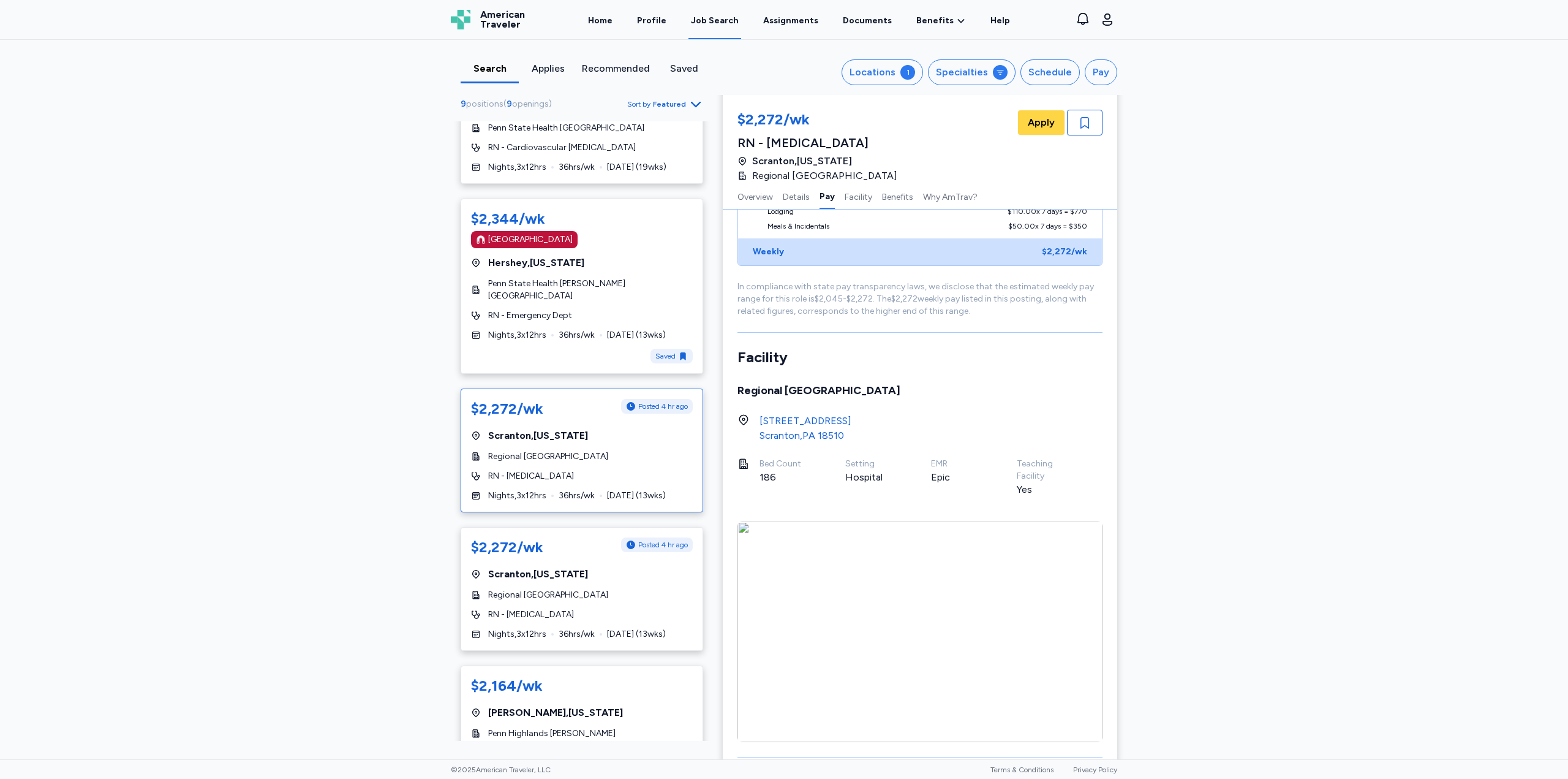
scroll to position [921, 0]
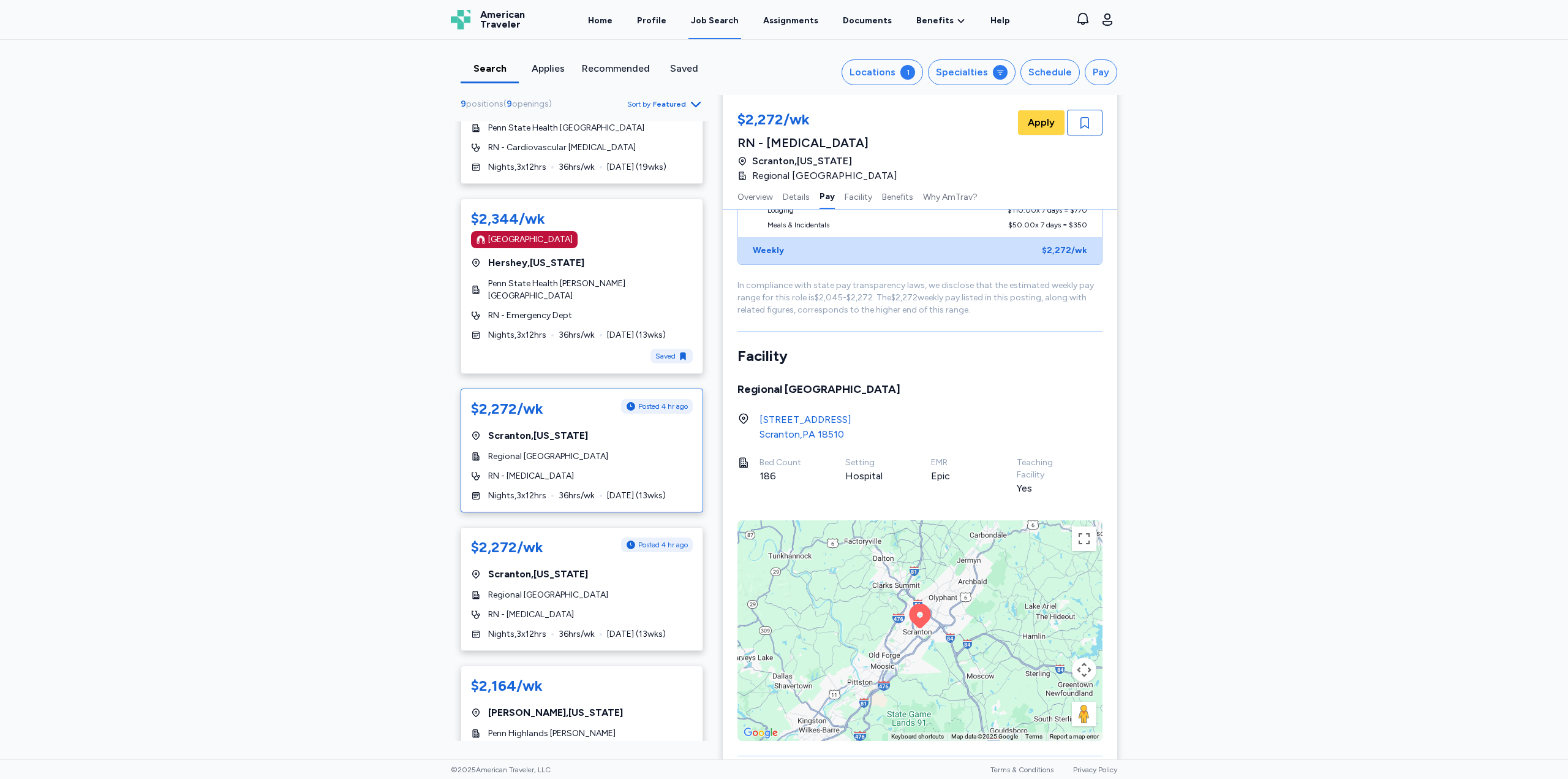
click at [981, 612] on div "To activate drag with keyboard, press Alt + Enter. Once in keyboard drag state,…" at bounding box center [919, 630] width 365 height 221
click at [1084, 675] on button "Map camera controls" at bounding box center [1084, 670] width 24 height 24
click at [1038, 708] on menu at bounding box center [1023, 670] width 86 height 86
click at [1050, 703] on button "Zoom out" at bounding box center [1054, 700] width 24 height 24
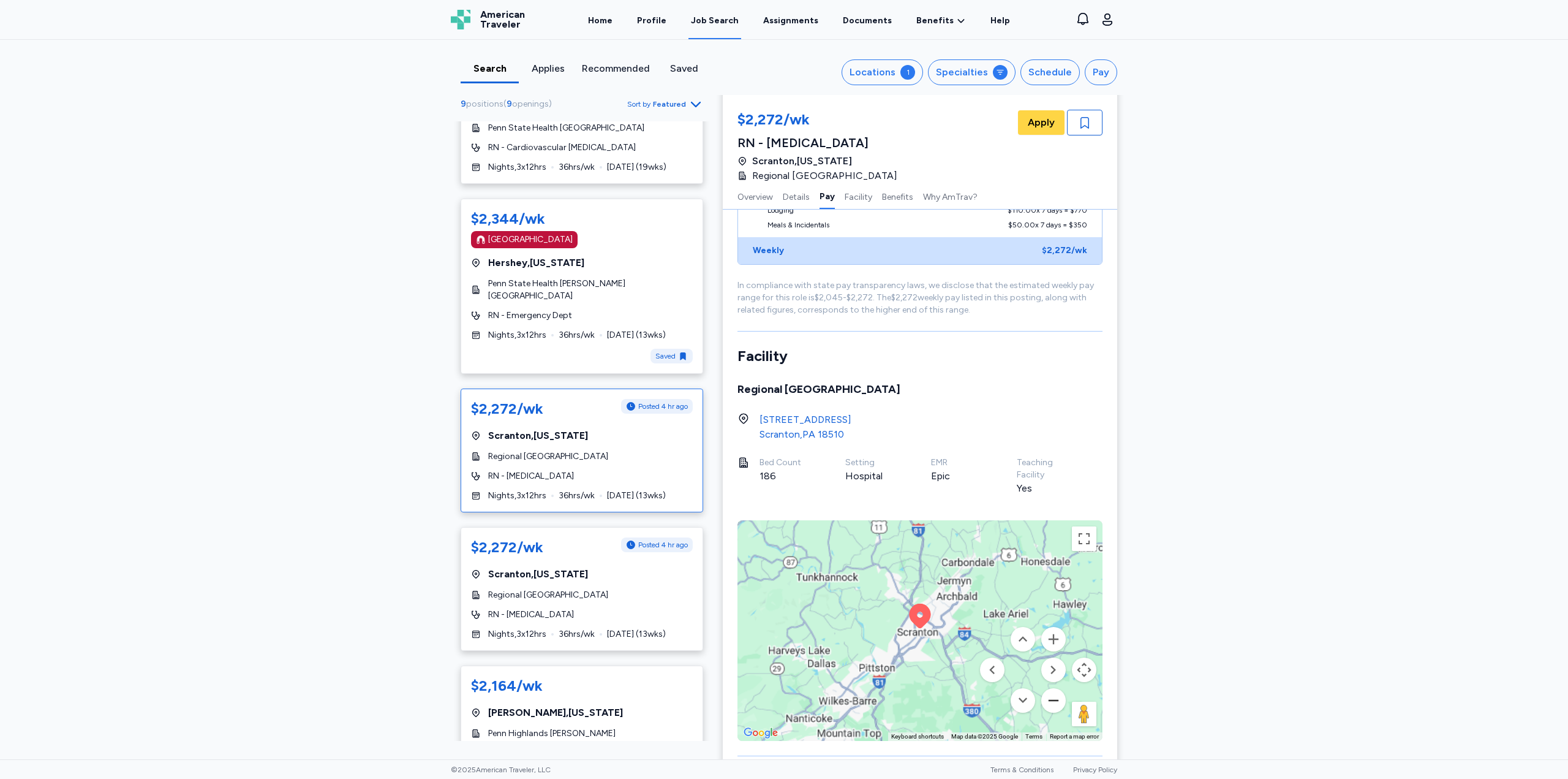
click at [1050, 703] on button "Zoom out" at bounding box center [1054, 700] width 24 height 24
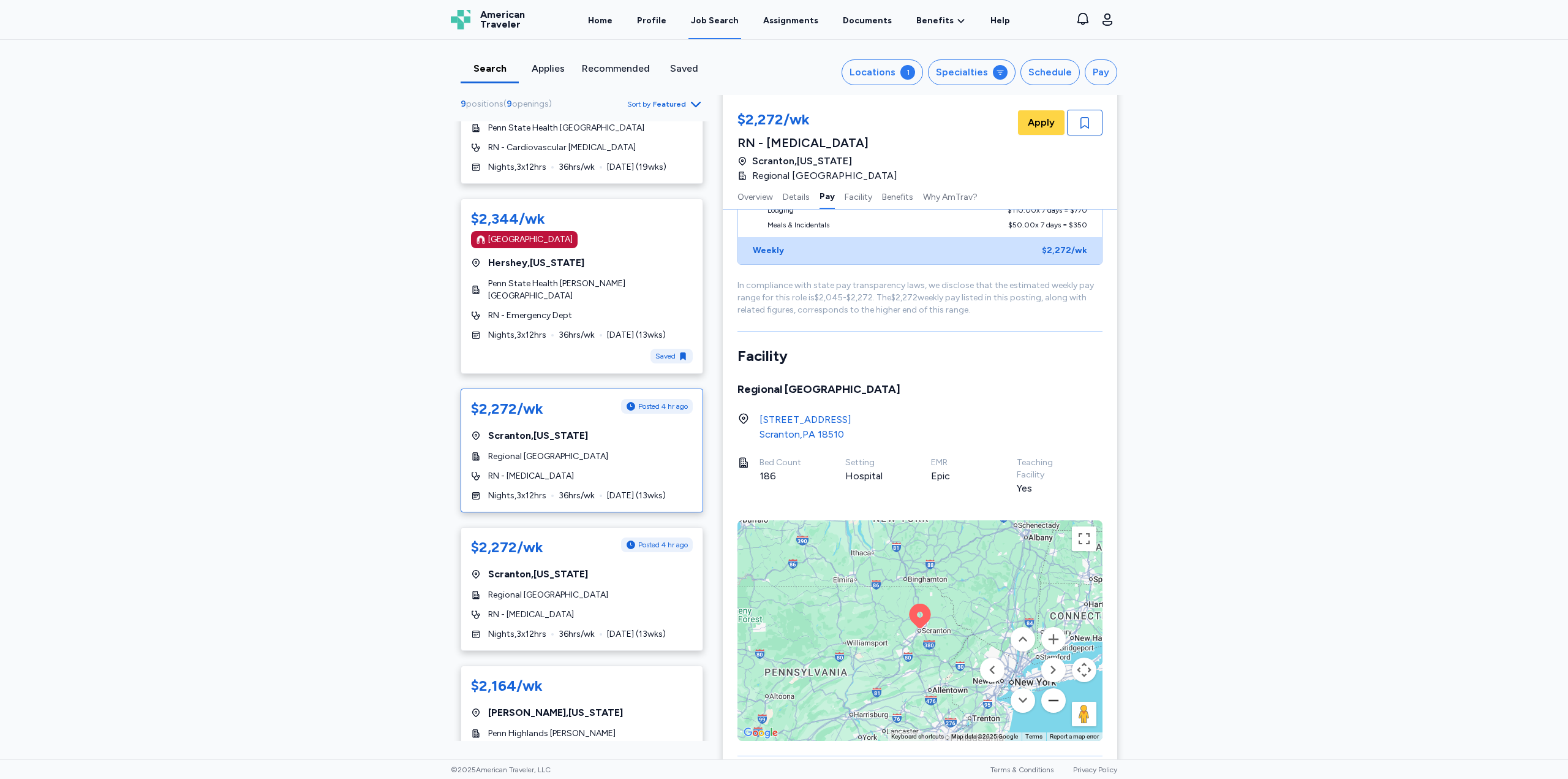
click at [1050, 703] on button "Zoom out" at bounding box center [1054, 700] width 24 height 24
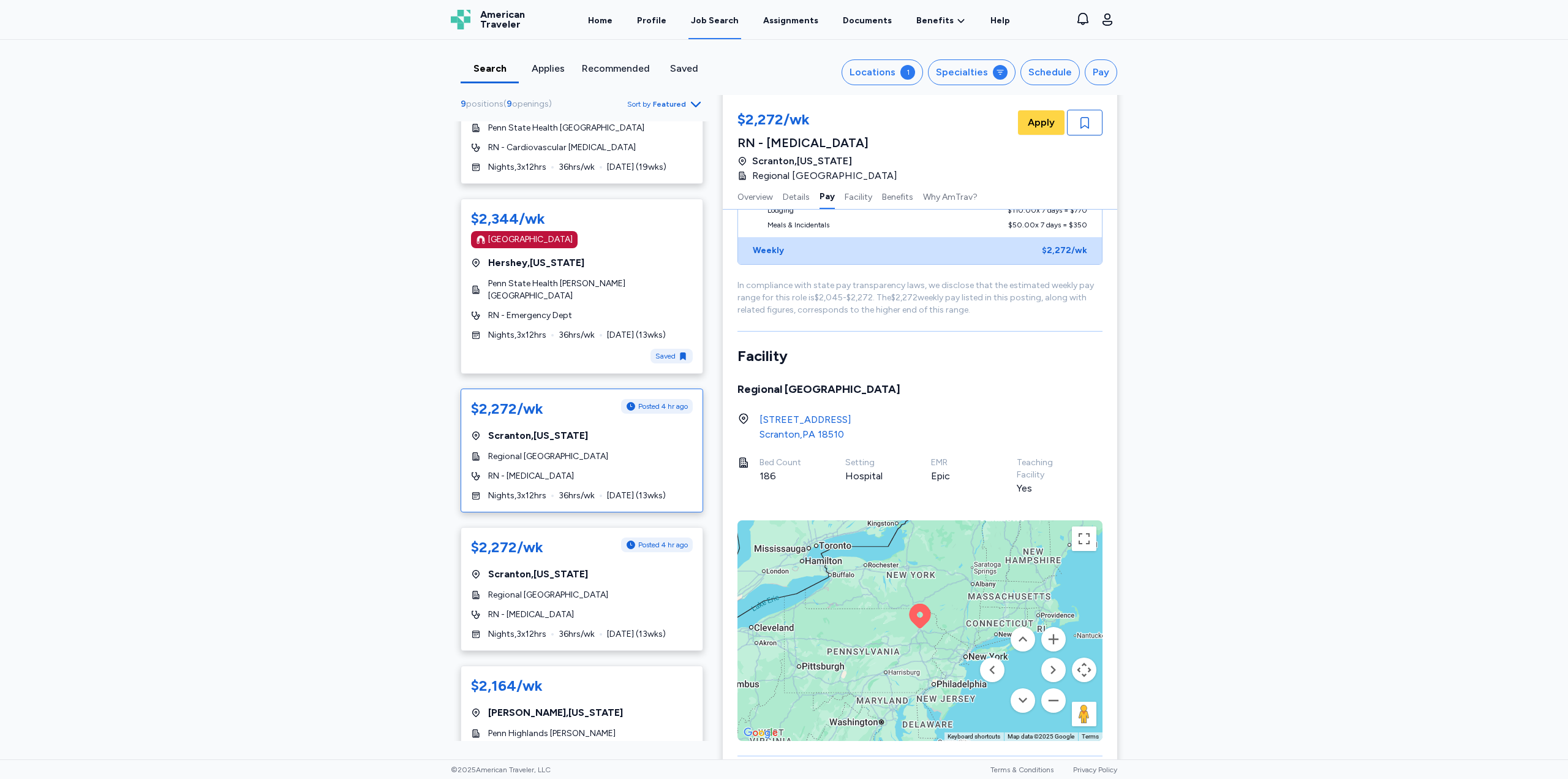
drag, startPoint x: 602, startPoint y: 452, endPoint x: 484, endPoint y: 450, distance: 118.0
click at [484, 450] on div "$2,272/wk Posted 4 hr ago [GEOGRAPHIC_DATA] , [US_STATE][GEOGRAPHIC_DATA] of [G…" at bounding box center [582, 450] width 243 height 124
copy span "Regional [GEOGRAPHIC_DATA]"
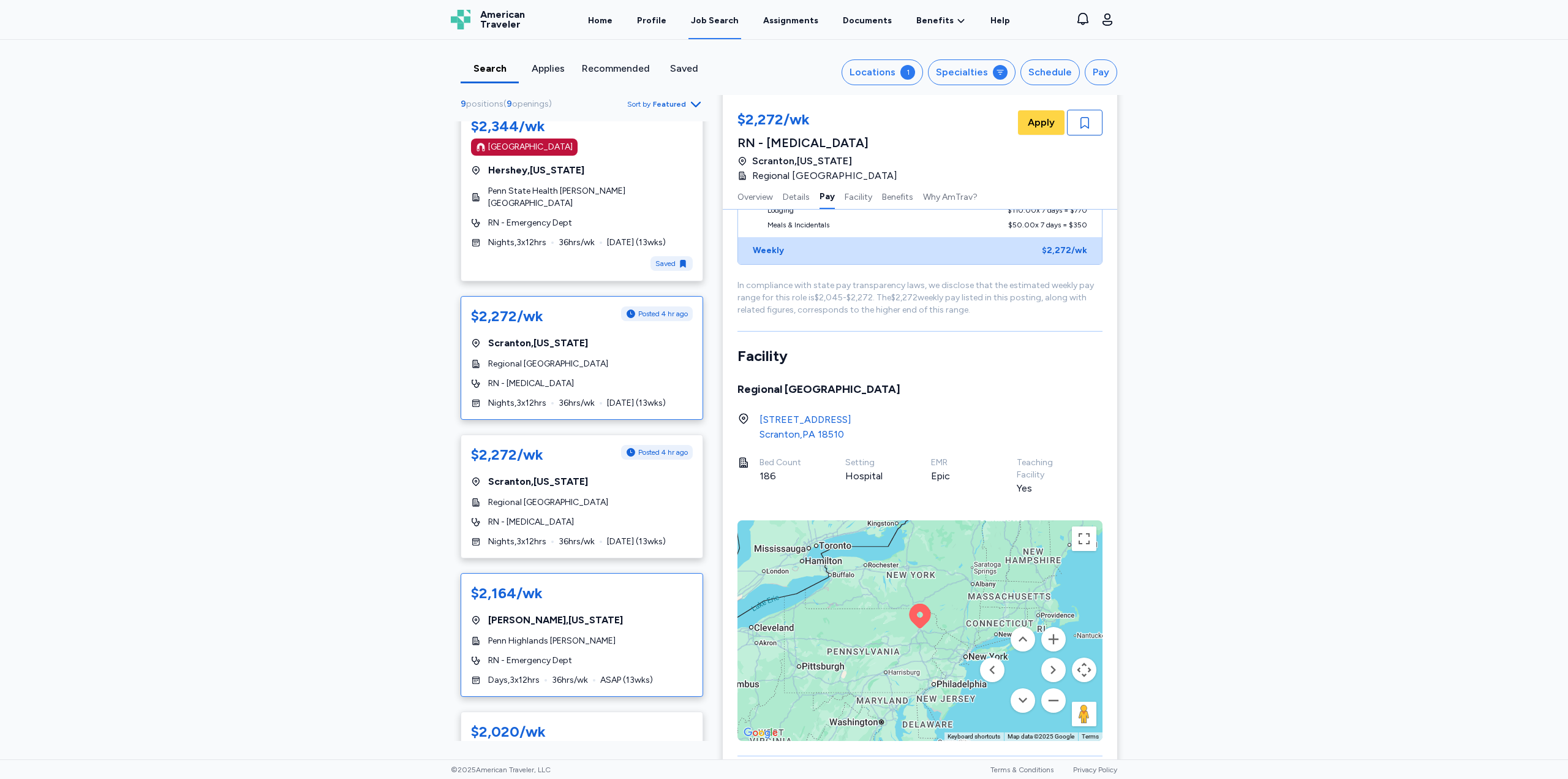
scroll to position [184, 0]
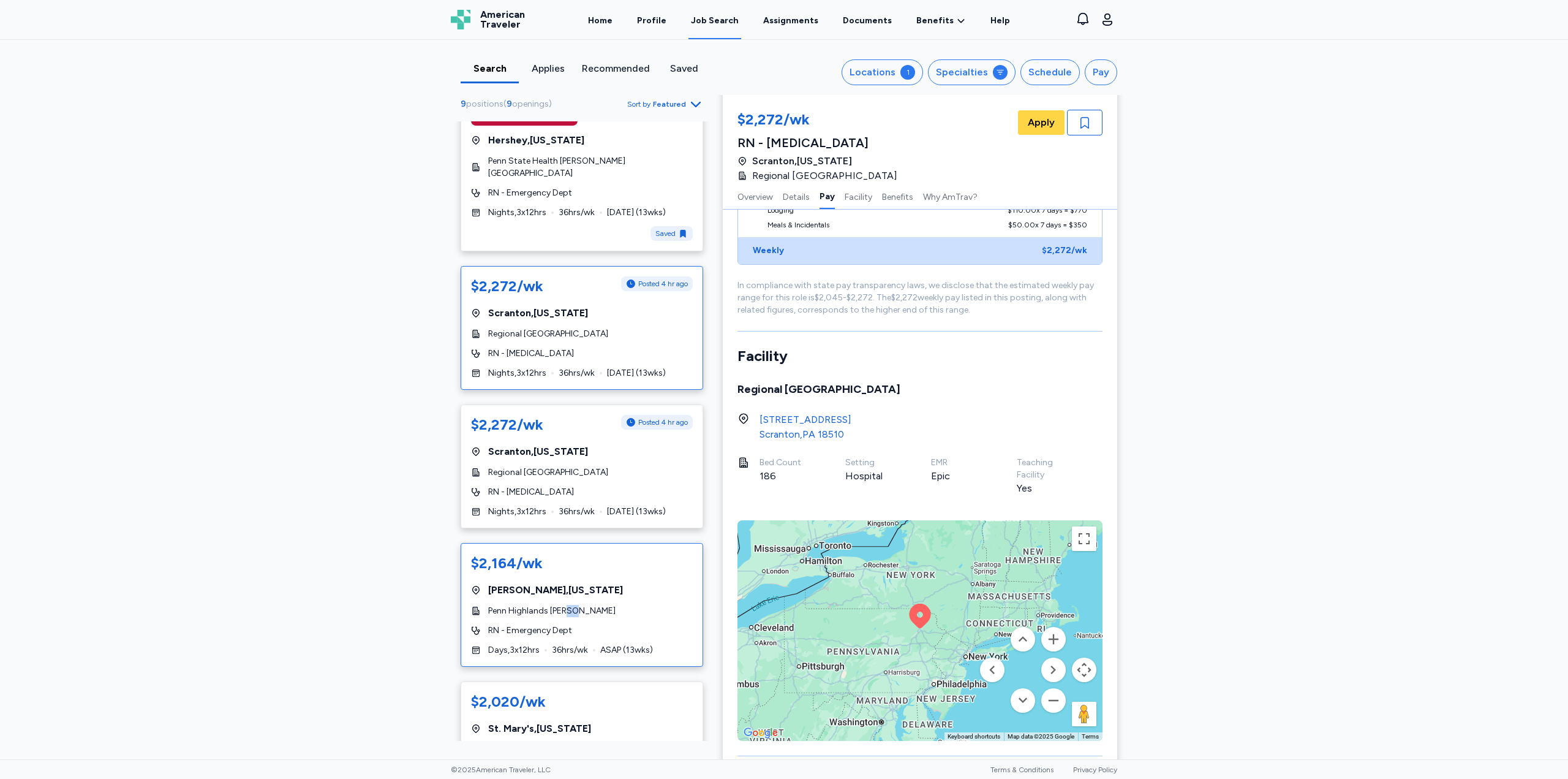
click at [566, 607] on div "Penn Highlands [PERSON_NAME]" at bounding box center [581, 610] width 221 height 12
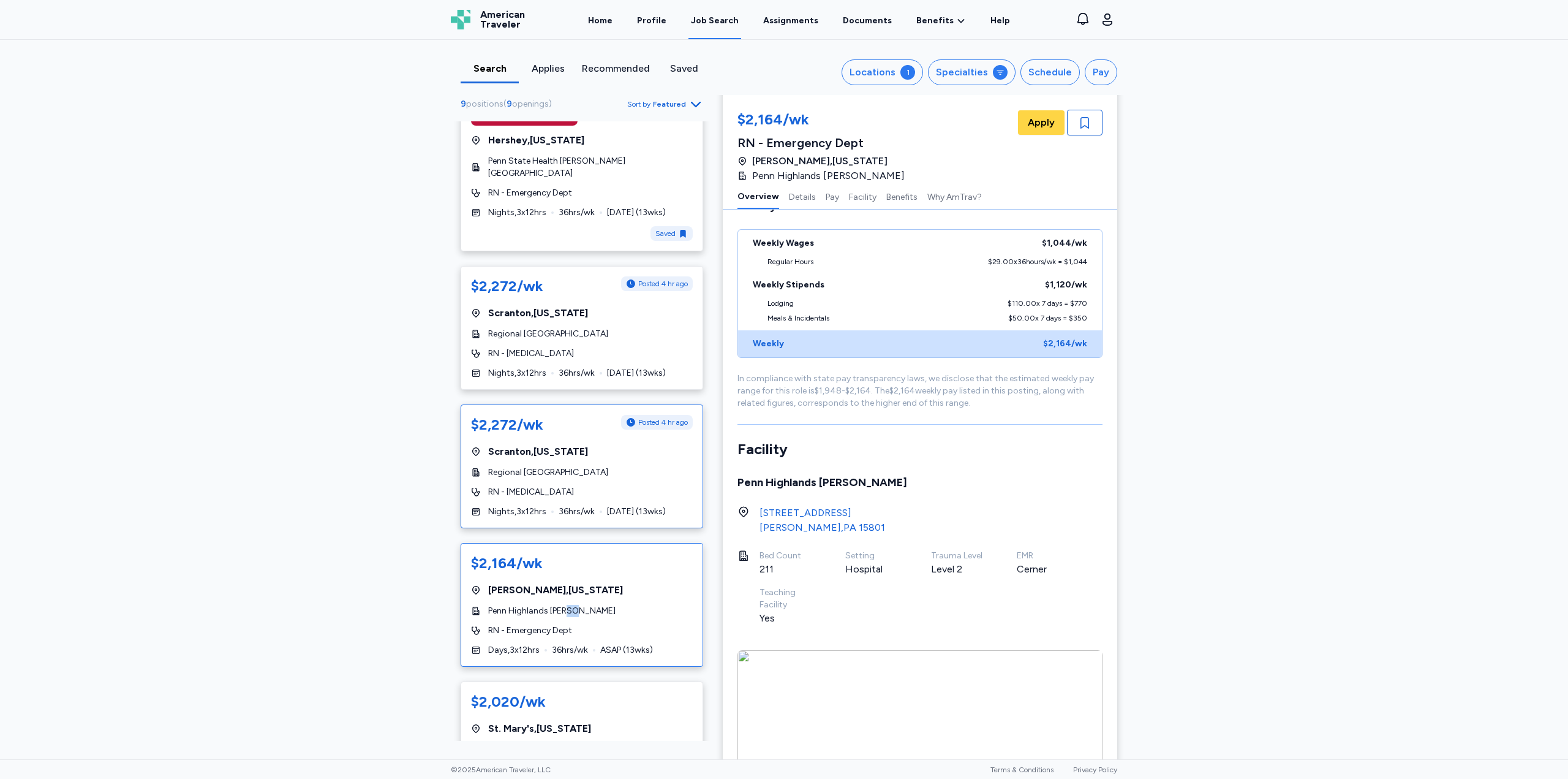
scroll to position [1, 0]
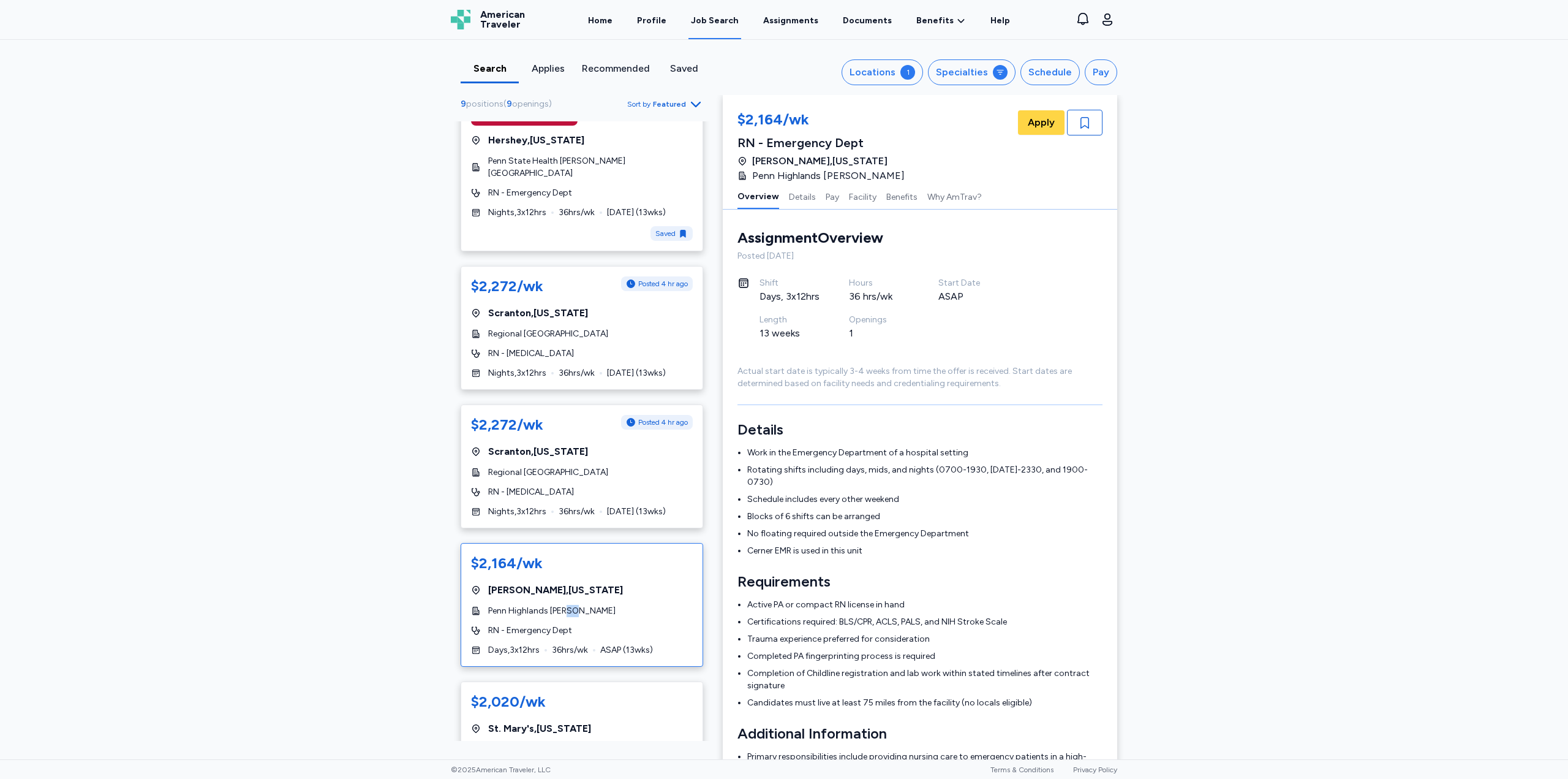
click at [614, 612] on div "Penn Highlands [PERSON_NAME]" at bounding box center [581, 610] width 221 height 12
drag, startPoint x: 849, startPoint y: 181, endPoint x: 746, endPoint y: 178, distance: 103.0
click at [746, 178] on div "[PERSON_NAME] , [US_STATE] Penn Highlands [PERSON_NAME]" at bounding box center [824, 168] width 174 height 29
copy span "Penn Highlands [PERSON_NAME]"
